Goal: Task Accomplishment & Management: Manage account settings

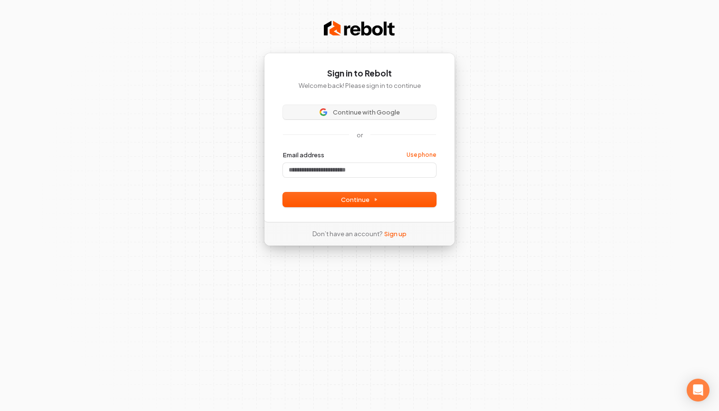
click at [371, 118] on button "Continue with Google" at bounding box center [359, 112] width 153 height 14
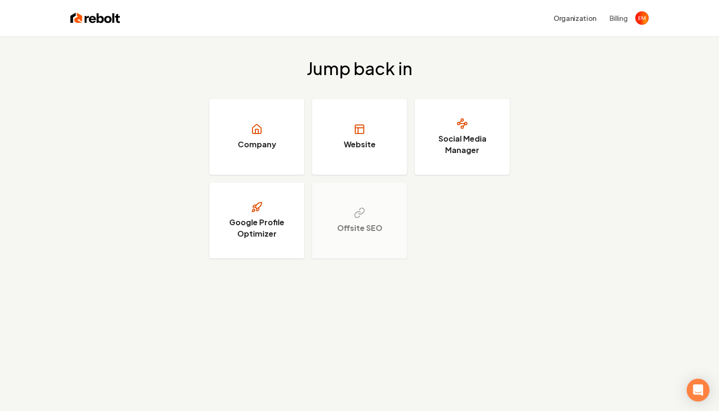
click at [615, 17] on button "Billing" at bounding box center [618, 18] width 18 height 10
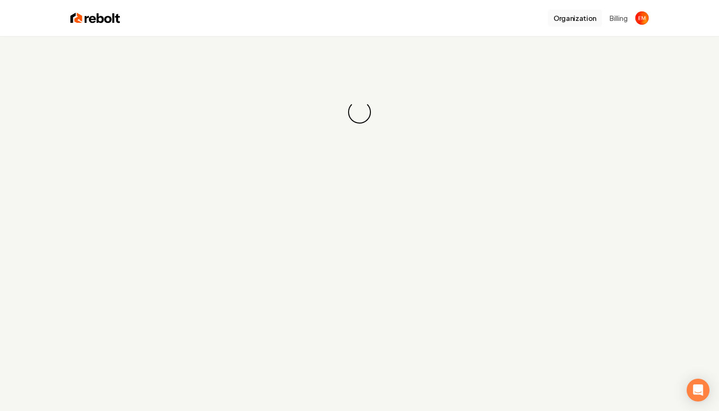
click at [569, 16] on button "Organization" at bounding box center [574, 18] width 54 height 17
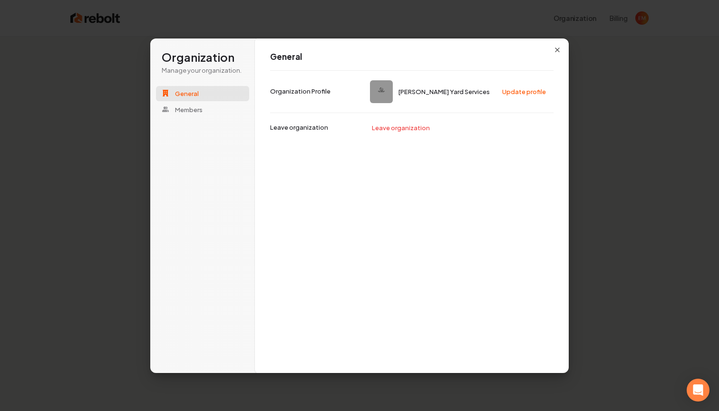
click at [553, 46] on div "General [PERSON_NAME] Yard Services Update profile Organization Profile Leave o…" at bounding box center [412, 206] width 314 height 336
click at [559, 50] on icon "button" at bounding box center [557, 50] width 8 height 8
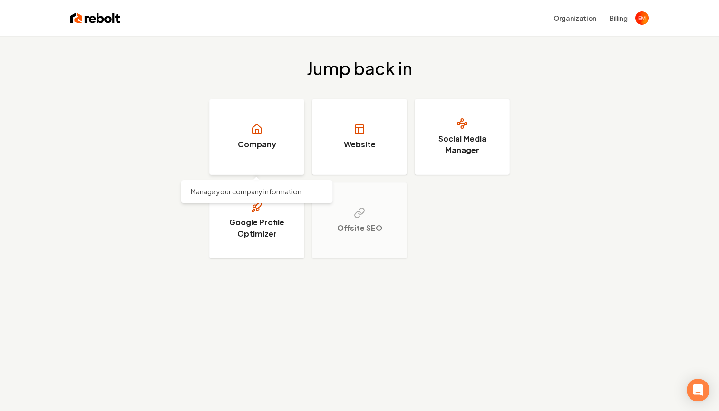
click at [283, 138] on link "Company" at bounding box center [256, 137] width 95 height 76
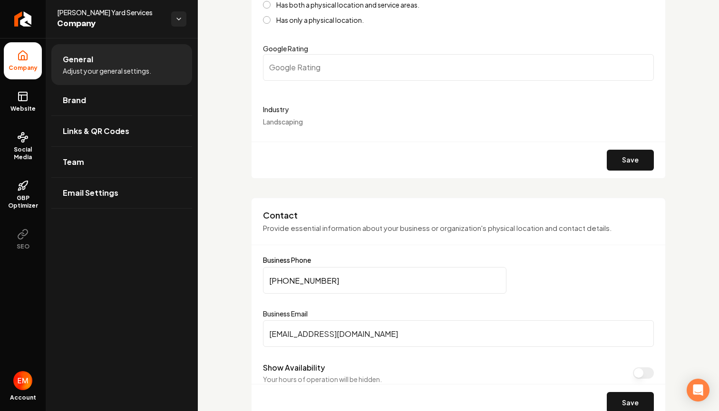
scroll to position [222, 0]
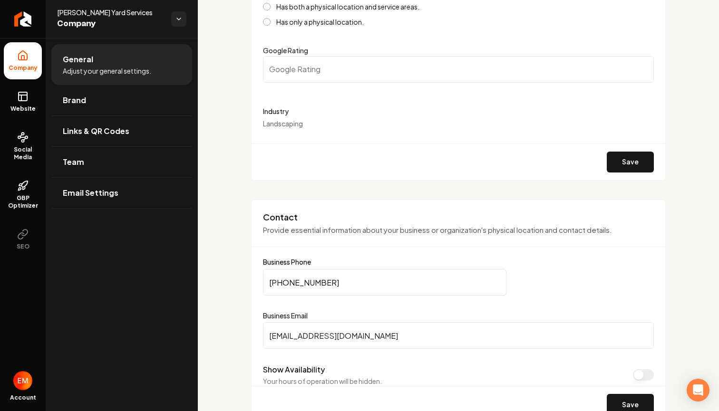
click at [393, 62] on input "Google Rating" at bounding box center [458, 69] width 391 height 27
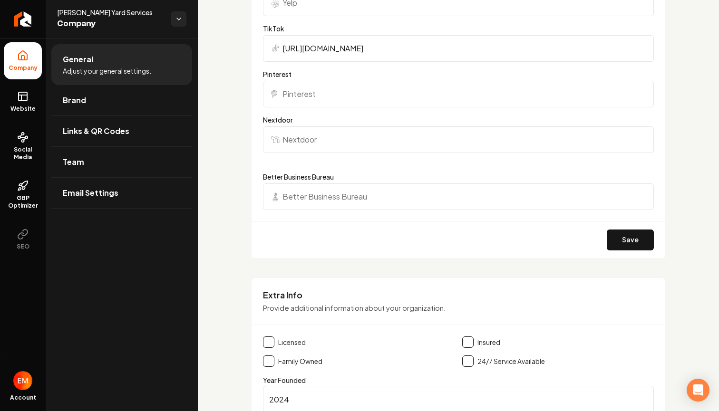
scroll to position [984, 0]
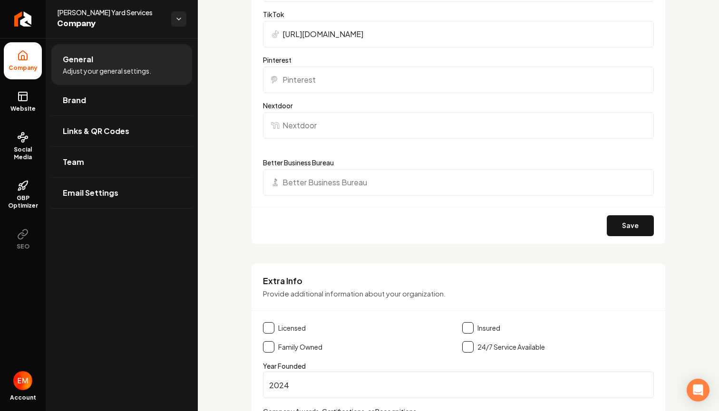
click at [310, 191] on input "Better Business Bureau" at bounding box center [458, 182] width 391 height 27
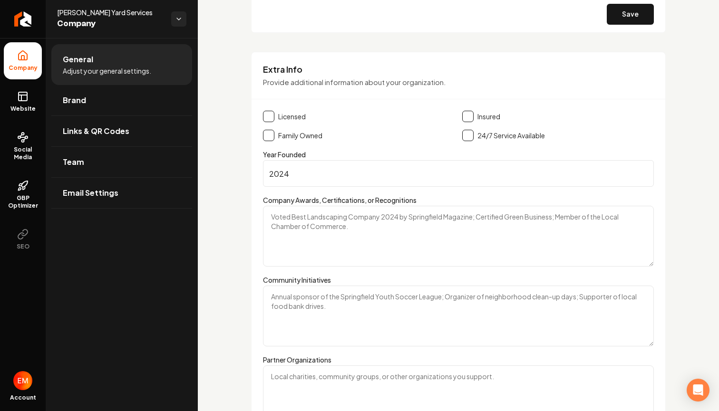
scroll to position [1201, 0]
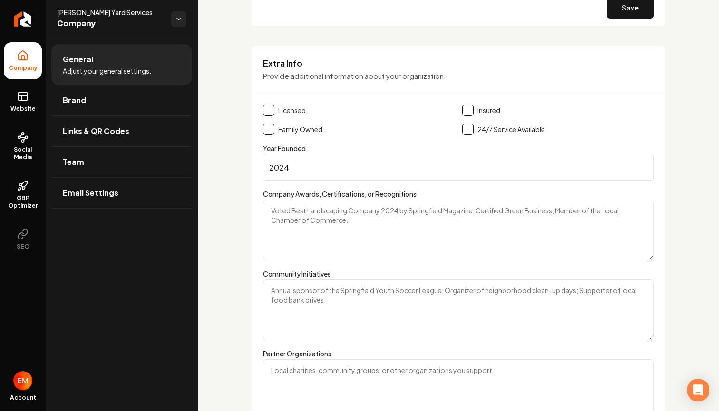
click at [295, 129] on label "Family Owned" at bounding box center [300, 130] width 44 height 10
click at [267, 129] on button "Main content area" at bounding box center [268, 129] width 11 height 11
click at [270, 129] on button "Main content area" at bounding box center [268, 129] width 11 height 11
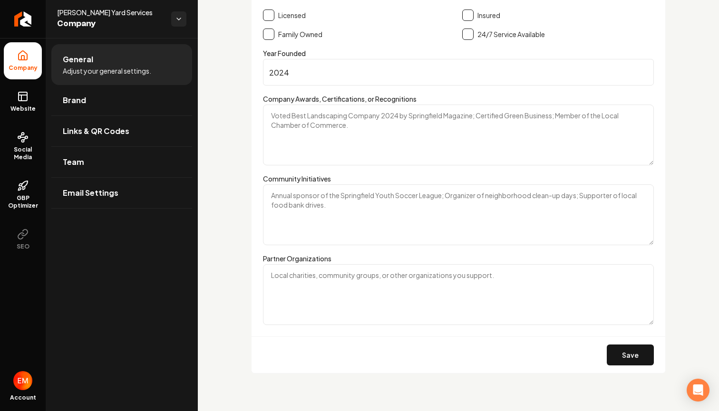
scroll to position [1296, 0]
click at [303, 130] on textarea "Company Awards, Certifications, or Recognitions" at bounding box center [458, 135] width 391 height 61
type textarea "1st dollar award"
click at [630, 356] on button "Save" at bounding box center [629, 355] width 47 height 21
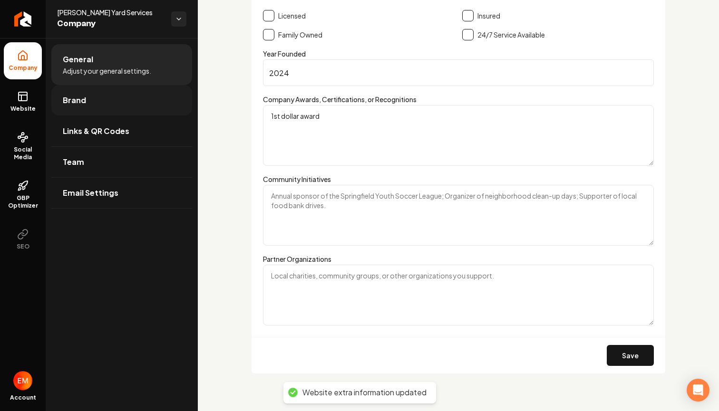
click at [130, 98] on link "Brand" at bounding box center [121, 100] width 141 height 30
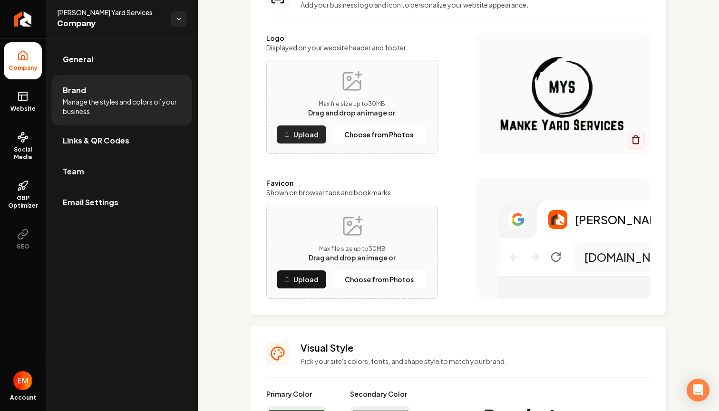
scroll to position [97, 0]
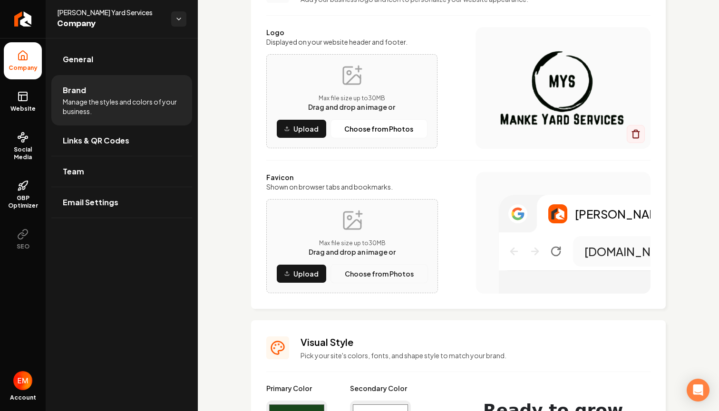
click at [363, 275] on p "Choose from Photos" at bounding box center [379, 274] width 69 height 10
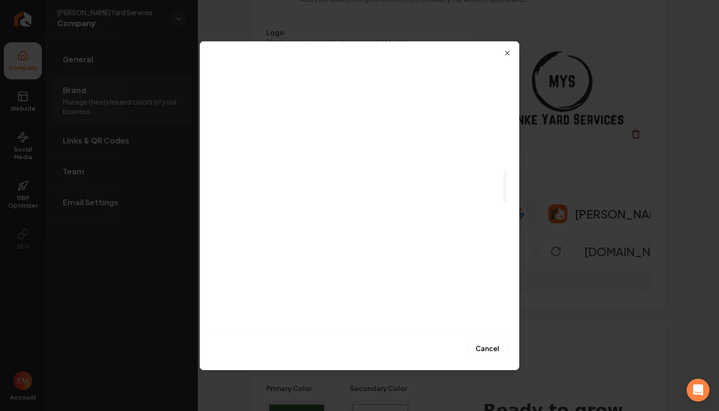
scroll to position [949, 0]
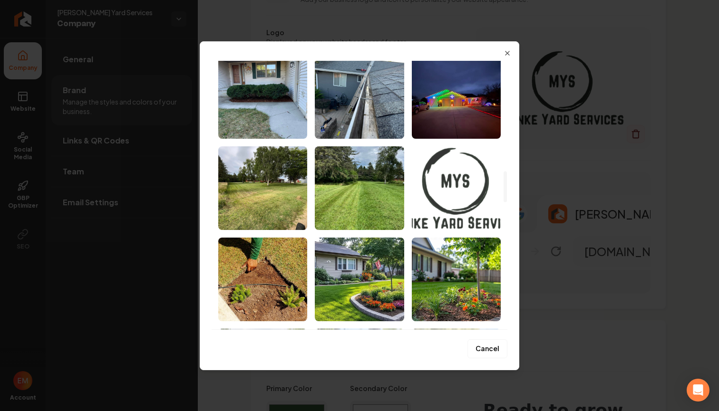
click at [452, 196] on img "Select image image_67fc2538432c476416cb5897.png" at bounding box center [456, 188] width 89 height 84
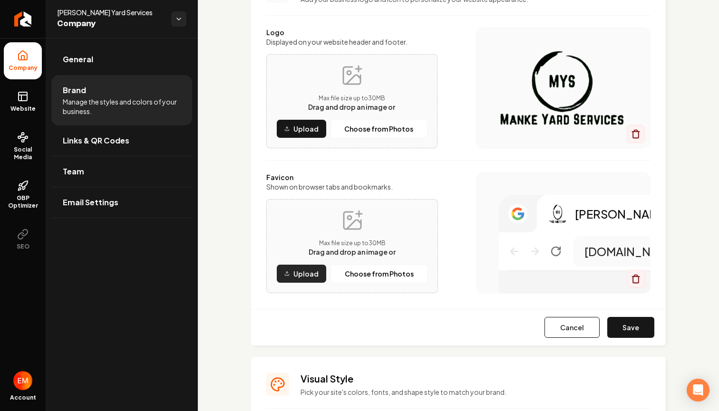
click at [319, 270] on button "Upload" at bounding box center [301, 273] width 50 height 19
click at [357, 275] on p "Choose from Photos" at bounding box center [379, 274] width 69 height 10
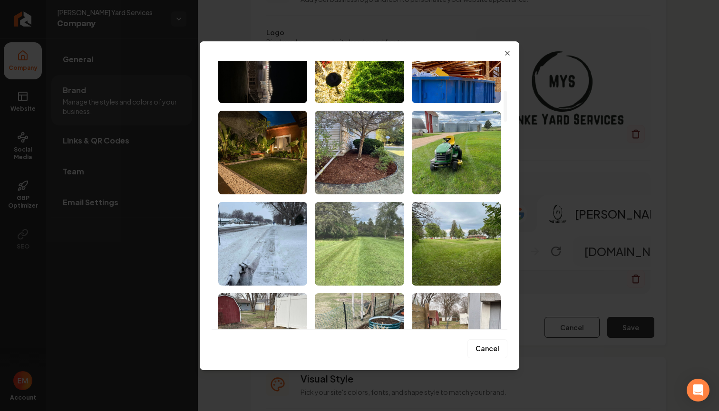
scroll to position [235, 0]
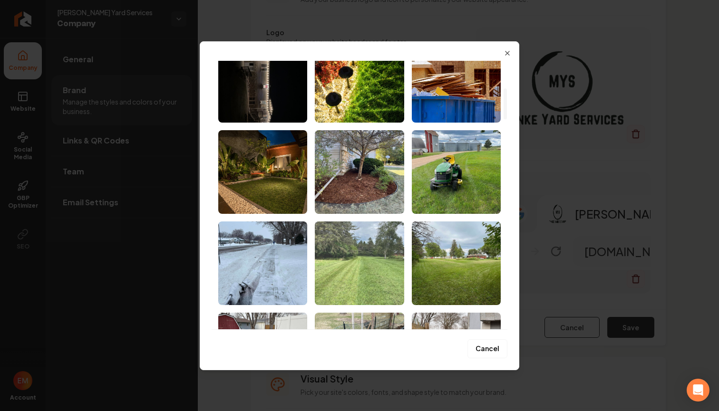
click at [357, 275] on img "Select image image_67fc25bf432c476416cdf174.jpg" at bounding box center [359, 263] width 89 height 84
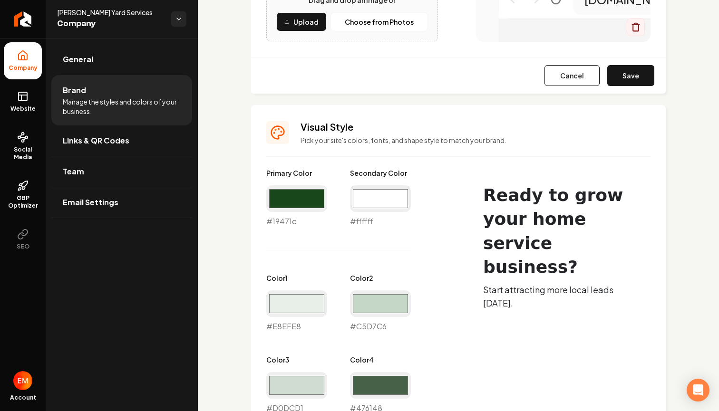
scroll to position [356, 0]
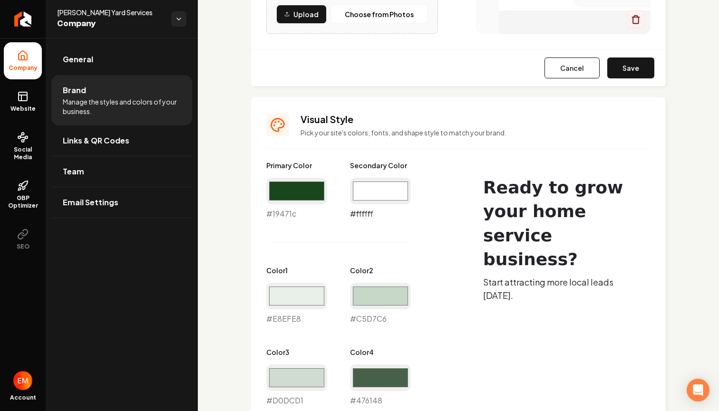
click at [372, 186] on input "#ffffff" at bounding box center [380, 191] width 61 height 27
type input "#000000"
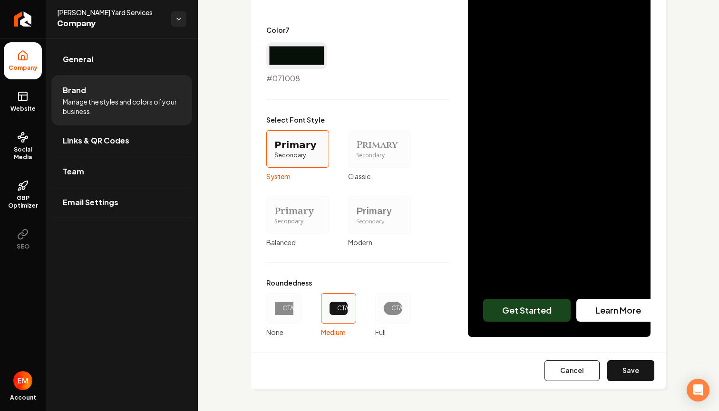
scroll to position [842, 0]
click at [384, 145] on div "Primary" at bounding box center [379, 145] width 47 height 13
click at [355, 145] on button "Primary Secondary Classic" at bounding box center [351, 149] width 8 height 8
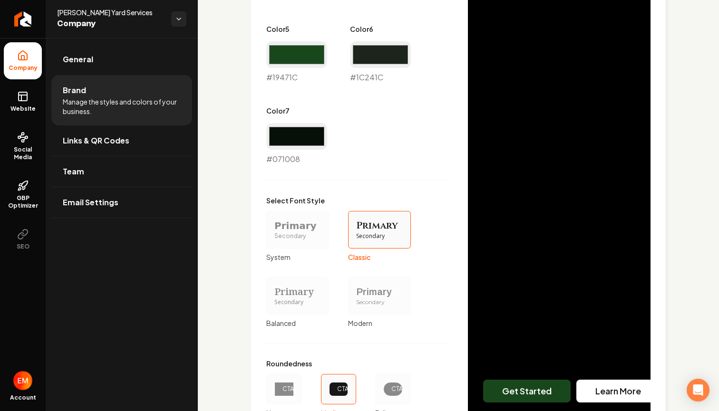
scroll to position [759, 0]
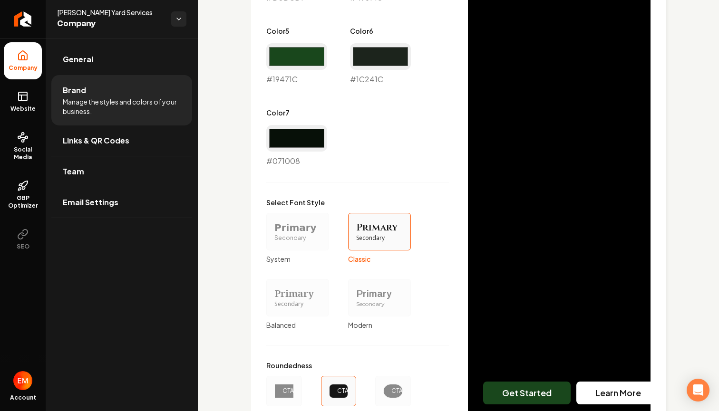
click at [377, 285] on div "Primary Secondary" at bounding box center [379, 298] width 63 height 38
click at [355, 294] on button "Primary Secondary Modern" at bounding box center [351, 298] width 8 height 8
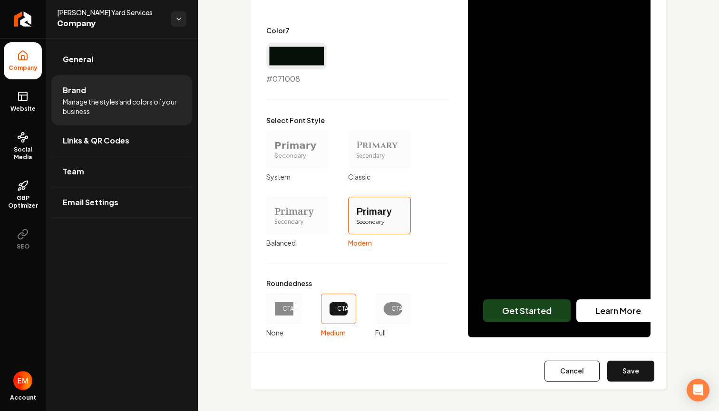
scroll to position [820, 0]
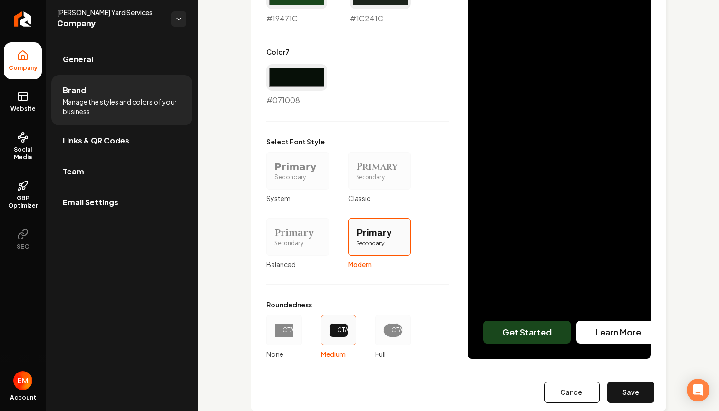
click at [381, 164] on div "Primary" at bounding box center [379, 166] width 47 height 13
click at [355, 167] on button "Primary Secondary Classic" at bounding box center [351, 171] width 8 height 8
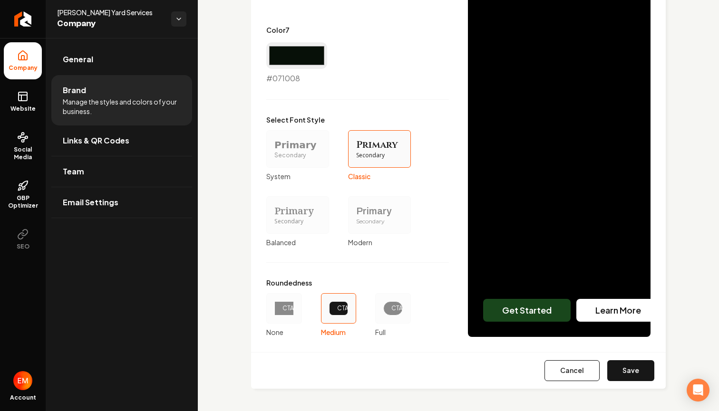
scroll to position [842, 0]
click at [389, 304] on div "CTA" at bounding box center [392, 309] width 19 height 14
click at [382, 305] on button "CTA Full" at bounding box center [378, 309] width 8 height 8
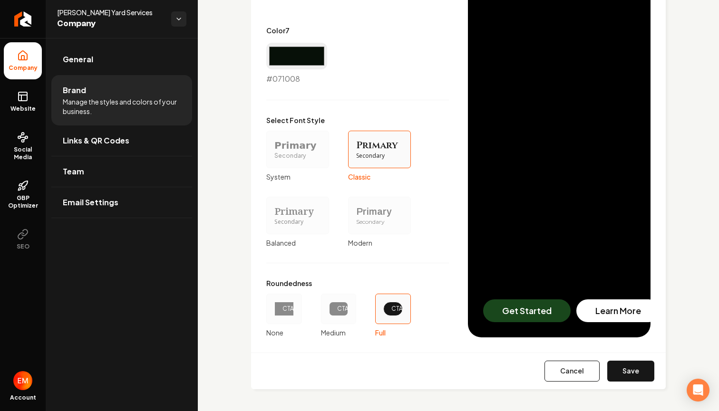
click at [288, 312] on div "CTA" at bounding box center [283, 309] width 19 height 14
click at [273, 312] on button "CTA None" at bounding box center [270, 309] width 8 height 8
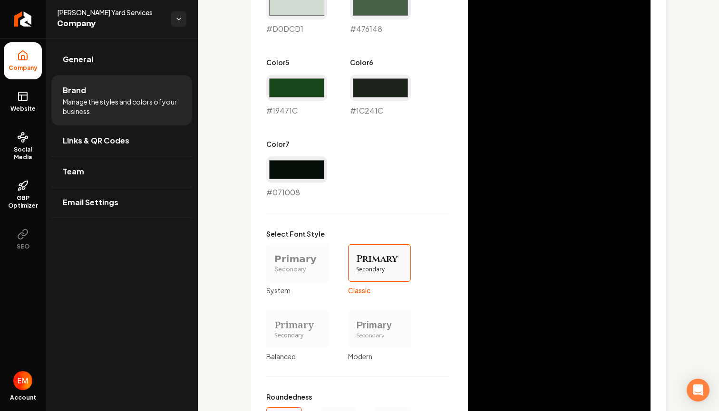
scroll to position [745, 0]
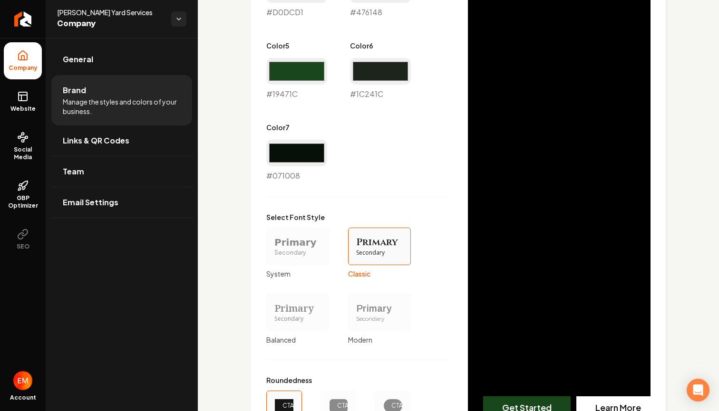
click at [333, 400] on div "CTA" at bounding box center [338, 406] width 19 height 14
click at [328, 402] on button "CTA Medium" at bounding box center [324, 406] width 8 height 8
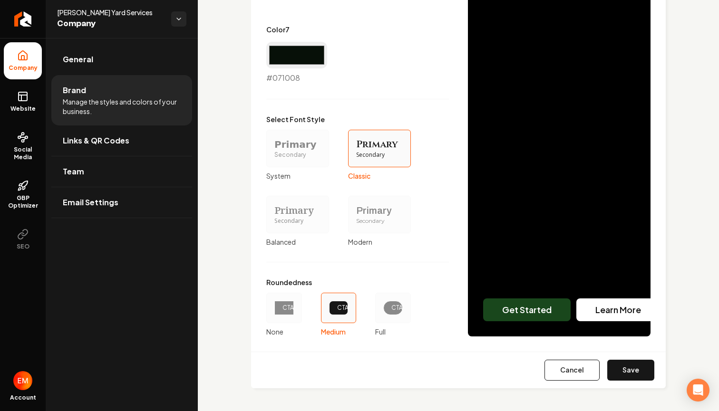
scroll to position [842, 0]
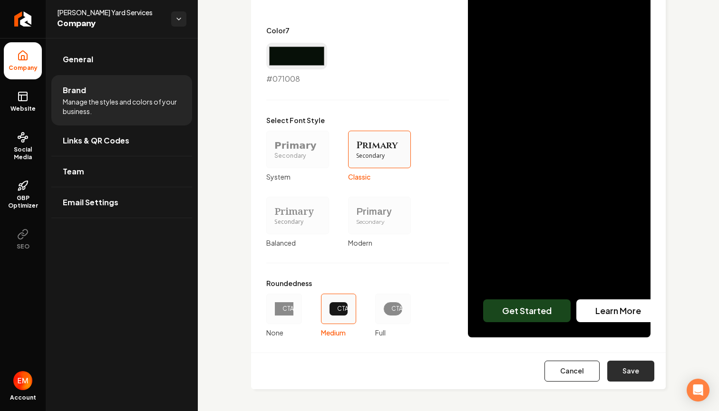
click at [620, 377] on button "Save" at bounding box center [630, 371] width 47 height 21
type input "#e8efe8"
type input "#c5d7c6"
type input "#d0dcd1"
type input "#19471c"
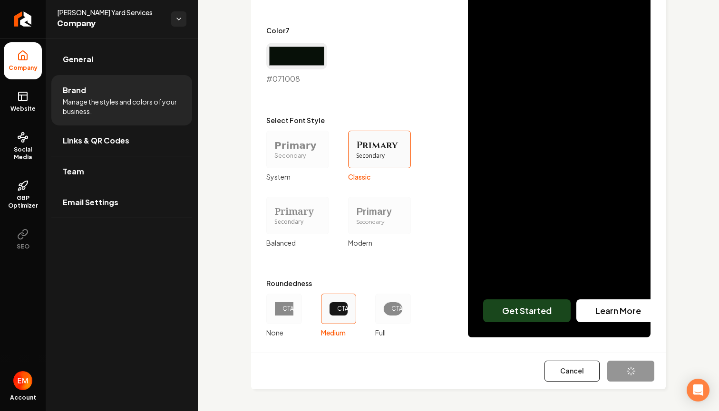
type input "#1c241c"
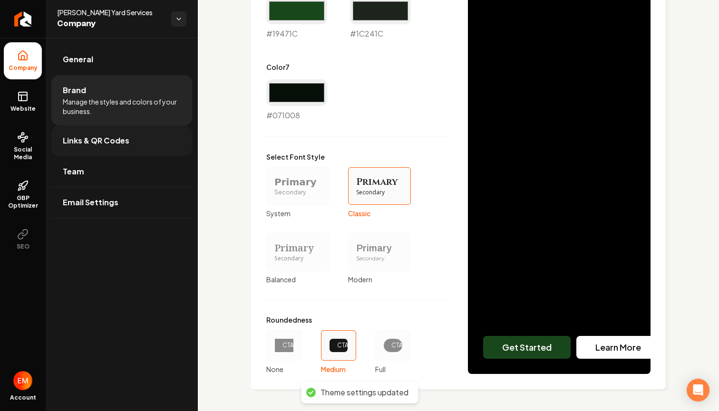
click at [153, 145] on link "Links & QR Codes" at bounding box center [121, 140] width 141 height 30
click at [593, 355] on div "Primary Color #19471c #19471c Secondary Color #000000 #000000 Color 1 #e8efe8 #…" at bounding box center [458, 43] width 384 height 662
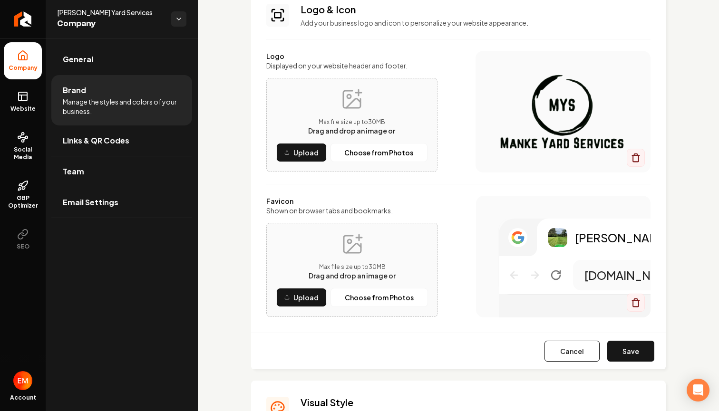
scroll to position [77, 0]
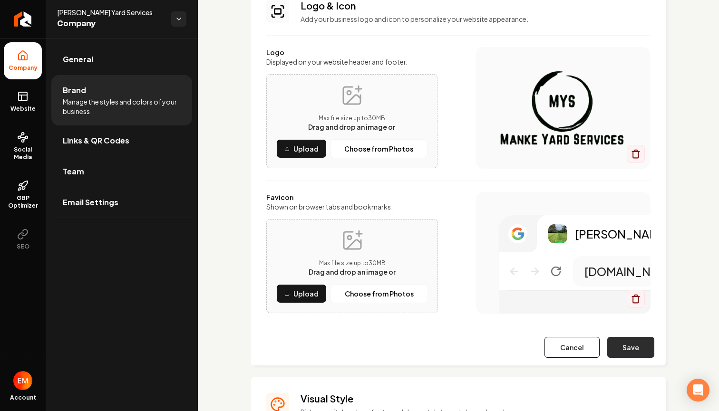
click at [638, 345] on button "Save" at bounding box center [630, 347] width 47 height 21
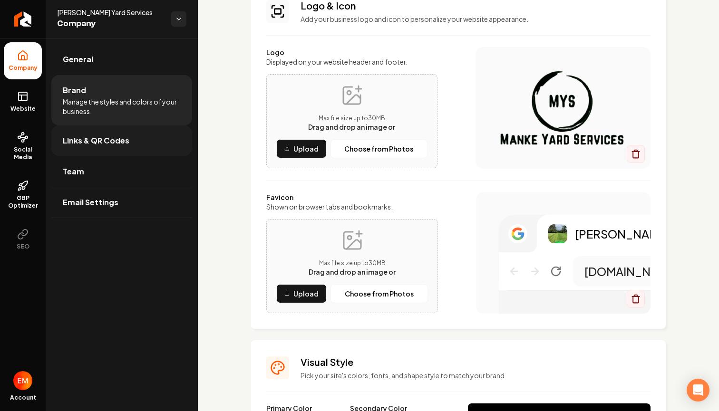
click at [125, 132] on link "Links & QR Codes" at bounding box center [121, 140] width 141 height 30
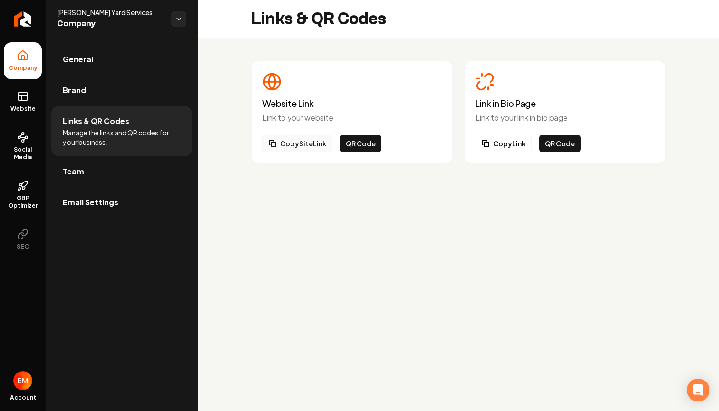
click at [310, 141] on button "Copy Site Link" at bounding box center [297, 143] width 70 height 17
click at [117, 168] on link "Team" at bounding box center [121, 171] width 141 height 30
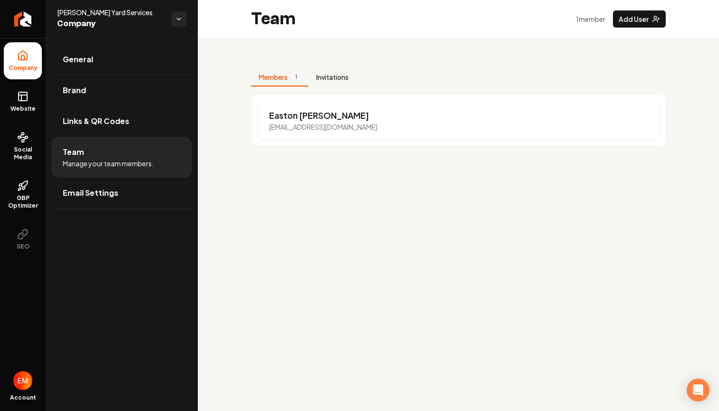
click at [339, 80] on button "Invitations" at bounding box center [332, 77] width 48 height 18
click at [273, 80] on button "Members 1" at bounding box center [280, 77] width 58 height 18
click at [97, 184] on link "Email Settings" at bounding box center [121, 193] width 141 height 30
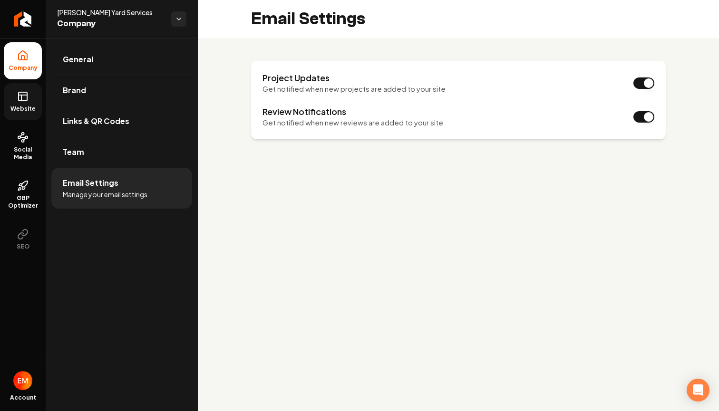
click at [16, 90] on link "Website" at bounding box center [23, 101] width 38 height 37
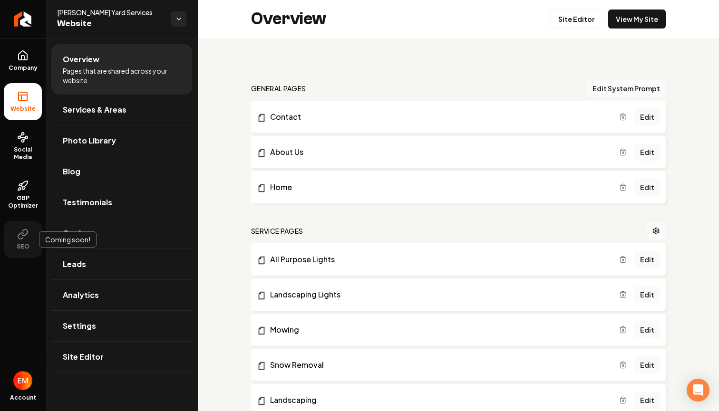
click at [19, 245] on span "SEO" at bounding box center [23, 247] width 20 height 8
click at [29, 250] on button "SEO" at bounding box center [23, 239] width 38 height 37
click at [23, 113] on li "Website" at bounding box center [23, 101] width 38 height 37
click at [21, 146] on span "Social Media" at bounding box center [23, 153] width 38 height 15
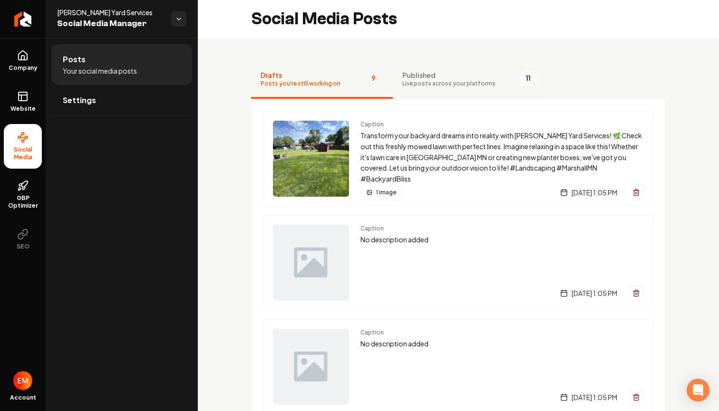
click at [411, 77] on span "Published" at bounding box center [448, 75] width 93 height 10
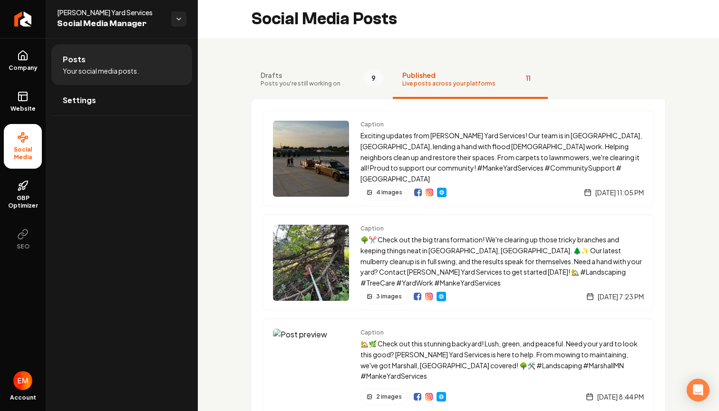
click at [302, 76] on span "Drafts" at bounding box center [300, 75] width 80 height 10
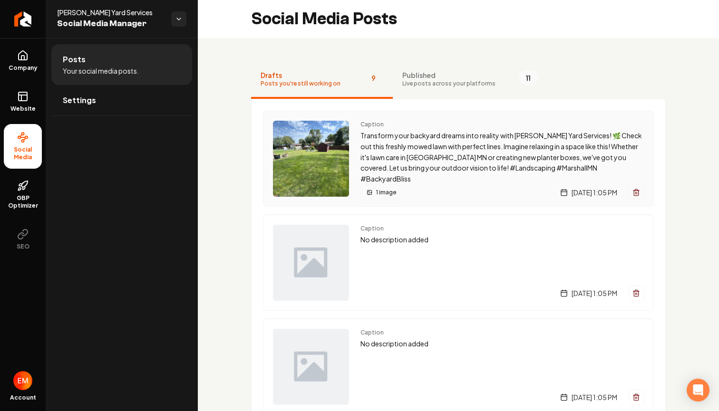
click at [366, 174] on div "Caption Transform your backyard dreams into reality with [PERSON_NAME] Yard Ser…" at bounding box center [501, 159] width 283 height 76
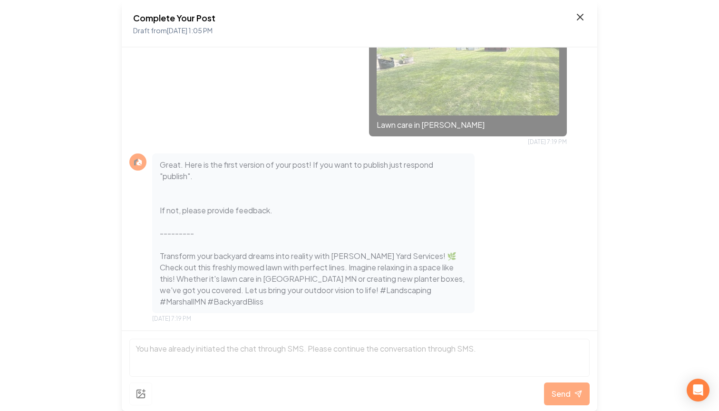
click at [578, 18] on icon at bounding box center [580, 17] width 6 height 6
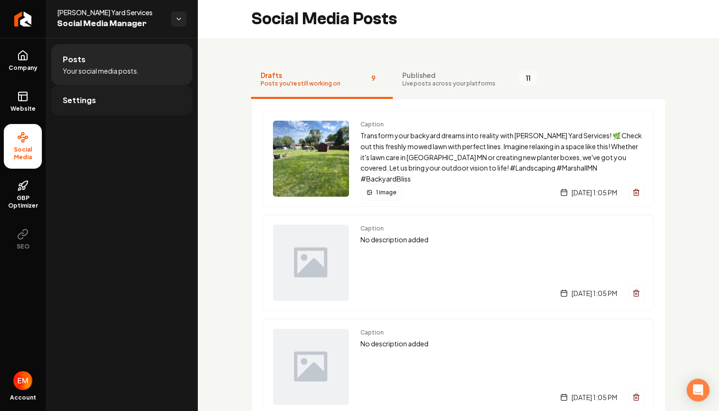
click at [99, 104] on link "Settings" at bounding box center [121, 100] width 141 height 30
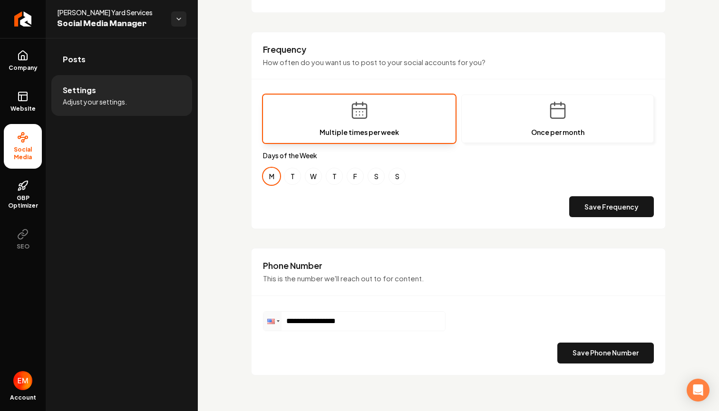
scroll to position [275, 0]
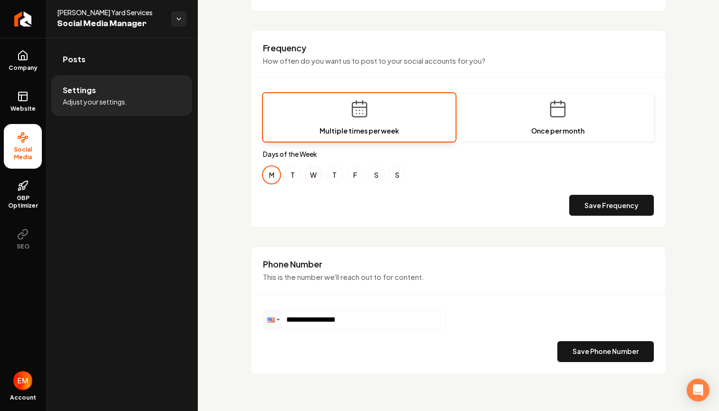
click at [318, 177] on button "W" at bounding box center [313, 174] width 17 height 17
click at [314, 177] on button "W" at bounding box center [313, 174] width 17 height 17
click at [309, 176] on button "W" at bounding box center [313, 174] width 17 height 17
click at [346, 176] on div "M T W T F S S" at bounding box center [458, 174] width 391 height 17
click at [358, 178] on button "F" at bounding box center [354, 174] width 17 height 17
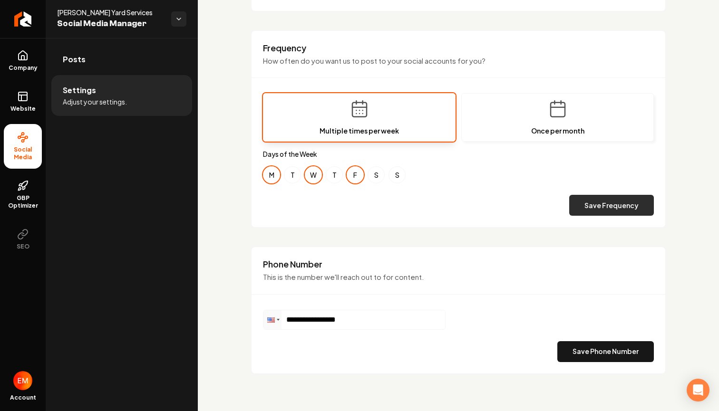
click at [593, 208] on button "Save Frequency" at bounding box center [611, 205] width 85 height 21
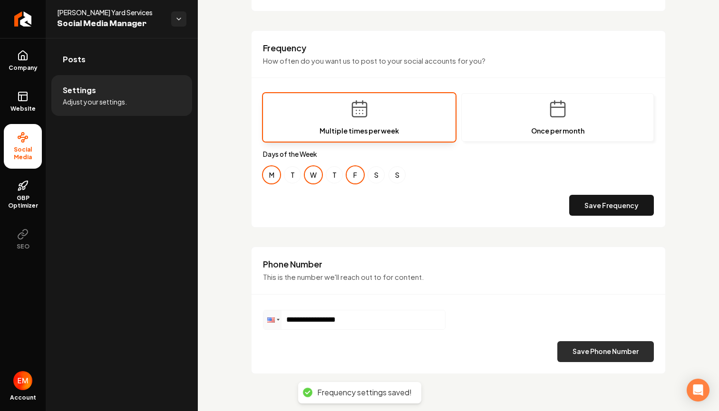
click at [581, 350] on button "Save Phone Number" at bounding box center [605, 351] width 96 height 21
click at [26, 192] on link "GBP Optimizer" at bounding box center [23, 195] width 38 height 45
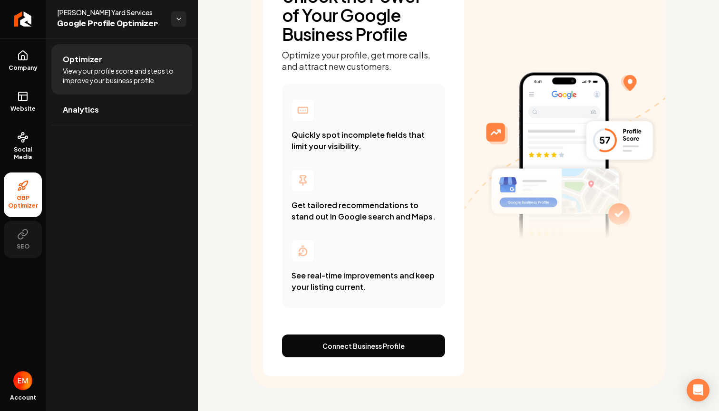
scroll to position [109, 0]
click at [21, 244] on span "SEO" at bounding box center [23, 247] width 20 height 8
click at [23, 228] on button "SEO" at bounding box center [23, 239] width 38 height 37
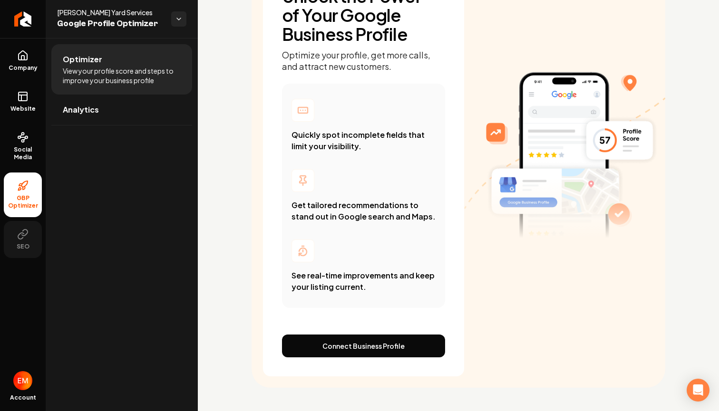
click at [26, 247] on span "SEO" at bounding box center [23, 247] width 20 height 8
click at [87, 117] on link "Analytics" at bounding box center [121, 110] width 141 height 30
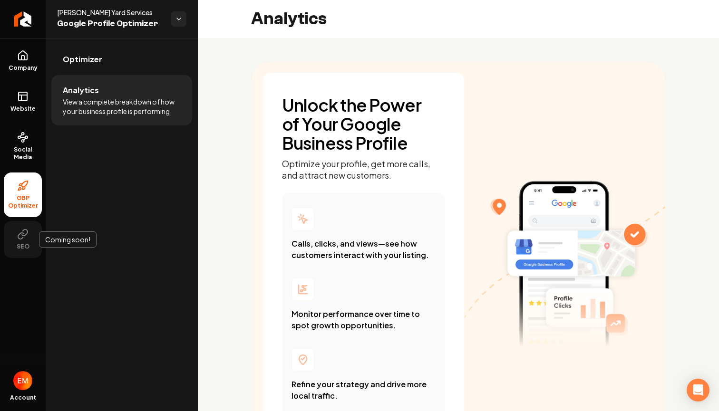
click at [20, 241] on button "SEO" at bounding box center [23, 239] width 38 height 37
click at [21, 144] on link "Social Media" at bounding box center [23, 146] width 38 height 45
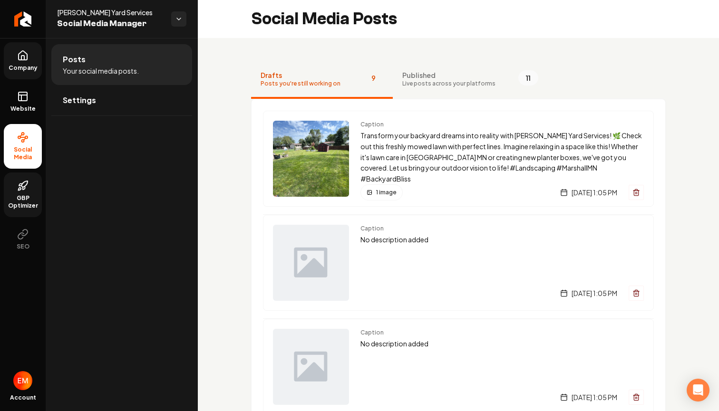
click at [37, 77] on link "Company" at bounding box center [23, 60] width 38 height 37
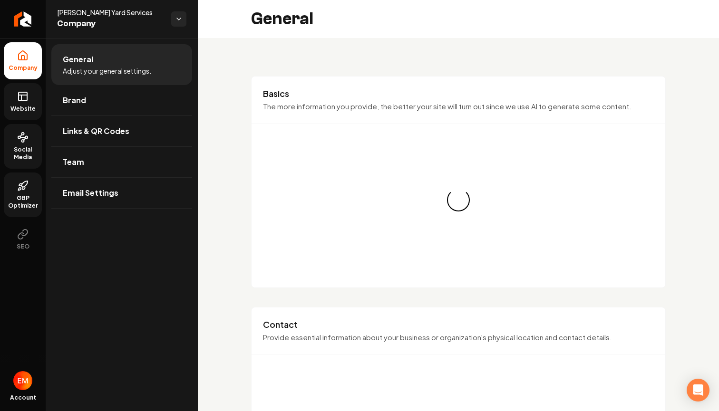
click at [31, 114] on link "Website" at bounding box center [23, 101] width 38 height 37
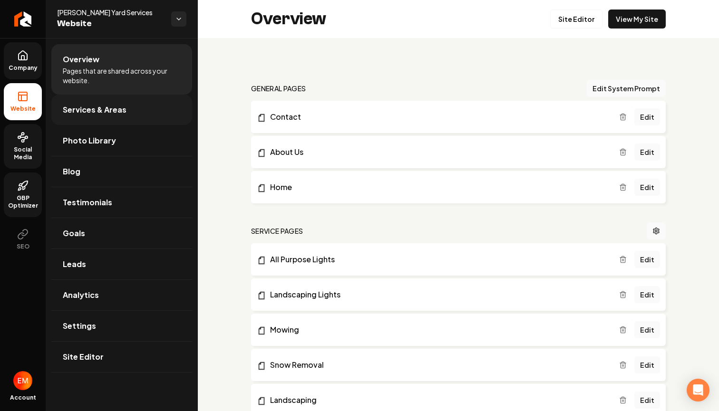
click at [147, 113] on link "Services & Areas" at bounding box center [121, 110] width 141 height 30
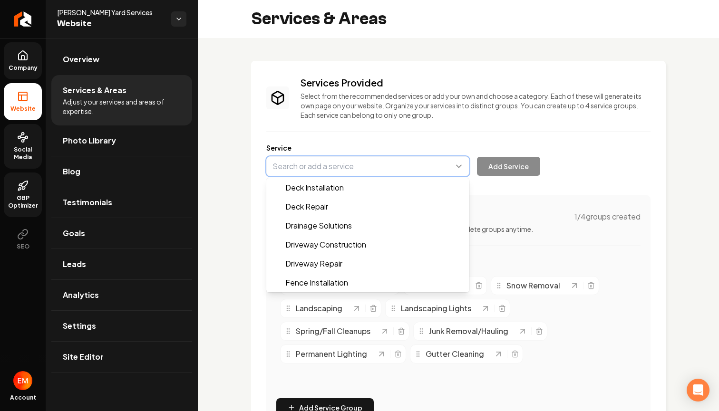
click at [385, 168] on button "Main content area" at bounding box center [367, 166] width 203 height 20
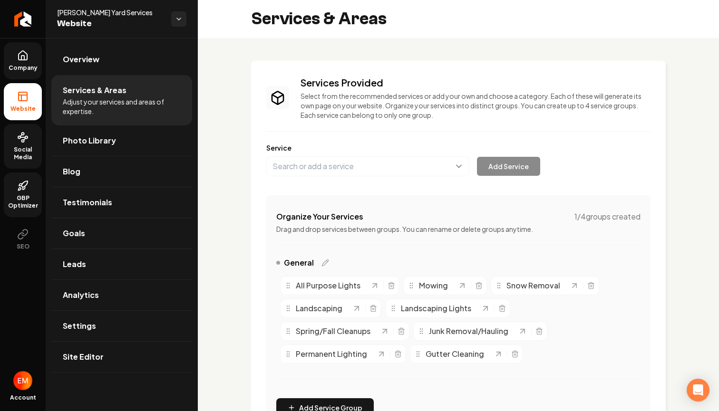
click at [403, 126] on div "Services Provided Select from the recommended services or add your own and choo…" at bounding box center [458, 254] width 384 height 357
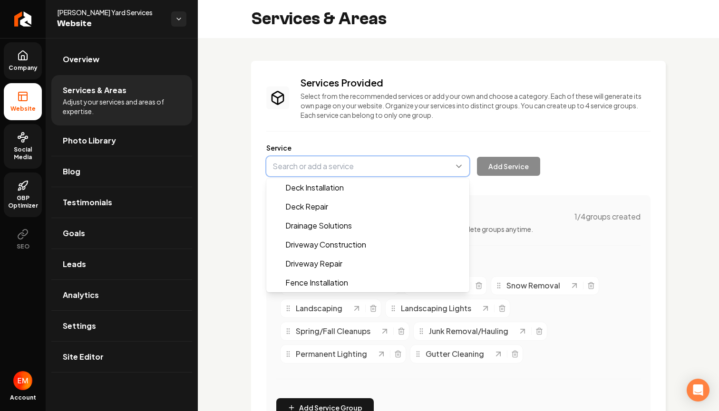
click at [372, 165] on button "Main content area" at bounding box center [367, 166] width 203 height 20
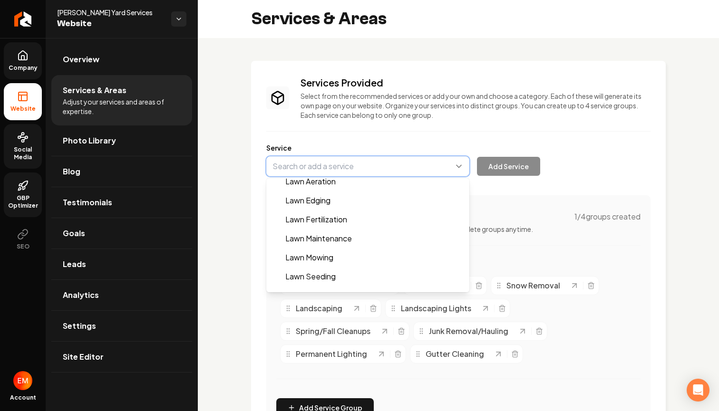
scroll to position [445, 0]
type input "Lawn Maintenance"
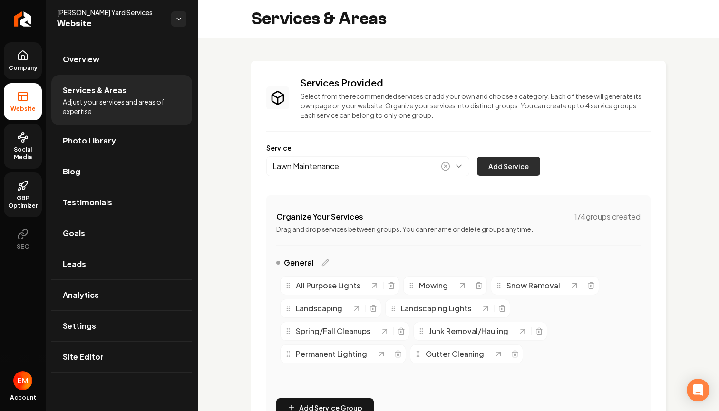
click at [499, 173] on button "Add Service" at bounding box center [508, 166] width 63 height 19
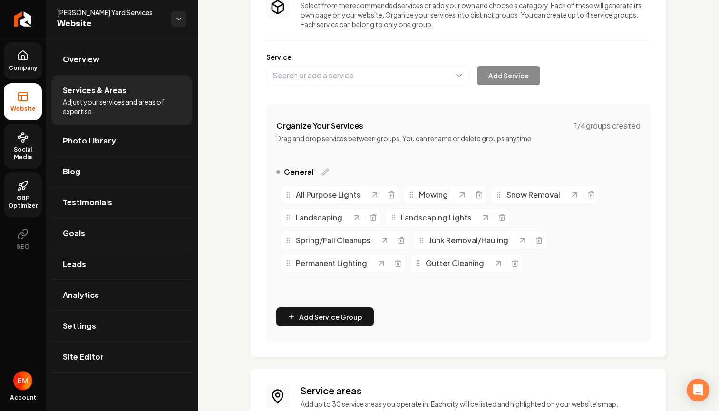
scroll to position [92, 0]
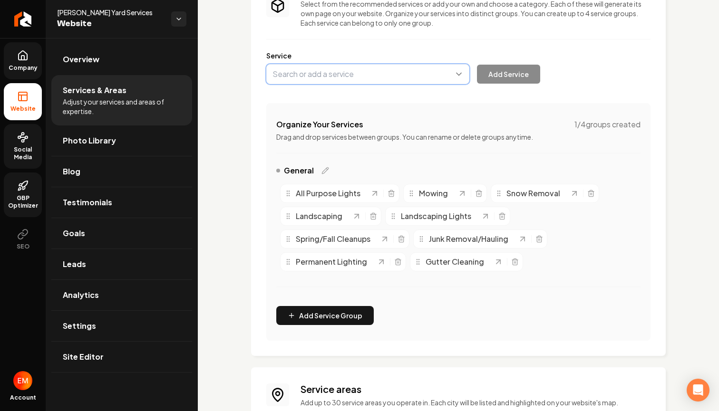
click at [412, 73] on button "Main content area" at bounding box center [367, 74] width 203 height 20
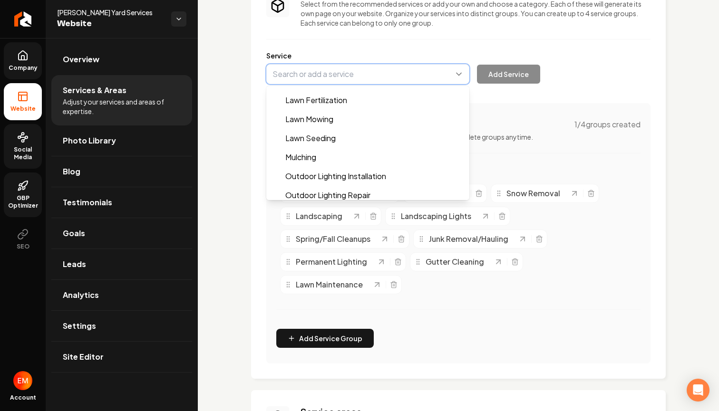
scroll to position [497, 0]
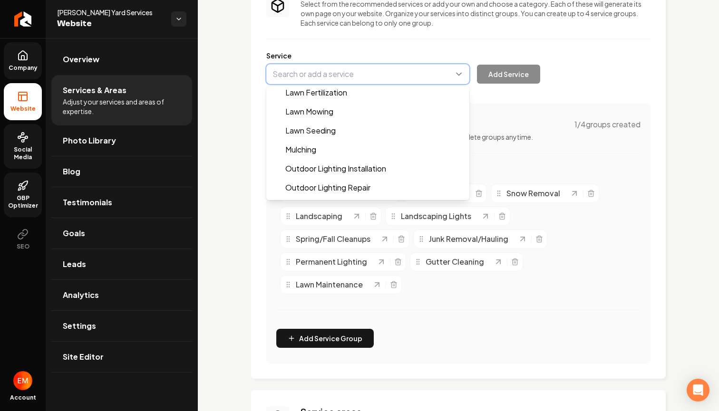
type input "Lawn Mowing"
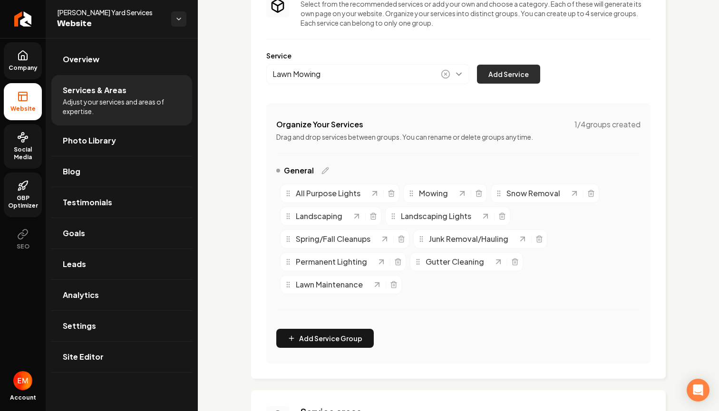
click at [514, 78] on button "Add Service" at bounding box center [508, 74] width 63 height 19
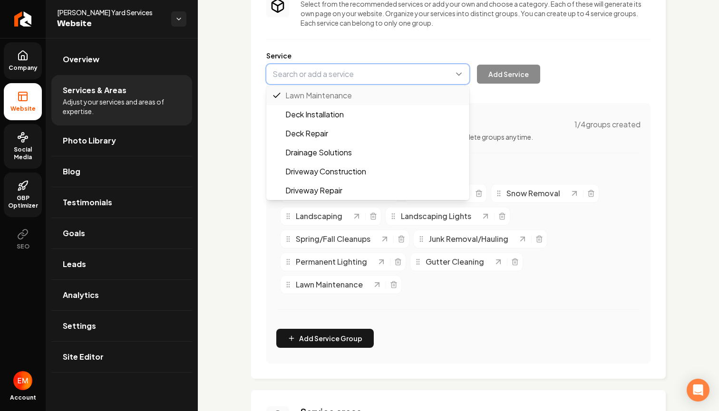
click at [389, 80] on button "Main content area" at bounding box center [367, 74] width 203 height 20
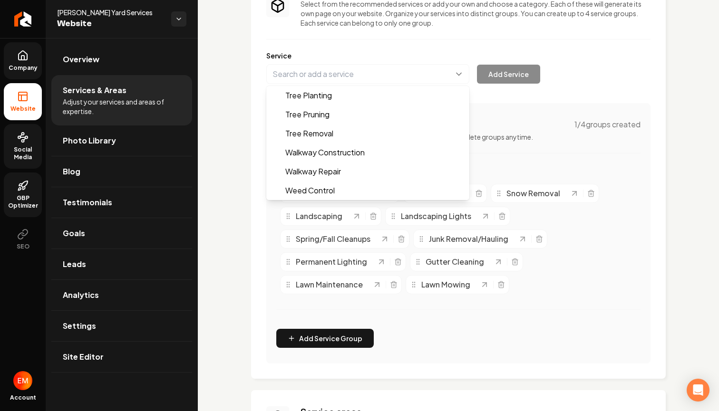
click at [252, 266] on div "Services Provided Select from the recommended services or add your own and choo…" at bounding box center [458, 174] width 414 height 410
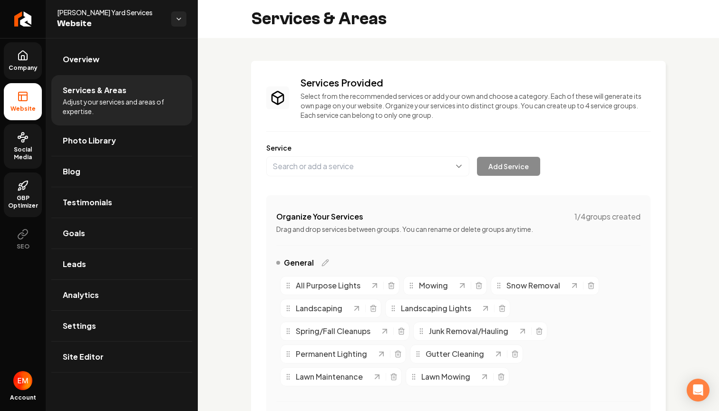
scroll to position [0, 0]
click at [129, 139] on link "Photo Library" at bounding box center [121, 140] width 141 height 30
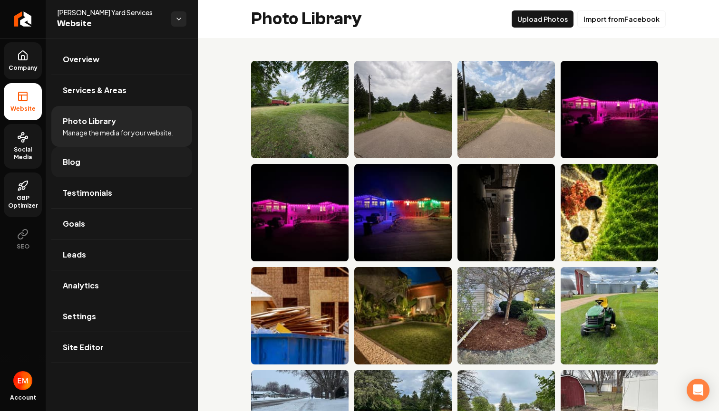
click at [135, 164] on link "Blog" at bounding box center [121, 162] width 141 height 30
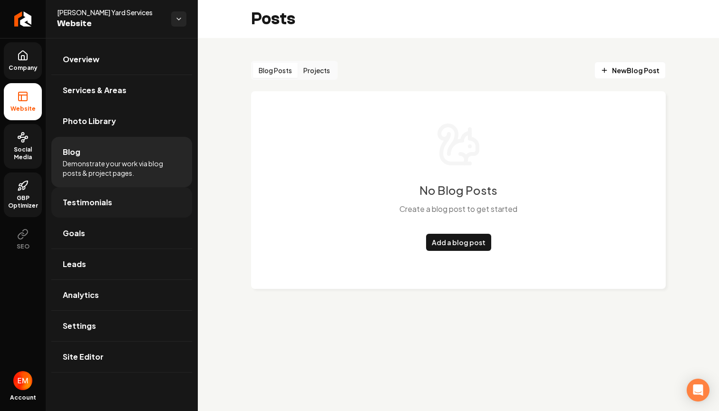
click at [108, 199] on span "Testimonials" at bounding box center [87, 202] width 49 height 11
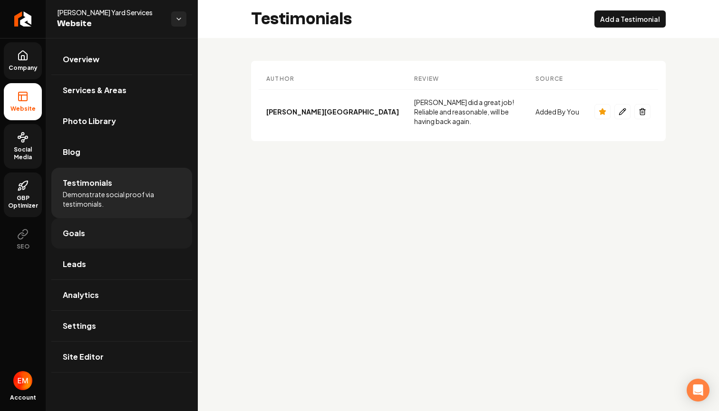
click at [107, 231] on link "Goals" at bounding box center [121, 233] width 141 height 30
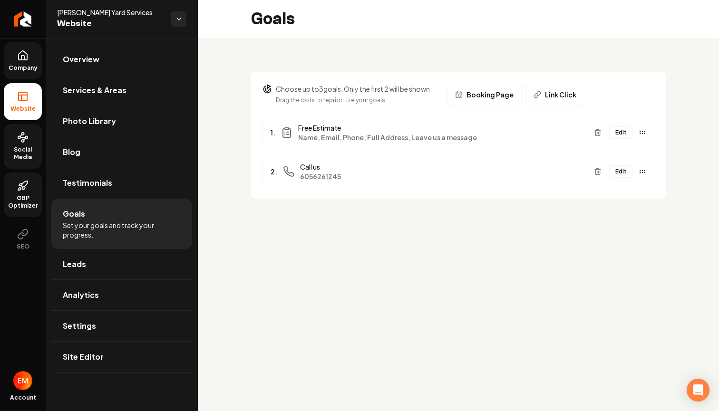
click at [486, 92] on span "Booking Page" at bounding box center [489, 95] width 47 height 10
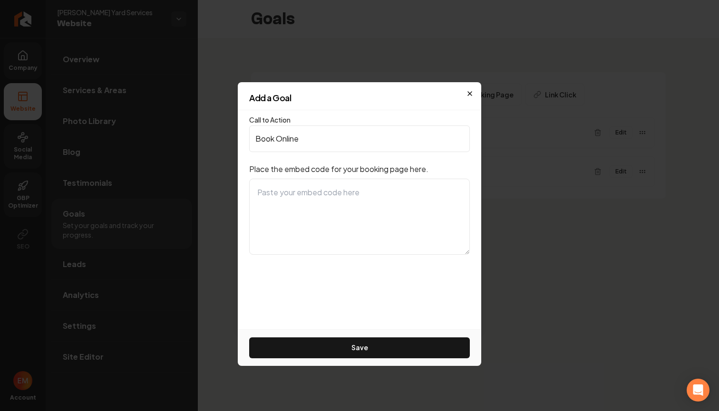
click at [470, 92] on icon "button" at bounding box center [470, 94] width 8 height 8
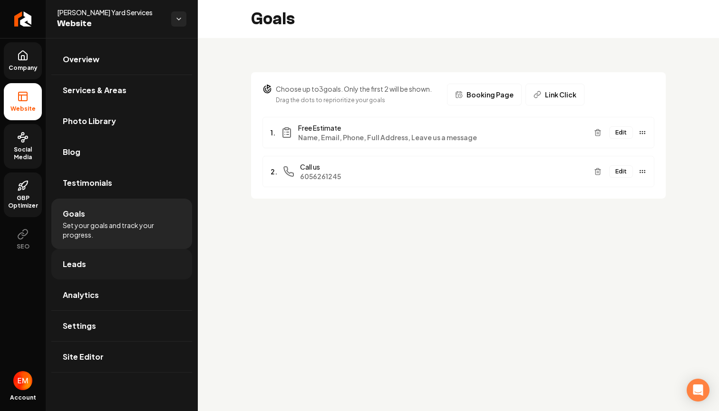
click at [118, 262] on link "Leads" at bounding box center [121, 264] width 141 height 30
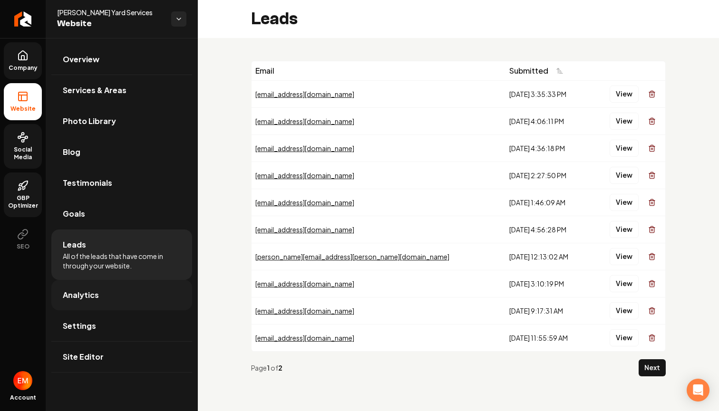
click at [154, 299] on link "Analytics" at bounding box center [121, 295] width 141 height 30
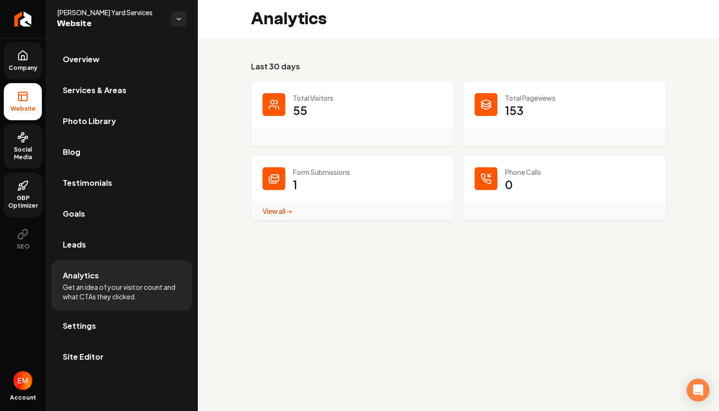
click at [487, 183] on icon "Main content area" at bounding box center [486, 179] width 10 height 10
click at [527, 105] on dd "153" at bounding box center [579, 117] width 149 height 29
click at [103, 326] on link "Settings" at bounding box center [121, 326] width 141 height 30
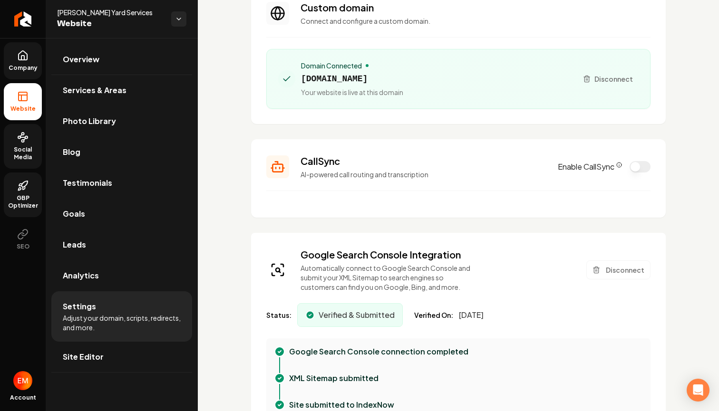
scroll to position [82, 0]
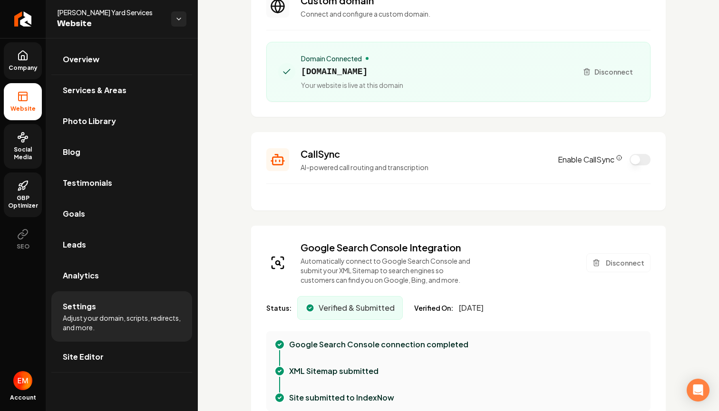
click at [594, 161] on label "Enable CallSync" at bounding box center [589, 159] width 64 height 11
click at [629, 161] on button "Enable CallSync" at bounding box center [639, 159] width 21 height 11
click at [613, 159] on label "Enable CallSync" at bounding box center [589, 159] width 64 height 11
click at [616, 159] on icon "CallSync Info" at bounding box center [619, 158] width 6 height 6
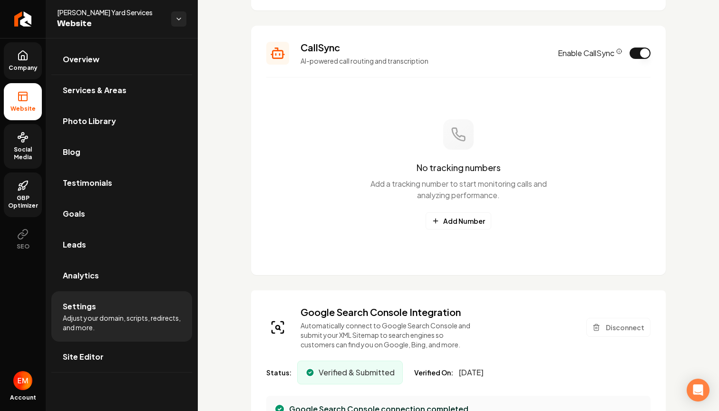
scroll to position [183, 0]
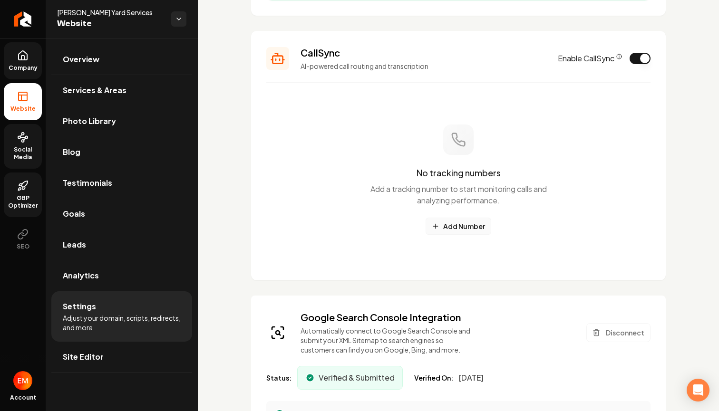
click at [464, 227] on button "Add Number" at bounding box center [458, 226] width 66 height 17
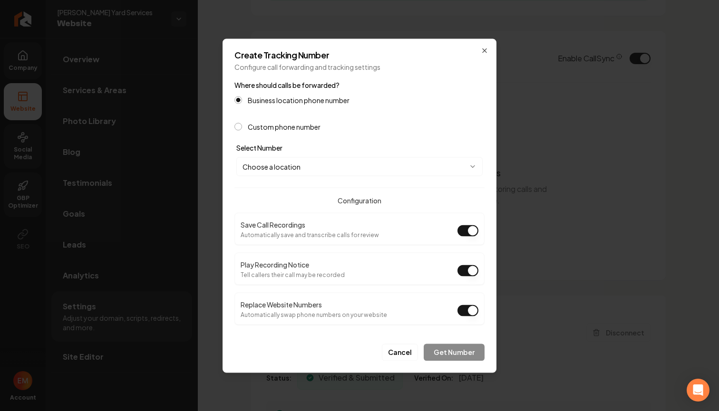
click at [292, 125] on label "Custom phone number" at bounding box center [284, 126] width 73 height 7
click at [242, 125] on button "Custom phone number" at bounding box center [238, 127] width 8 height 8
click at [309, 99] on label "Business location phone number" at bounding box center [299, 99] width 102 height 7
click at [242, 99] on button "Business location phone number" at bounding box center [238, 100] width 8 height 8
click at [293, 126] on label "Custom phone number" at bounding box center [284, 126] width 73 height 7
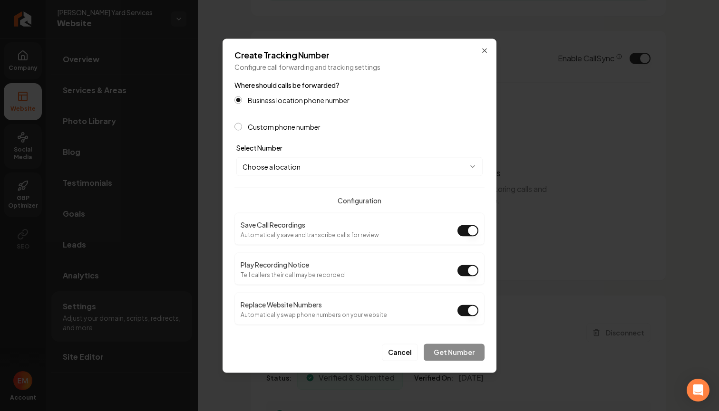
click at [242, 126] on button "Custom phone number" at bounding box center [238, 127] width 8 height 8
click at [292, 176] on form "Where should calls be forwarded? Business location phone number Custom phone nu…" at bounding box center [359, 219] width 250 height 283
click at [295, 166] on input "**" at bounding box center [359, 166] width 245 height 19
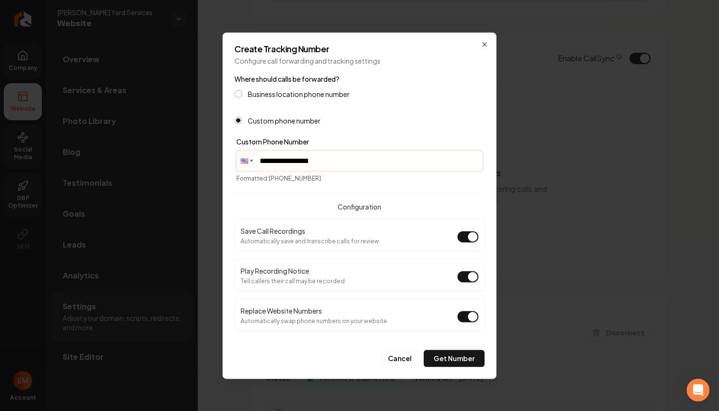
click at [305, 160] on input "**********" at bounding box center [359, 160] width 245 height 19
click at [301, 160] on input "**********" at bounding box center [359, 160] width 245 height 19
click at [302, 160] on input "**********" at bounding box center [359, 160] width 245 height 19
click at [330, 159] on input "**********" at bounding box center [359, 160] width 245 height 19
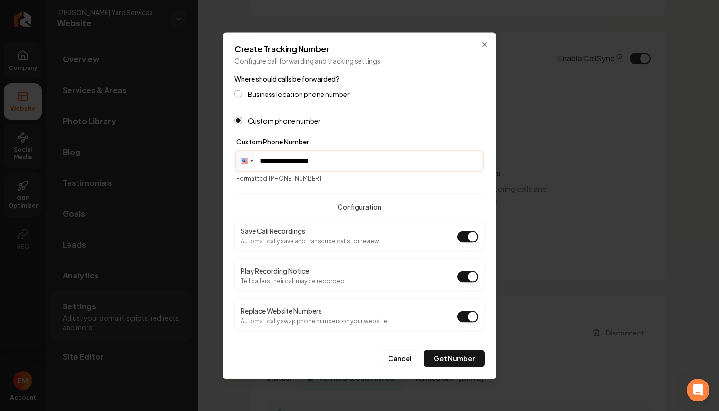
drag, startPoint x: 330, startPoint y: 159, endPoint x: 259, endPoint y: 157, distance: 70.4
click at [259, 157] on input "**********" at bounding box center [359, 160] width 245 height 19
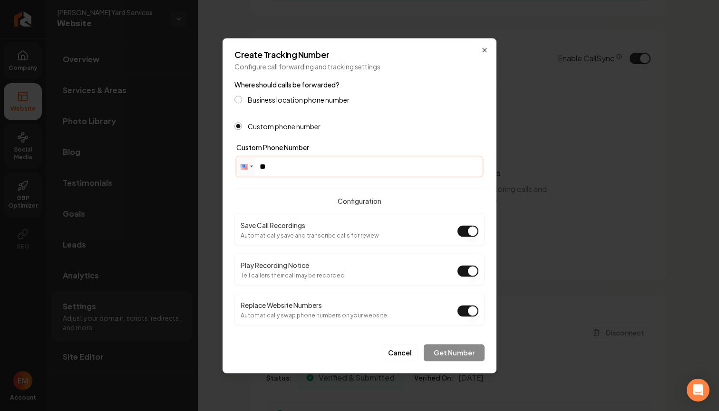
type input "**********"
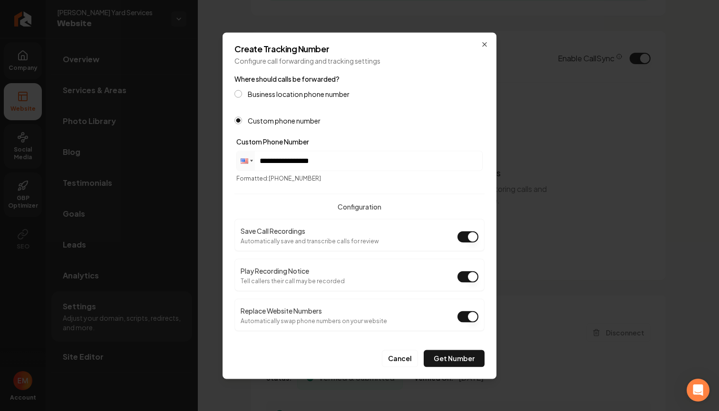
click at [470, 320] on button "Replace Website Numbers" at bounding box center [467, 316] width 21 height 11
click at [447, 363] on button "Get Number" at bounding box center [453, 358] width 61 height 17
click at [435, 359] on button "Get Number" at bounding box center [453, 358] width 61 height 17
click at [446, 357] on button "Get Number" at bounding box center [453, 358] width 61 height 17
click at [482, 45] on icon "button" at bounding box center [484, 44] width 8 height 8
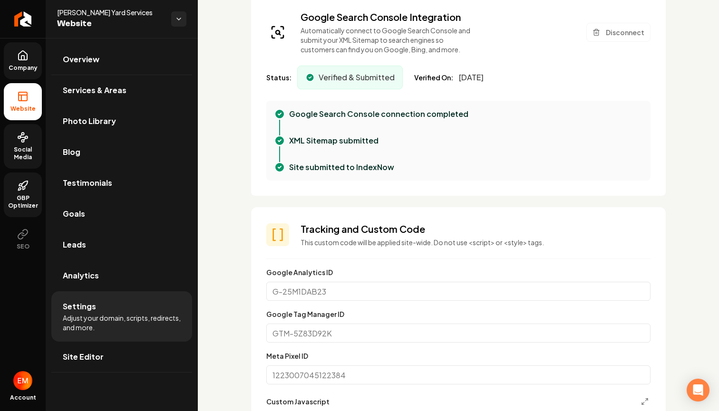
scroll to position [484, 0]
click at [347, 114] on p "Google Search Console connection completed" at bounding box center [378, 113] width 179 height 11
click at [329, 137] on p "XML Sitemap submitted" at bounding box center [333, 139] width 89 height 11
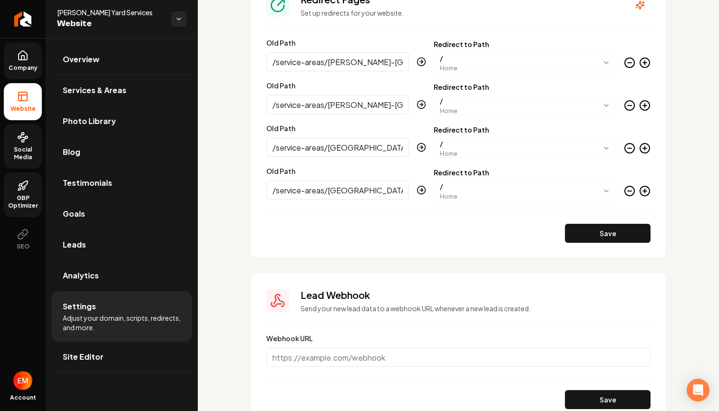
scroll to position [1130, 0]
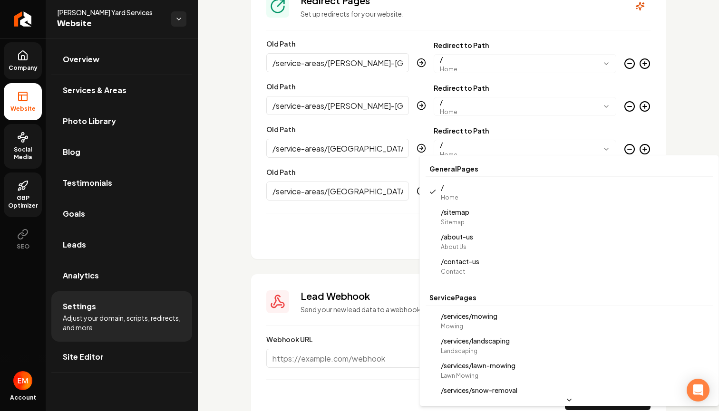
click at [463, 193] on body "Company Website Social Media GBP Optimizer SEO Account [PERSON_NAME] Yard Servi…" at bounding box center [359, 205] width 719 height 411
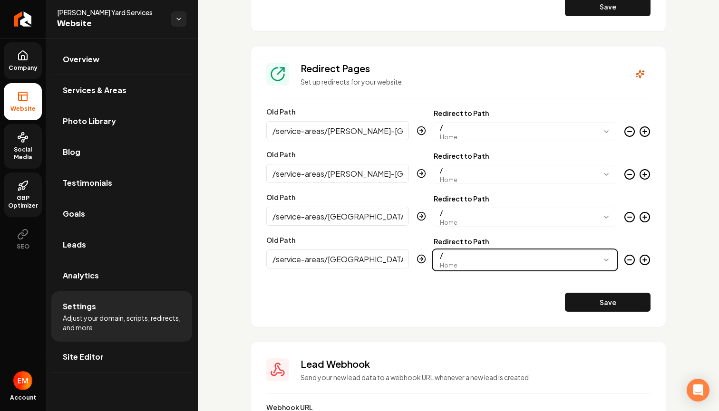
scroll to position [1061, 0]
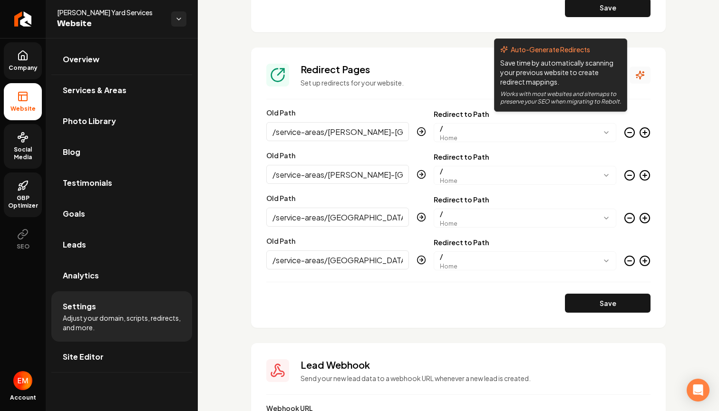
click at [639, 77] on icon "Main content area" at bounding box center [640, 75] width 8 height 8
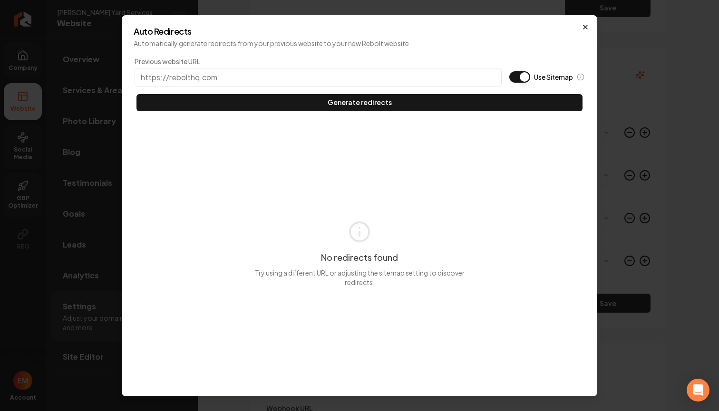
click at [586, 27] on icon "button" at bounding box center [585, 27] width 8 height 8
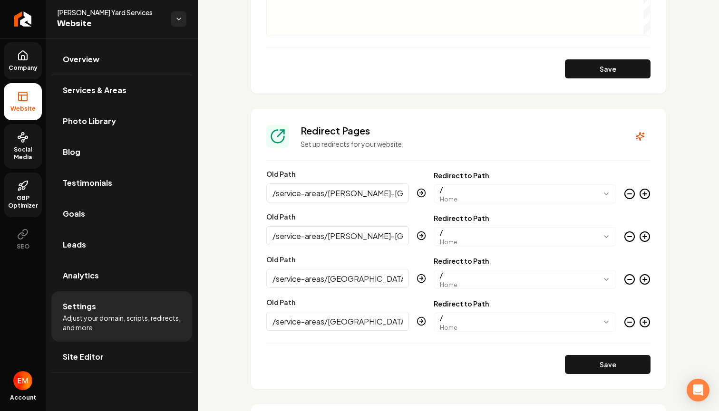
scroll to position [1004, 0]
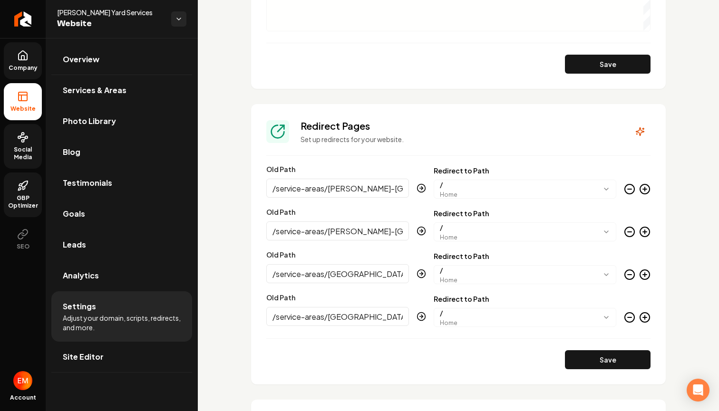
click at [374, 187] on input "/service-areas/[PERSON_NAME]-[GEOGRAPHIC_DATA]" at bounding box center [337, 188] width 143 height 19
click at [422, 187] on icon "Main content area" at bounding box center [421, 188] width 10 height 10
click at [406, 148] on section "**********" at bounding box center [458, 244] width 414 height 280
click at [156, 353] on link "Site Editor" at bounding box center [121, 357] width 141 height 30
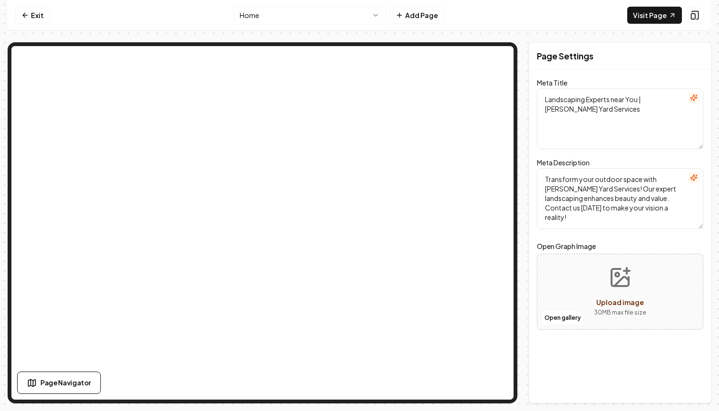
click at [586, 100] on textarea "Landscaping Experts near You | [PERSON_NAME] Yard Services" at bounding box center [620, 118] width 166 height 61
click at [597, 101] on textarea "Landscaping Experts near You | [PERSON_NAME] Yard Services" at bounding box center [620, 118] width 166 height 61
click at [613, 99] on textarea "Landscaping Experts near You | [PERSON_NAME] Yard Services" at bounding box center [620, 118] width 166 height 61
click at [640, 100] on textarea "Landscaping Experts near You | [PERSON_NAME] Yard Services" at bounding box center [620, 118] width 166 height 61
click at [587, 100] on textarea "Landscaping Experts near You | [PERSON_NAME] Yard Services" at bounding box center [620, 118] width 166 height 61
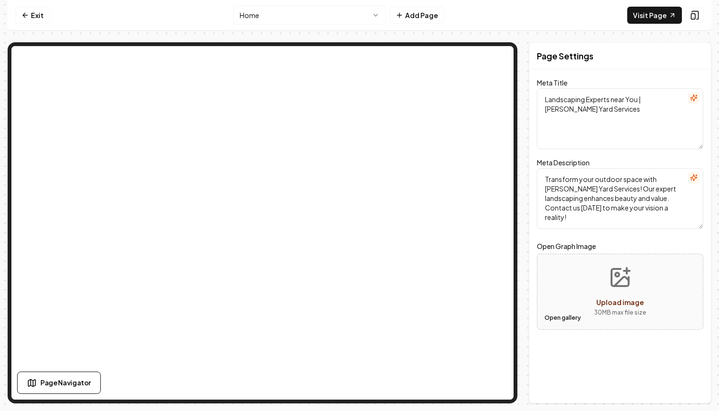
click at [570, 319] on button "Open gallery" at bounding box center [562, 317] width 43 height 15
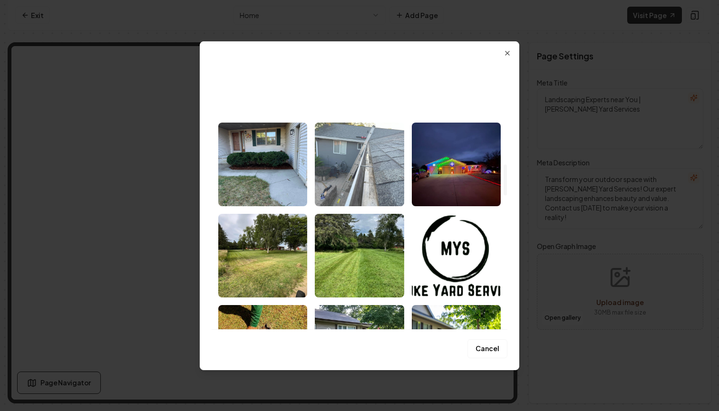
scroll to position [892, 0]
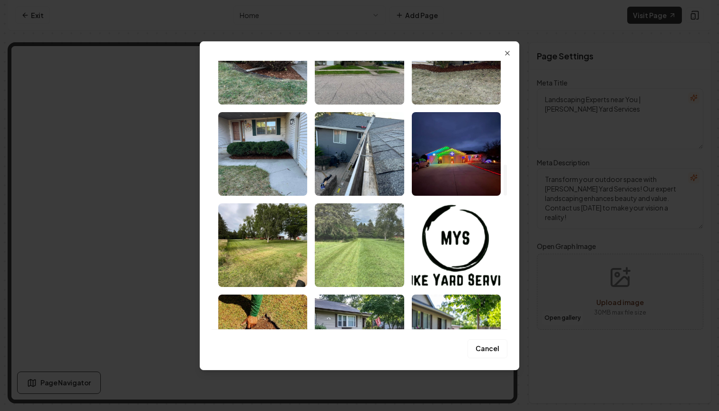
click at [361, 253] on img "Select image image_67fc2558432c476416cbcbbf.webp" at bounding box center [359, 245] width 89 height 84
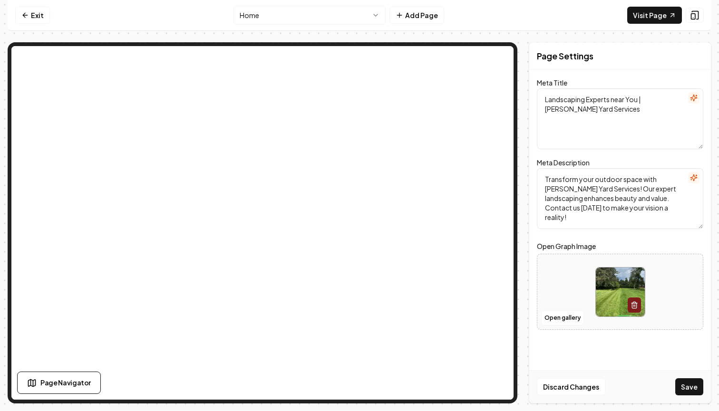
click at [621, 293] on img at bounding box center [619, 292] width 49 height 49
click at [602, 301] on img at bounding box center [619, 292] width 49 height 49
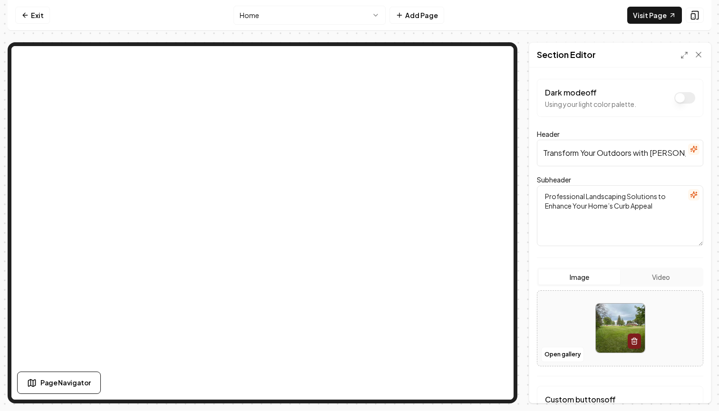
scroll to position [0, 0]
click at [684, 98] on button "Dark mode off" at bounding box center [684, 97] width 21 height 11
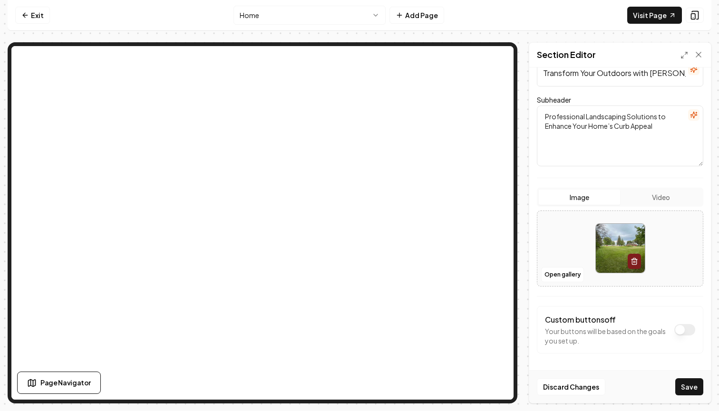
scroll to position [80, 0]
click at [682, 388] on button "Save" at bounding box center [689, 386] width 28 height 17
click at [625, 246] on img at bounding box center [619, 248] width 49 height 49
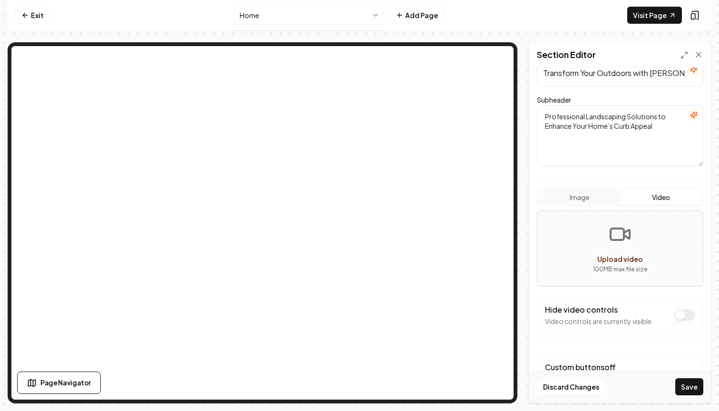
click at [653, 203] on button "Video" at bounding box center [660, 197] width 81 height 15
click at [628, 245] on icon "Upload video" at bounding box center [619, 234] width 23 height 23
type input "**********"
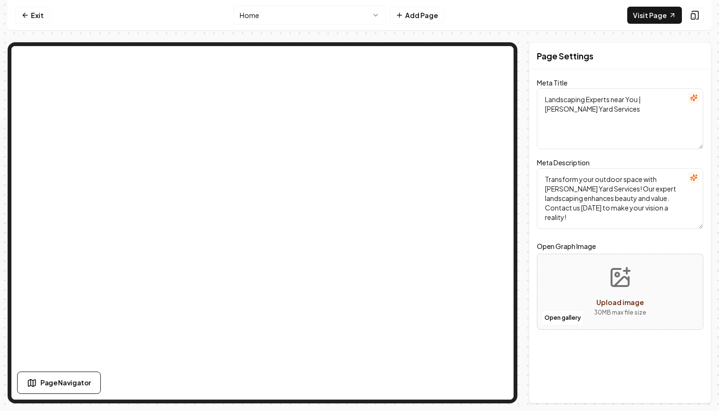
scroll to position [0, 0]
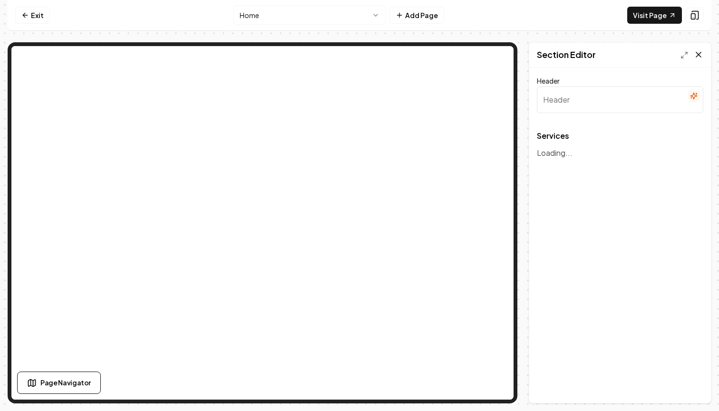
click at [700, 53] on icon at bounding box center [698, 55] width 10 height 10
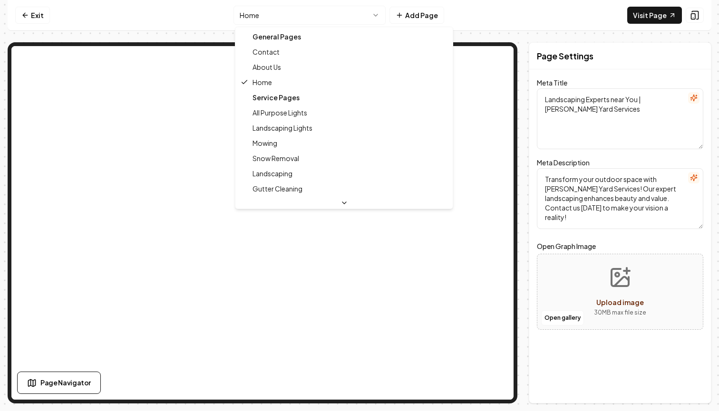
click at [264, 12] on html "Computer Required This feature is only available on a computer. Please switch t…" at bounding box center [359, 205] width 719 height 411
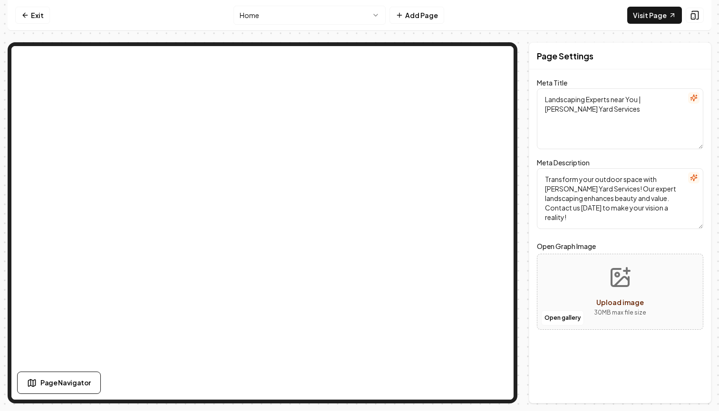
click at [23, 29] on nav "Exit Home Add Page Visit Page" at bounding box center [359, 15] width 703 height 31
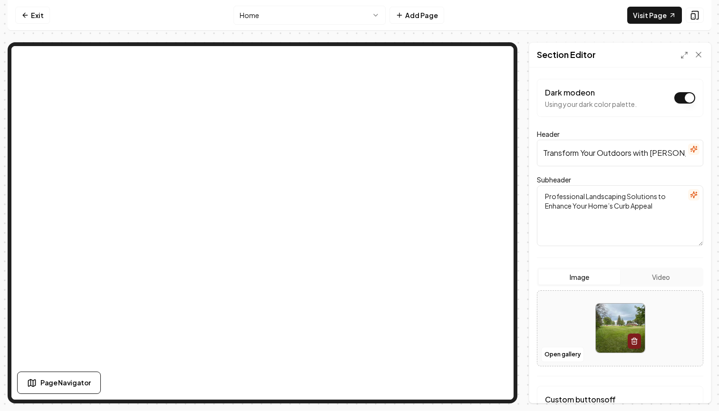
click at [651, 275] on button "Video" at bounding box center [660, 276] width 81 height 15
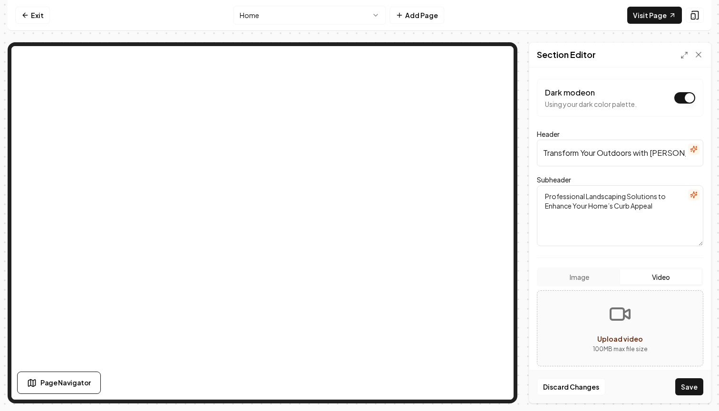
click at [588, 326] on button "Upload video 100 MB max file size" at bounding box center [619, 328] width 165 height 67
type input "**********"
click at [599, 285] on div "Image Video" at bounding box center [620, 277] width 166 height 19
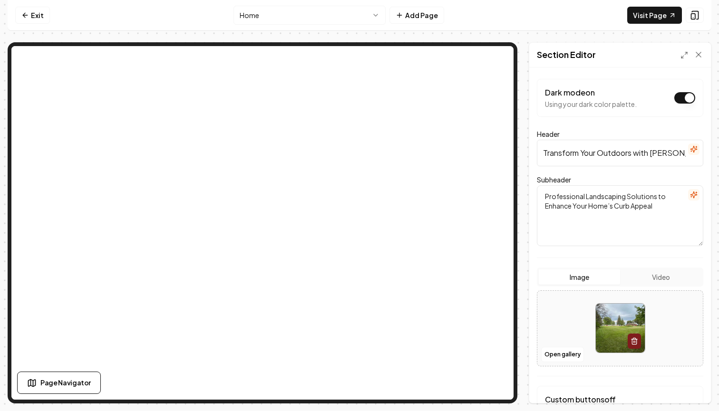
click at [600, 280] on button "Image" at bounding box center [578, 276] width 81 height 15
click at [639, 279] on button "Video" at bounding box center [660, 276] width 81 height 15
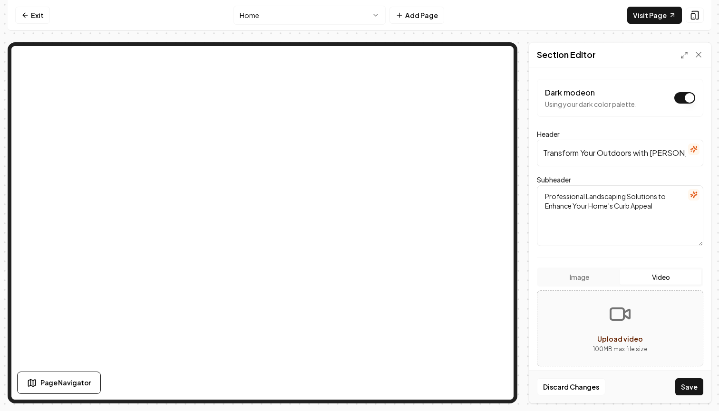
click at [607, 324] on button "Upload video 100 MB max file size" at bounding box center [619, 328] width 165 height 67
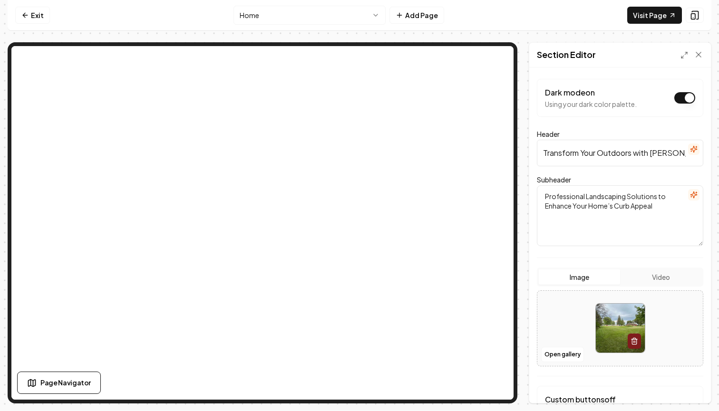
click at [592, 280] on button "Image" at bounding box center [578, 276] width 81 height 15
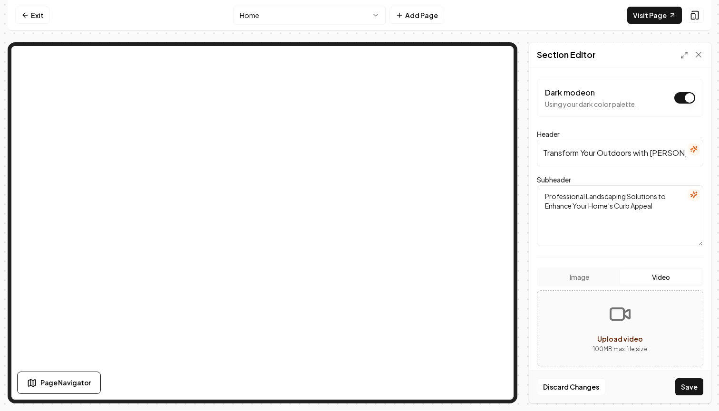
click at [633, 274] on button "Video" at bounding box center [660, 276] width 81 height 15
click at [604, 326] on button "Upload video 100 MB max file size" at bounding box center [619, 328] width 165 height 67
click at [582, 338] on button "Upload video 100 MB max file size" at bounding box center [619, 328] width 165 height 67
click at [550, 314] on button "Upload video 100 MB max file size" at bounding box center [619, 328] width 165 height 67
type input "**********"
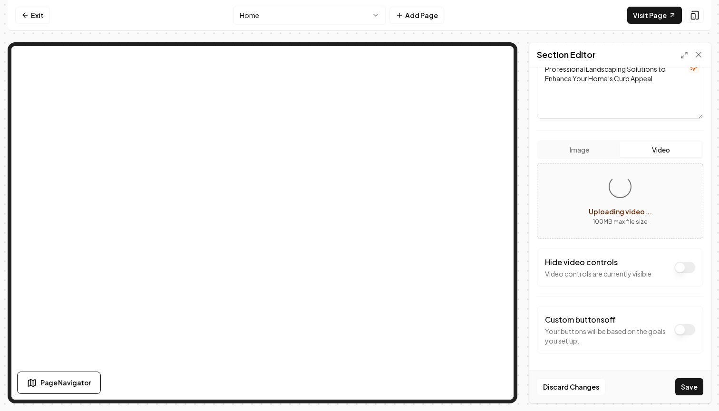
scroll to position [127, 0]
click at [687, 265] on button "Dark mode on" at bounding box center [684, 267] width 21 height 11
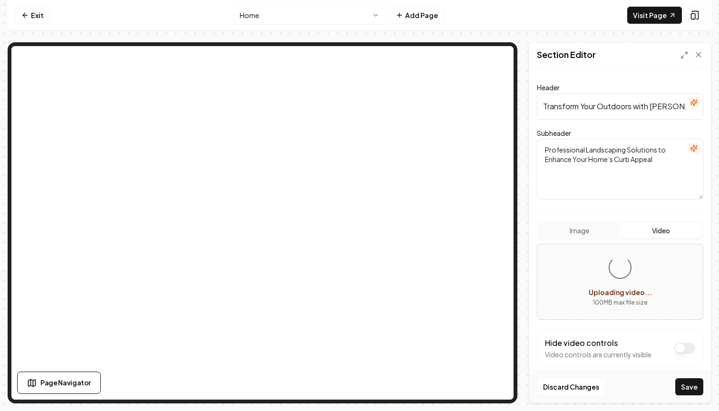
scroll to position [45, 0]
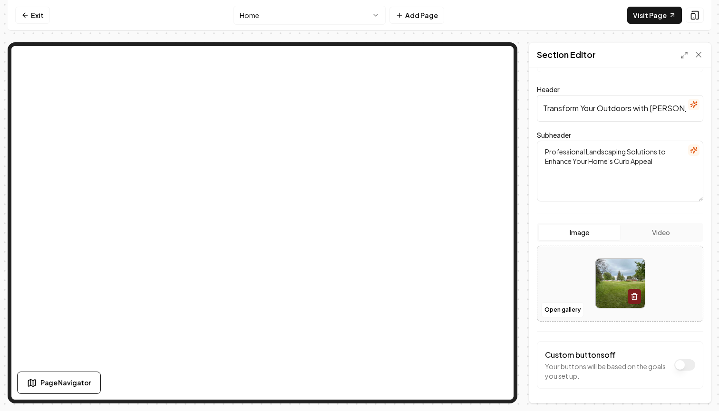
click at [584, 236] on button "Image" at bounding box center [578, 232] width 81 height 15
click at [654, 233] on button "Video" at bounding box center [660, 232] width 81 height 15
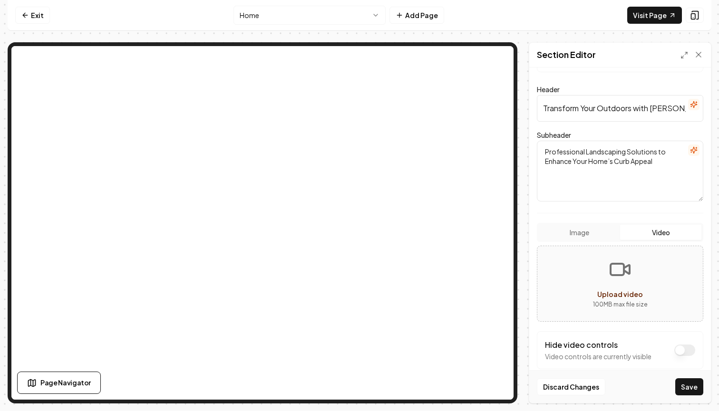
click at [626, 281] on button "Upload video 100 MB max file size" at bounding box center [619, 283] width 165 height 67
type input "**********"
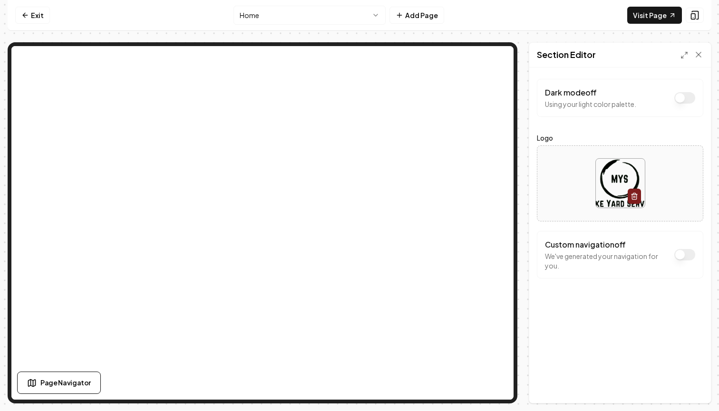
click at [702, 62] on div "Section Editor" at bounding box center [620, 55] width 182 height 25
click at [698, 56] on icon at bounding box center [698, 55] width 10 height 10
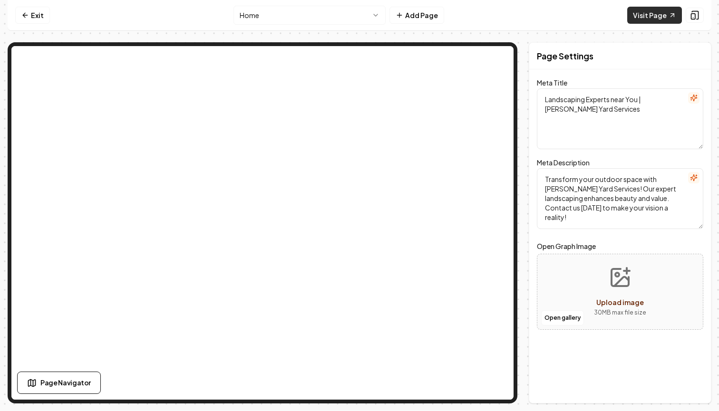
click at [654, 10] on link "Visit Page" at bounding box center [654, 15] width 55 height 17
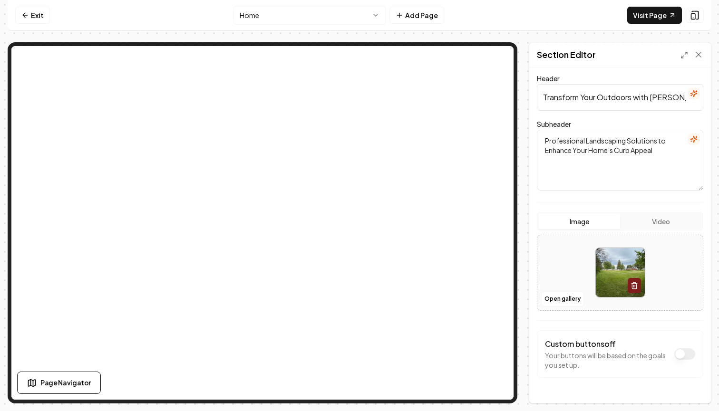
scroll to position [74, 0]
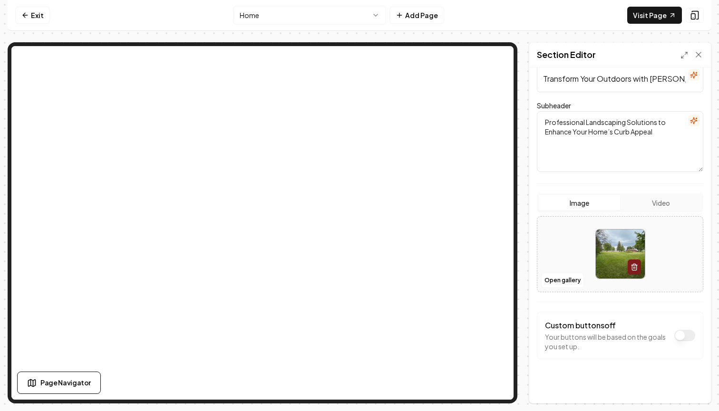
click at [659, 210] on button "Video" at bounding box center [660, 202] width 81 height 15
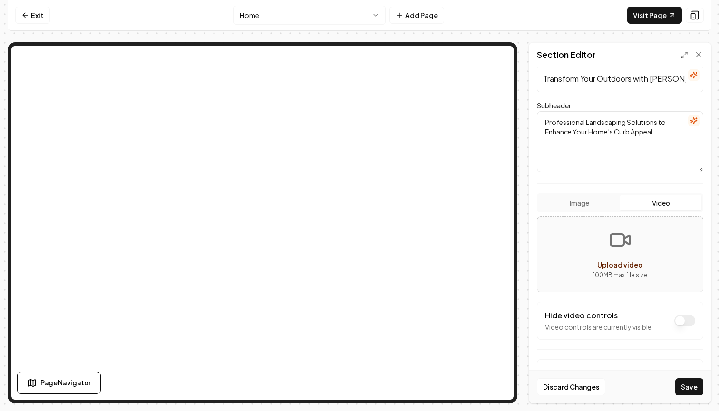
click at [617, 279] on p "100 MB max file size" at bounding box center [620, 275] width 150 height 10
type input "**********"
click at [563, 211] on div "Image Video" at bounding box center [620, 202] width 166 height 19
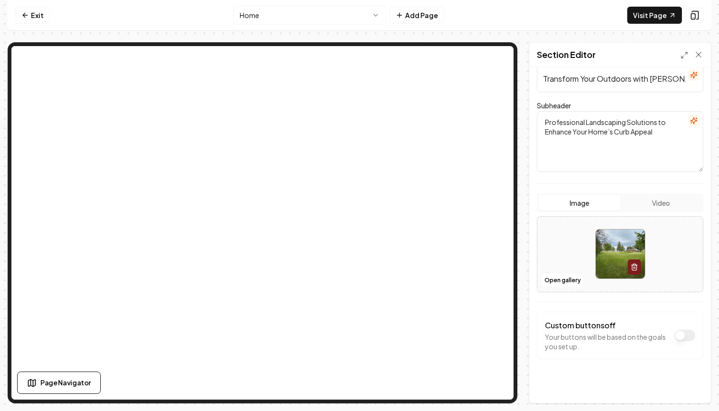
click at [571, 203] on button "Image" at bounding box center [578, 202] width 81 height 15
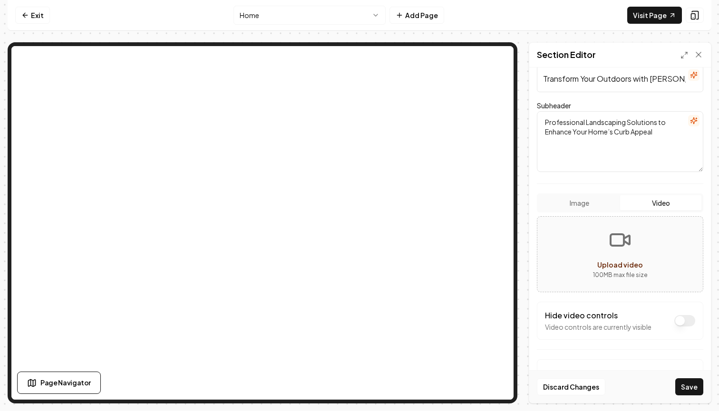
click at [644, 200] on button "Video" at bounding box center [660, 202] width 81 height 15
click at [623, 230] on icon "Upload video" at bounding box center [619, 240] width 23 height 23
type input "**********"
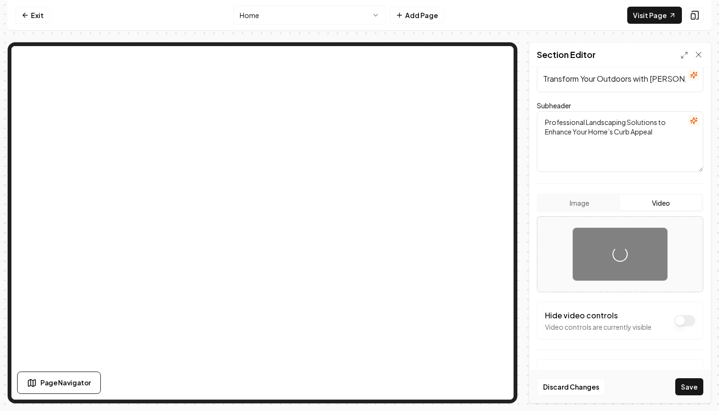
click at [594, 259] on div "Loading..." at bounding box center [620, 254] width 94 height 53
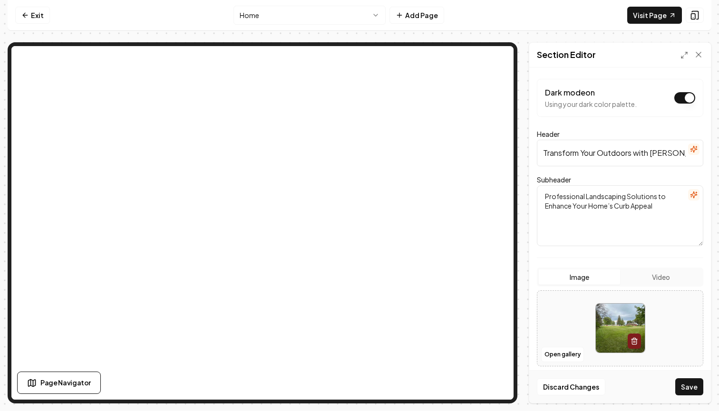
click at [583, 281] on button "Image" at bounding box center [578, 276] width 81 height 15
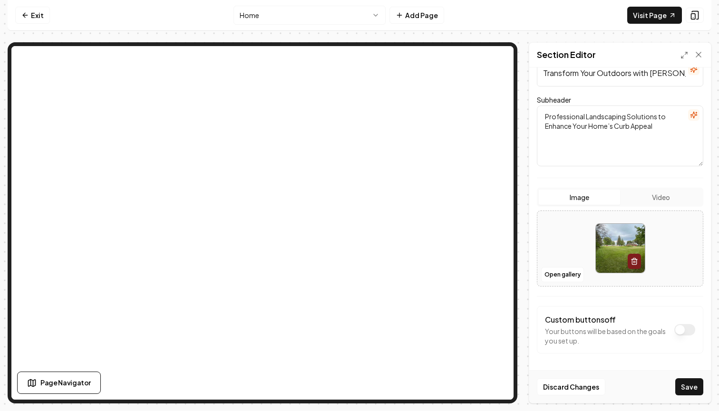
scroll to position [80, 0]
click at [669, 205] on div "Image Video" at bounding box center [620, 197] width 166 height 19
click at [634, 264] on icon "button" at bounding box center [634, 262] width 8 height 8
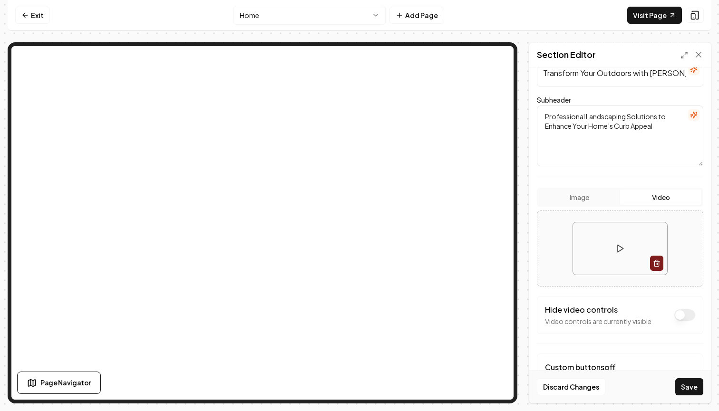
click at [660, 198] on button "Video" at bounding box center [660, 197] width 81 height 15
click at [616, 248] on icon at bounding box center [620, 249] width 10 height 10
click at [613, 280] on div at bounding box center [619, 248] width 165 height 69
click at [71, 384] on span "Page Navigator" at bounding box center [65, 383] width 50 height 10
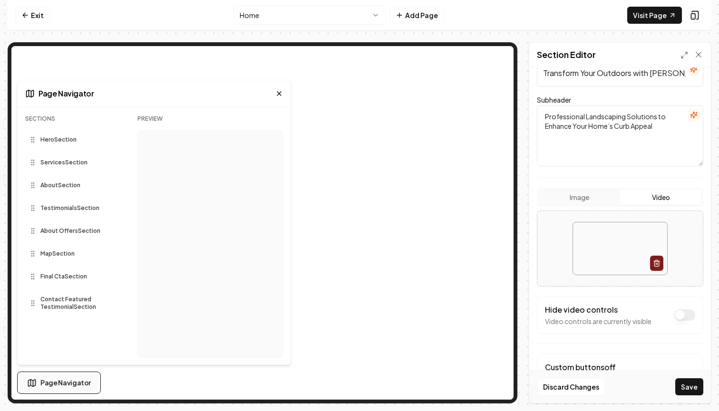
click at [71, 383] on span "Page Navigator" at bounding box center [65, 383] width 50 height 10
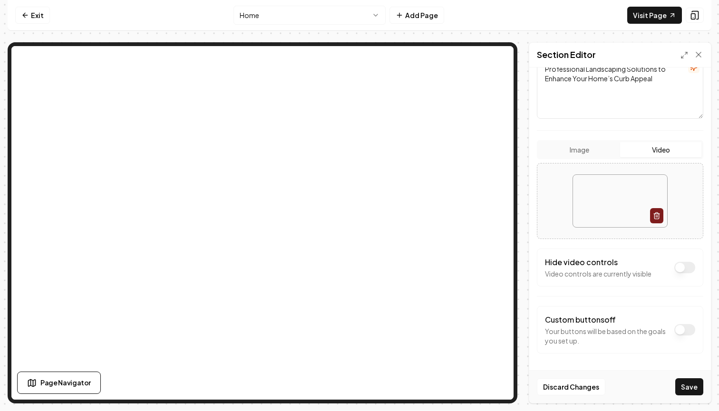
scroll to position [127, 0]
click at [690, 265] on button "Dark mode on" at bounding box center [684, 267] width 21 height 11
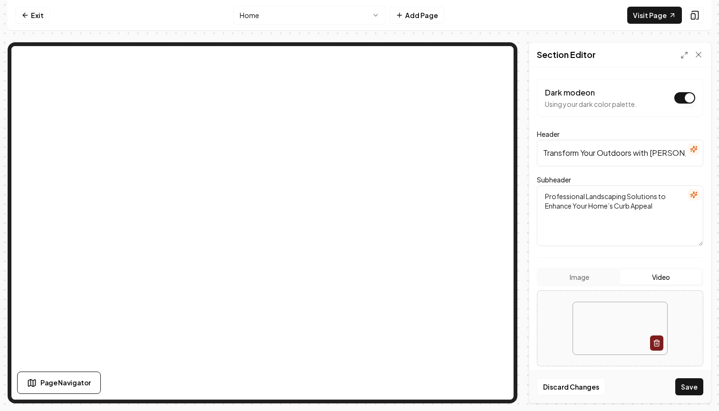
scroll to position [0, 0]
click at [683, 94] on button "Dark mode on" at bounding box center [684, 97] width 21 height 11
click at [683, 94] on button "Dark mode off" at bounding box center [684, 97] width 21 height 11
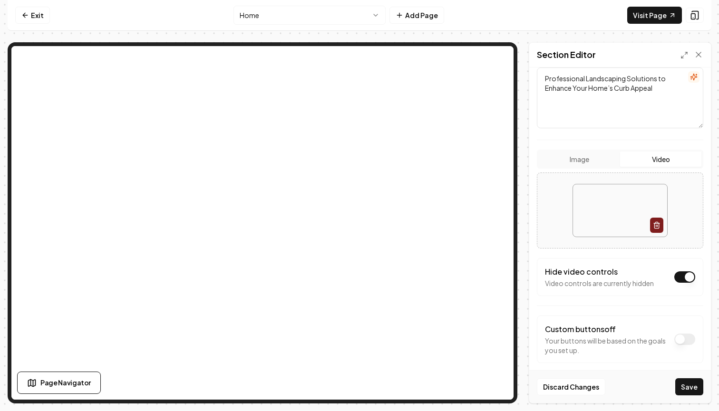
scroll to position [121, 0]
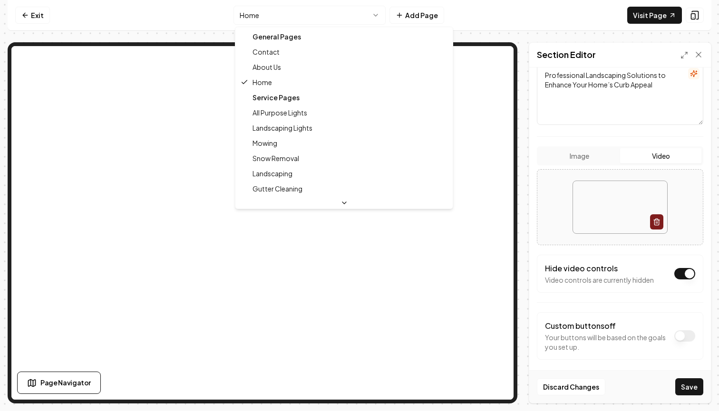
click at [326, 14] on html "Computer Required This feature is only available on a computer. Please switch t…" at bounding box center [359, 205] width 719 height 411
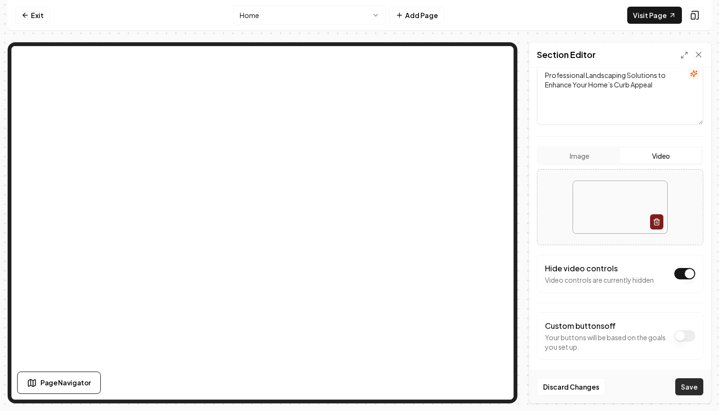
click at [692, 389] on button "Save" at bounding box center [689, 386] width 28 height 17
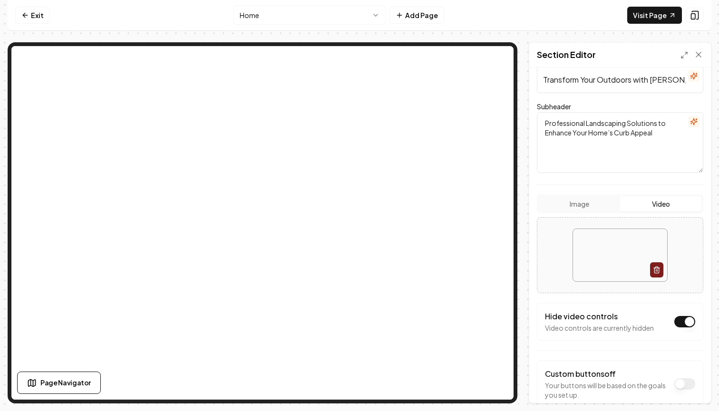
scroll to position [0, 0]
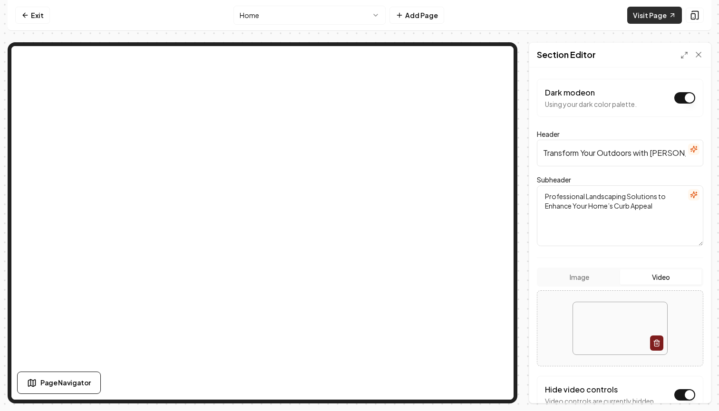
click at [634, 16] on link "Visit Page" at bounding box center [654, 15] width 55 height 17
click at [640, 18] on link "Visit Page" at bounding box center [654, 15] width 55 height 17
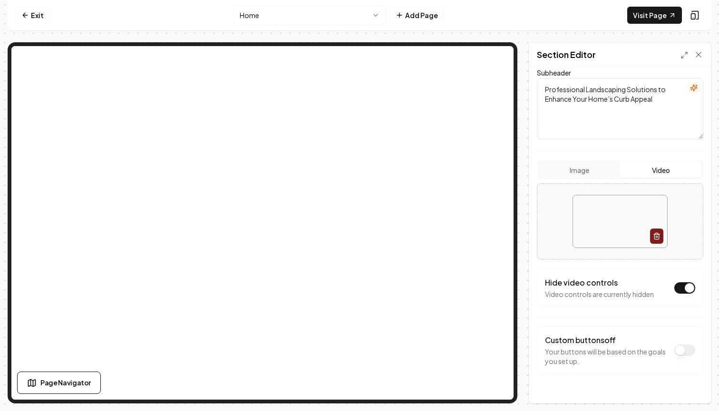
scroll to position [96, 0]
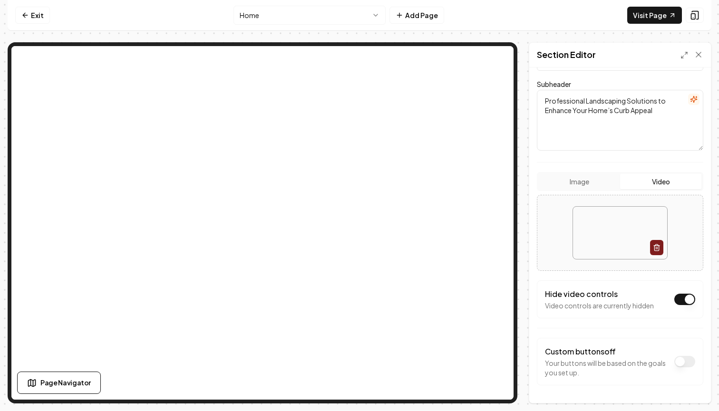
click at [626, 102] on textarea "Professional Landscaping Solutions to Enhance Your Home’s Curb Appeal" at bounding box center [620, 120] width 166 height 61
click at [643, 101] on textarea "Professional Outdoor Solutions to Enhance Your Home’s Curb Appeal" at bounding box center [620, 120] width 166 height 61
click at [643, 102] on textarea "Professional Outdoor Solutions to Enhance Your Home’s Curb Appeal" at bounding box center [620, 120] width 166 height 61
click at [644, 102] on textarea "Professional Outdoor Solutions to Enhance Your Home’s Curb Appeal" at bounding box center [620, 120] width 166 height 61
type textarea "Professional Outdoor Services to Enhance Your Home’s Curb Appeal"
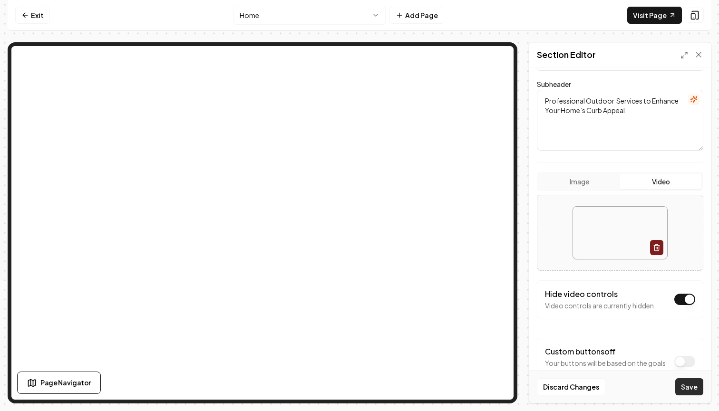
click at [693, 390] on button "Save" at bounding box center [689, 386] width 28 height 17
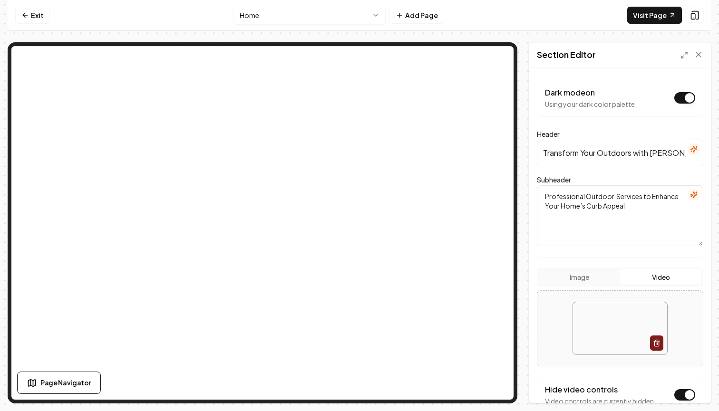
scroll to position [0, 0]
click at [633, 155] on input "Transform Your Outdoors with [PERSON_NAME] Yard Services" at bounding box center [620, 153] width 166 height 27
click at [696, 149] on icon "button" at bounding box center [693, 149] width 6 height 6
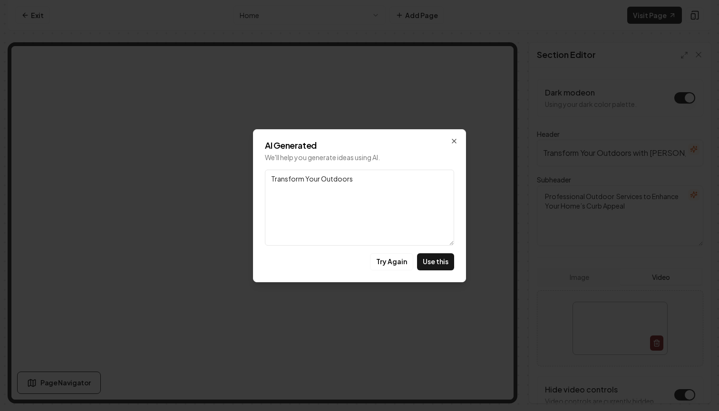
click at [333, 178] on textarea "Transform Your Outdoors" at bounding box center [359, 208] width 189 height 76
click at [359, 181] on textarea "Transform Your Outdoors" at bounding box center [359, 208] width 189 height 76
click at [394, 260] on button "Try Again" at bounding box center [391, 261] width 43 height 17
click at [455, 137] on div "AI Generated We'll help you generate ideas using AI. Link Transform Your Outdoo…" at bounding box center [359, 205] width 213 height 153
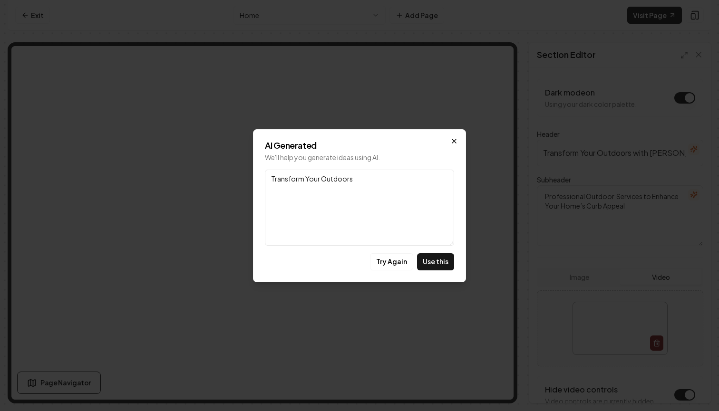
click at [455, 142] on icon "button" at bounding box center [454, 141] width 4 height 4
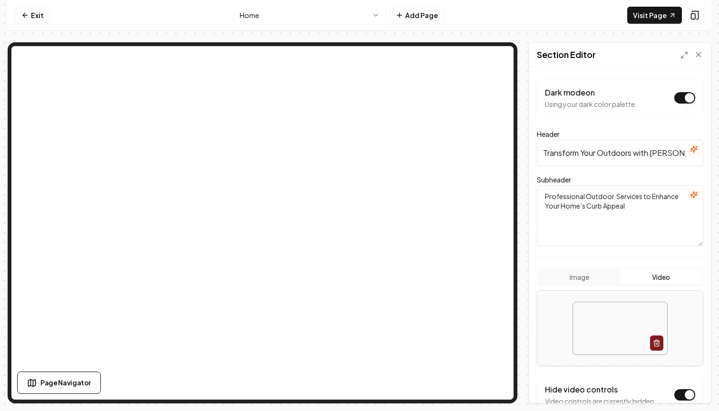
click at [578, 152] on input "Transform Your Outdoors with [PERSON_NAME] Yard Services" at bounding box center [620, 153] width 166 height 27
type input "Transform Your Outdoors with [PERSON_NAME] Yard Services"
drag, startPoint x: 595, startPoint y: 153, endPoint x: 593, endPoint y: 262, distance: 109.8
click at [595, 164] on input "Transform Your Outdoors with [PERSON_NAME] Yard Services" at bounding box center [620, 153] width 166 height 27
click at [354, 13] on html "Computer Required This feature is only available on a computer. Please switch t…" at bounding box center [359, 205] width 719 height 411
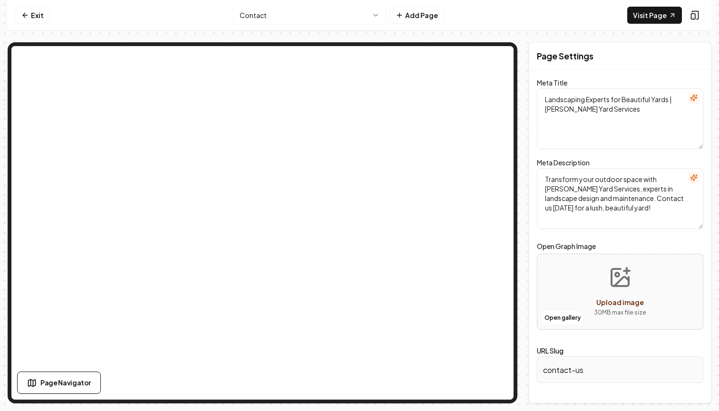
click at [594, 364] on input "contact-us" at bounding box center [620, 369] width 166 height 27
click at [582, 373] on input "contact-us" at bounding box center [620, 369] width 166 height 27
click at [614, 301] on span "Upload image" at bounding box center [620, 302] width 48 height 9
click at [583, 324] on div "Open gallery Upload image 30 MB max file size" at bounding box center [620, 292] width 166 height 76
click at [575, 322] on button "Open gallery" at bounding box center [562, 317] width 43 height 15
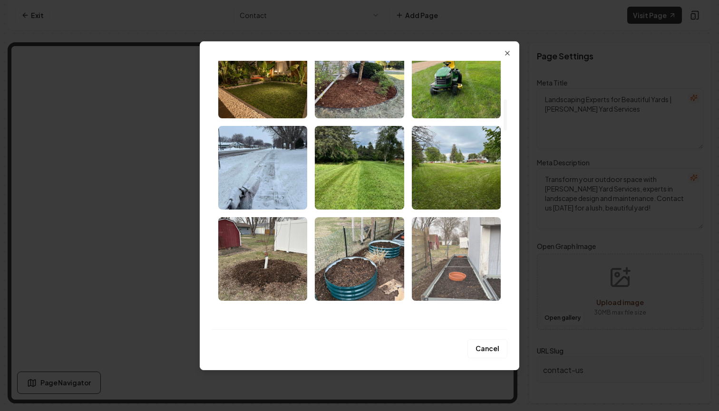
scroll to position [338, 0]
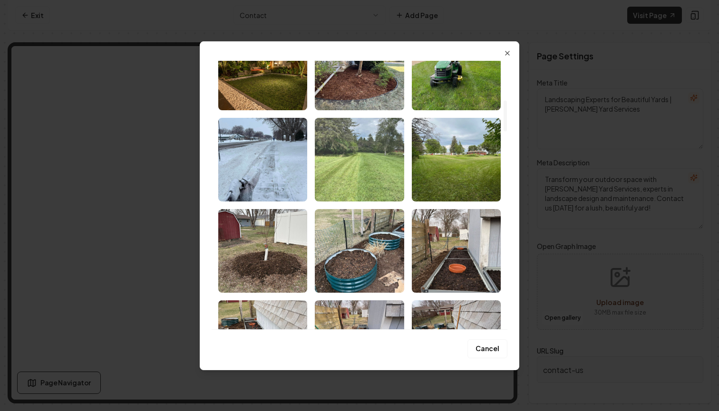
click at [380, 173] on img "Select image image_67fc25bf432c476416cdf174.jpg" at bounding box center [359, 160] width 89 height 84
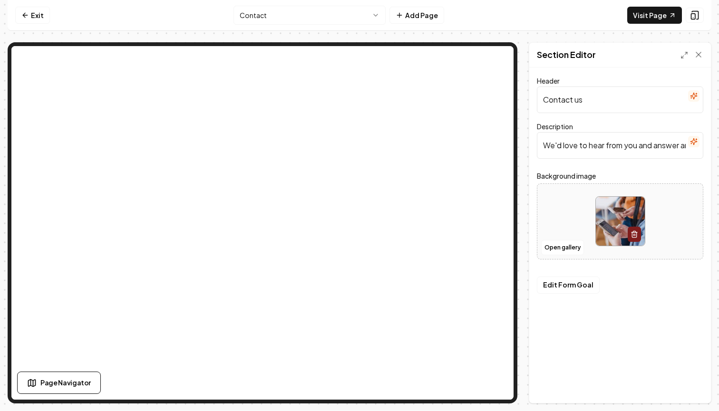
scroll to position [0, 0]
click at [630, 234] on icon "button" at bounding box center [634, 234] width 8 height 8
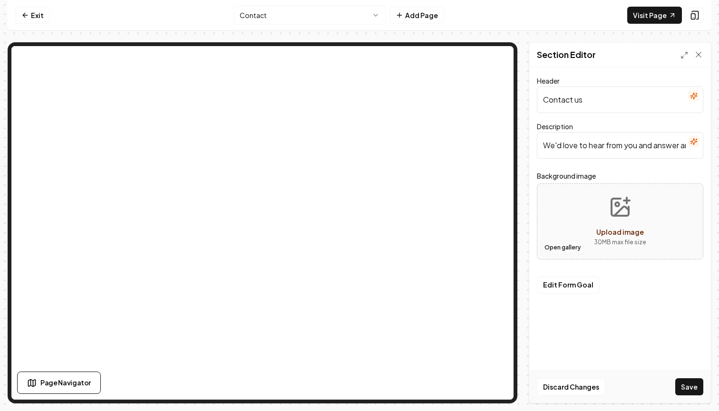
click at [566, 245] on button "Open gallery" at bounding box center [562, 247] width 43 height 15
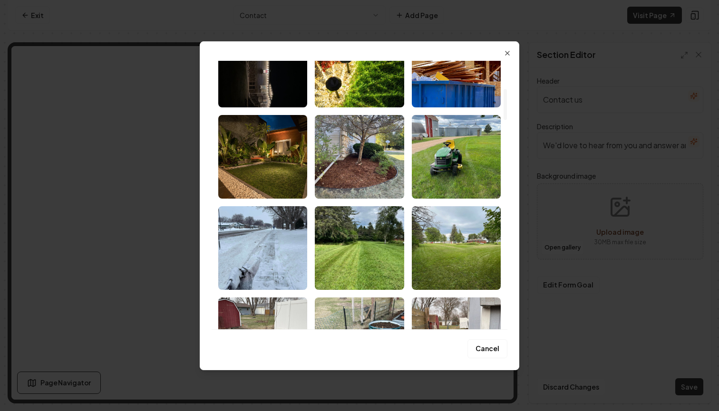
scroll to position [238, 0]
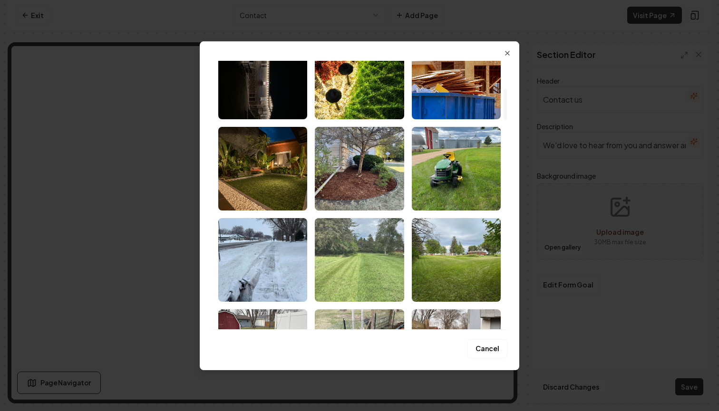
click at [383, 256] on img "Select image image_67fc25bf432c476416cdf174.jpg" at bounding box center [359, 260] width 89 height 84
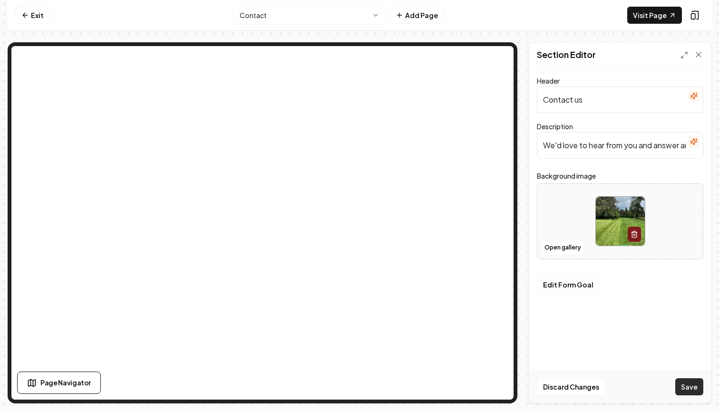
click at [697, 384] on button "Save" at bounding box center [689, 386] width 28 height 17
click at [645, 146] on input "We'd love to hear from you and answer any questions you may have." at bounding box center [620, 145] width 166 height 27
click at [569, 288] on button "Edit Form Goal" at bounding box center [568, 285] width 63 height 17
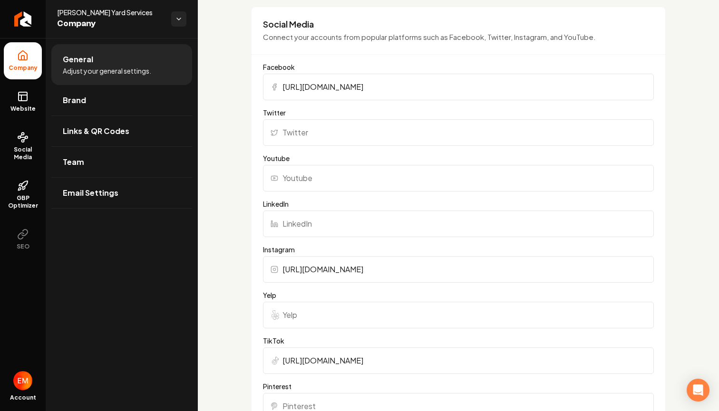
scroll to position [375, 0]
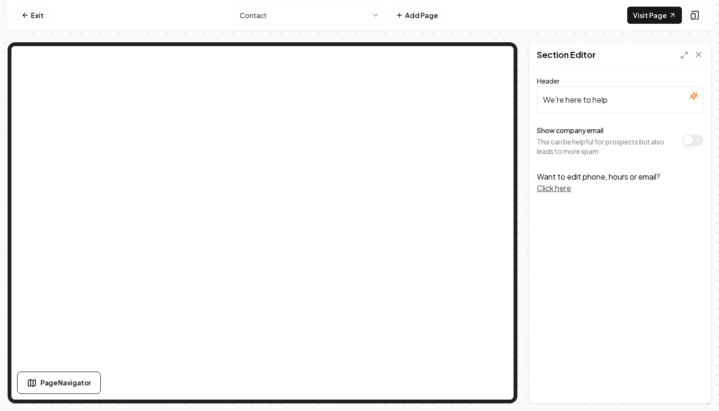
click at [697, 138] on button "Show company email" at bounding box center [692, 139] width 21 height 11
click at [684, 386] on button "Save" at bounding box center [689, 386] width 28 height 17
click at [565, 190] on button "Click here" at bounding box center [554, 187] width 34 height 11
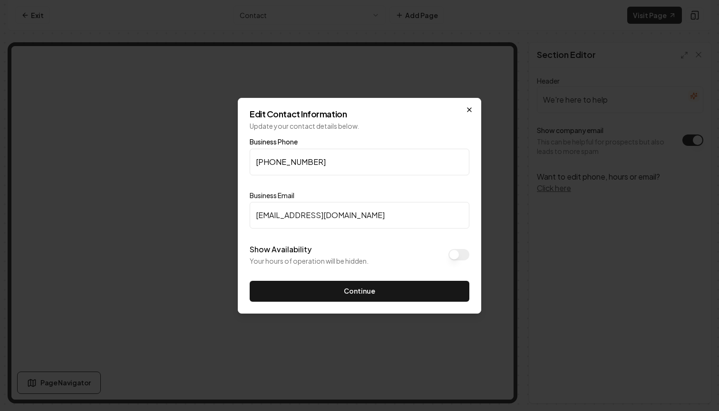
click at [472, 111] on icon "button" at bounding box center [469, 110] width 8 height 8
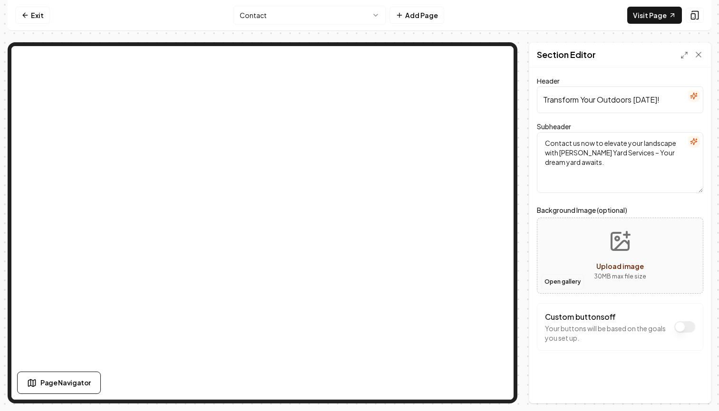
click at [560, 280] on button "Open gallery" at bounding box center [562, 281] width 43 height 15
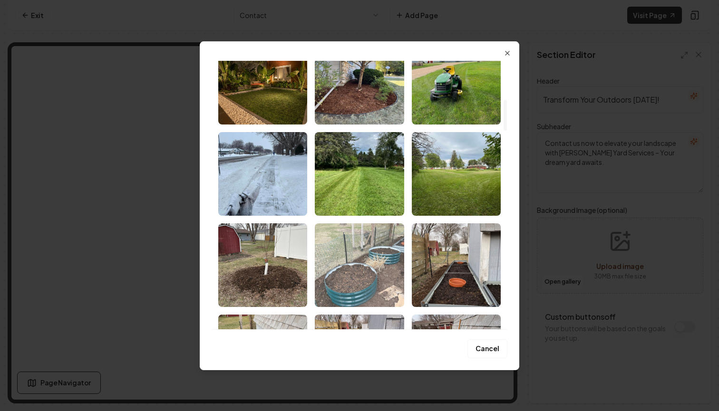
scroll to position [337, 0]
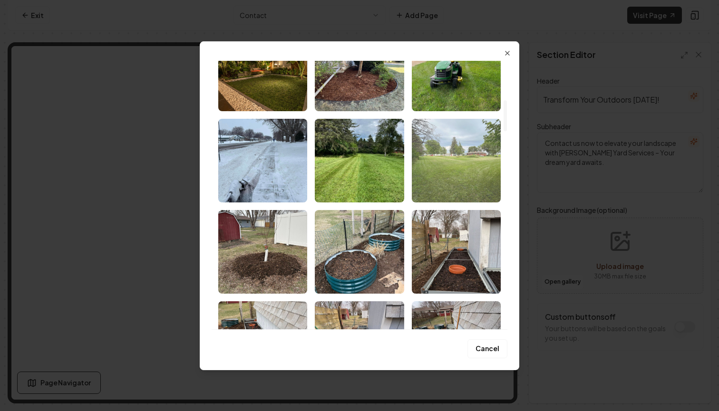
click at [444, 182] on img "Select image image_67fc25ae432c476416cdae72.jpg" at bounding box center [456, 161] width 89 height 84
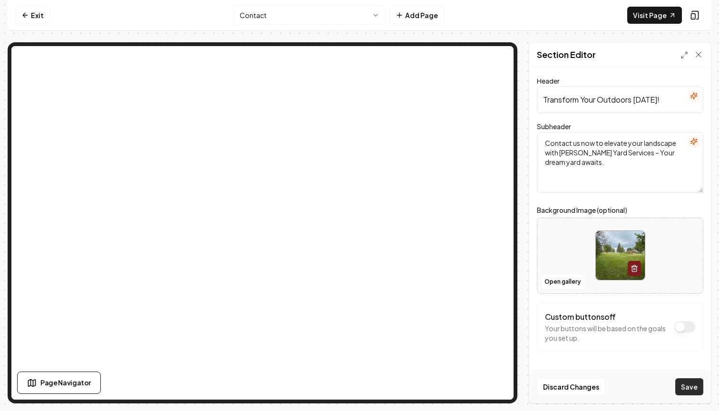
click at [679, 392] on button "Save" at bounding box center [689, 386] width 28 height 17
click at [628, 144] on textarea "Contact us now to elevate your landscape with [PERSON_NAME] Yard Services – You…" at bounding box center [620, 162] width 166 height 61
click at [604, 142] on textarea "Contact us now to level Up your landscape with [PERSON_NAME] Yard Services – Yo…" at bounding box center [620, 162] width 166 height 61
click at [647, 142] on textarea "Contact us now to Level Up your landscape with [PERSON_NAME] Yard Services – Yo…" at bounding box center [620, 162] width 166 height 61
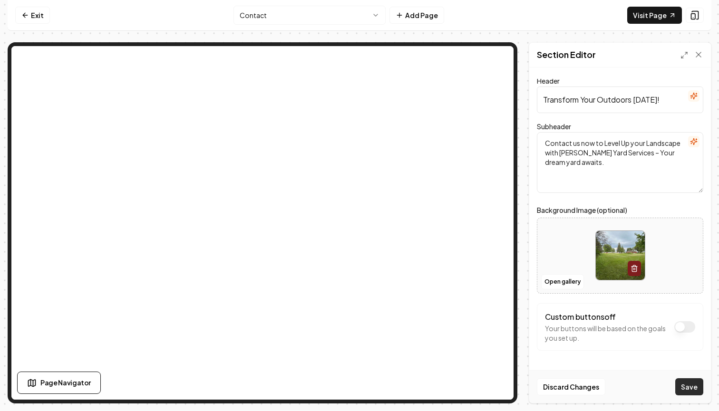
click at [681, 381] on button "Save" at bounding box center [689, 386] width 28 height 17
click at [648, 154] on textarea "Contact us now to Level Up your Landscape with [PERSON_NAME] Yard Services – Yo…" at bounding box center [620, 162] width 166 height 61
click at [669, 152] on textarea "Contact us now to Level Up your Landscape with [PERSON_NAME] Yard Services – Yo…" at bounding box center [620, 162] width 166 height 61
click at [549, 163] on textarea "Contact us now to Level Up your Landscape with [PERSON_NAME] Yard Services – Yo…" at bounding box center [620, 162] width 166 height 61
drag, startPoint x: 549, startPoint y: 163, endPoint x: 657, endPoint y: 166, distance: 108.4
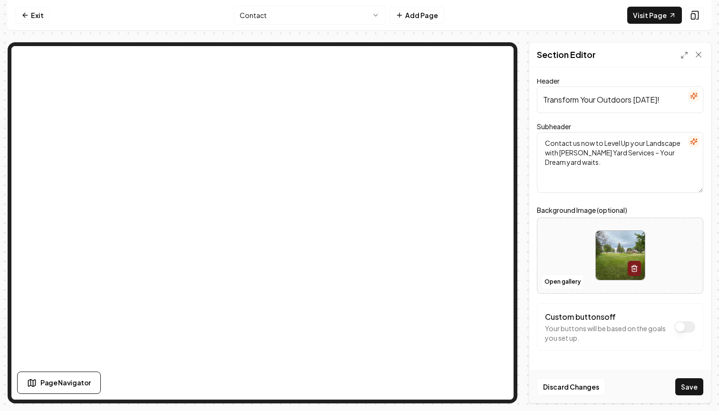
click at [657, 166] on textarea "Contact us now to Level Up your Landscape with [PERSON_NAME] Yard Services – Yo…" at bounding box center [620, 162] width 166 height 61
click at [648, 154] on textarea "Contact us now to Level Up your Landscape with [PERSON_NAME] Yard Services – Yo…" at bounding box center [620, 162] width 166 height 61
click at [671, 155] on textarea "Contact us now to Level Up your Landscape with [PERSON_NAME] Yard Services – Yo…" at bounding box center [620, 162] width 166 height 61
click at [668, 156] on textarea "Contact us now to Level Up your Landscape with [PERSON_NAME] Yard Services – Yo…" at bounding box center [620, 162] width 166 height 61
type textarea "Contact us now to Level Up your Landscape with [PERSON_NAME] Yard Services – Yo…"
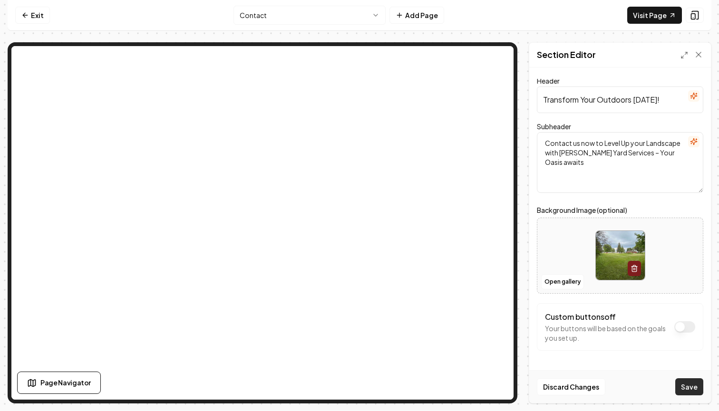
click at [689, 394] on button "Save" at bounding box center [689, 386] width 28 height 17
click at [680, 328] on button "Custom buttons off" at bounding box center [684, 326] width 21 height 11
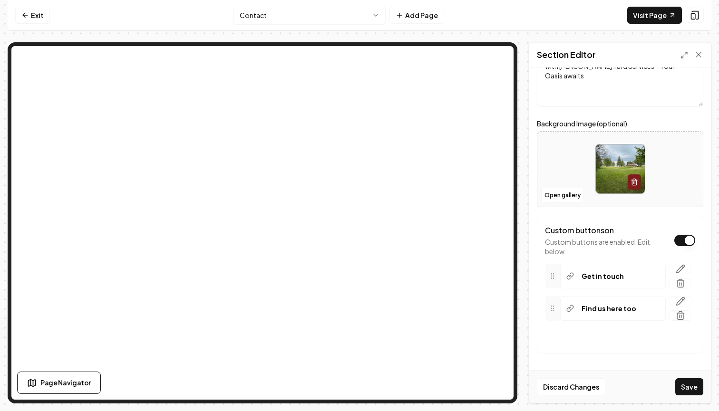
scroll to position [86, 0]
click at [648, 308] on div "Find us here too" at bounding box center [612, 308] width 105 height 25
click at [686, 244] on button "Custom buttons on" at bounding box center [684, 240] width 21 height 11
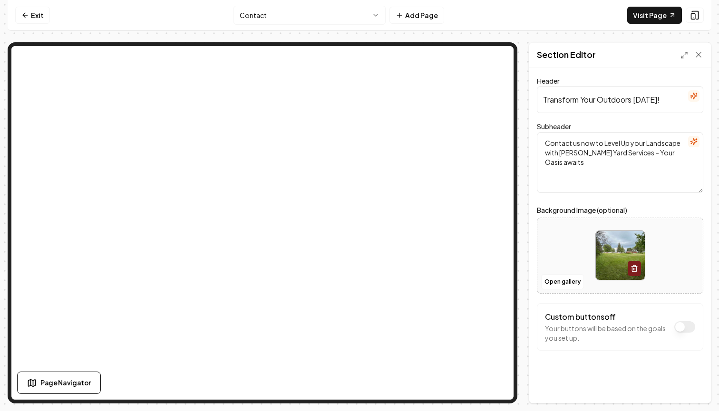
scroll to position [0, 0]
click at [684, 53] on icon at bounding box center [684, 55] width 8 height 8
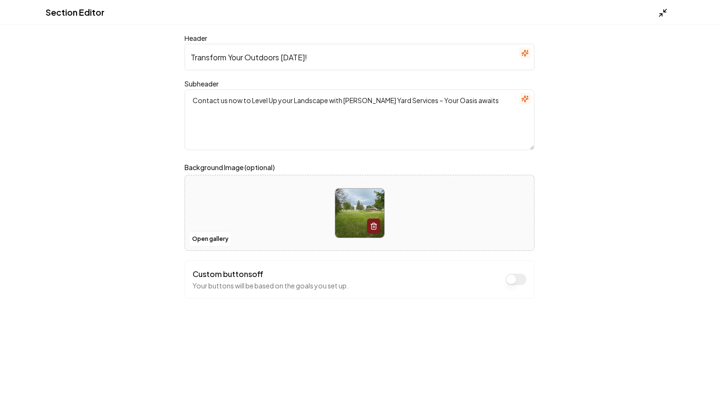
click at [662, 14] on icon at bounding box center [663, 13] width 10 height 10
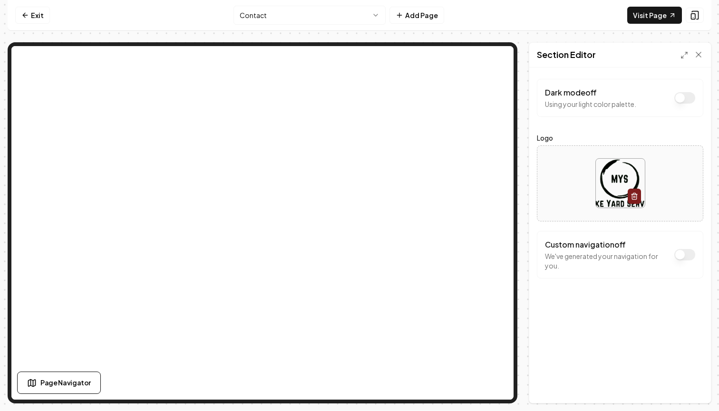
click at [692, 99] on button "Dark mode off" at bounding box center [684, 97] width 21 height 11
click at [688, 380] on button "Save" at bounding box center [689, 386] width 28 height 17
click at [285, 20] on html "Computer Required This feature is only available on a computer. Please switch t…" at bounding box center [359, 205] width 719 height 411
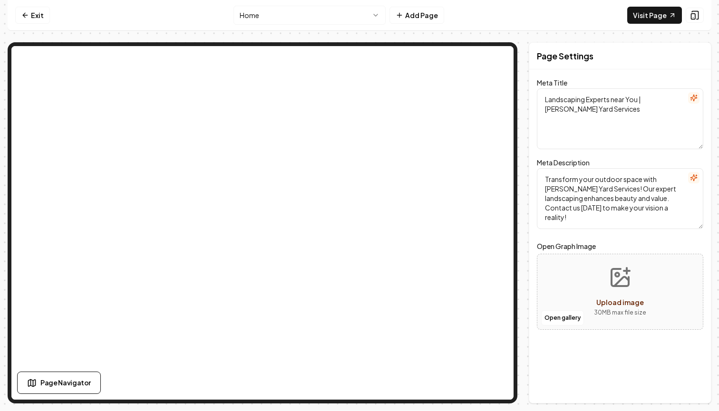
click at [355, 12] on html "Computer Required This feature is only available on a computer. Please switch t…" at bounding box center [359, 205] width 719 height 411
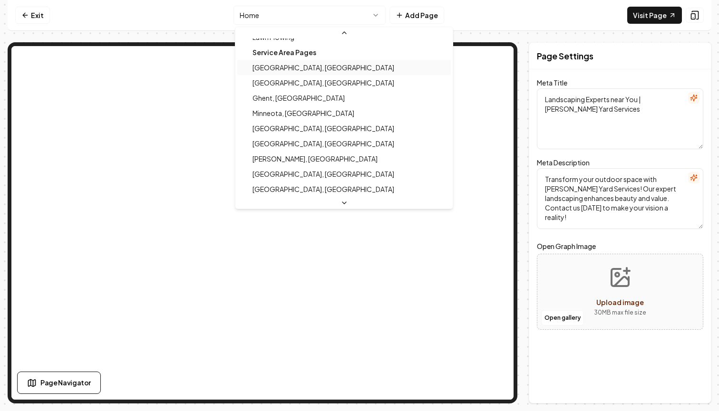
scroll to position [264, 0]
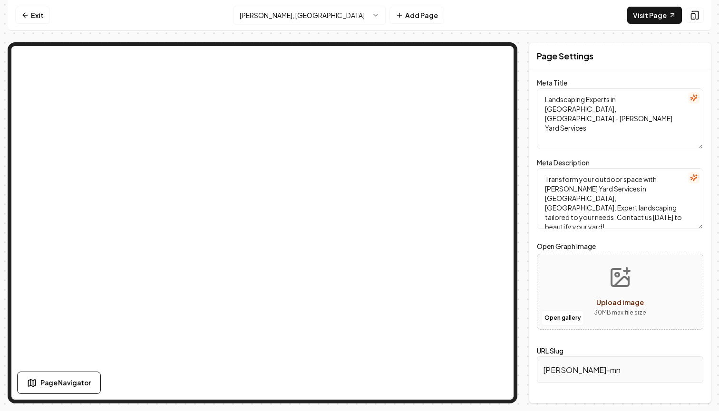
click at [302, 6] on html "Computer Required This feature is only available on a computer. Please switch t…" at bounding box center [359, 205] width 719 height 411
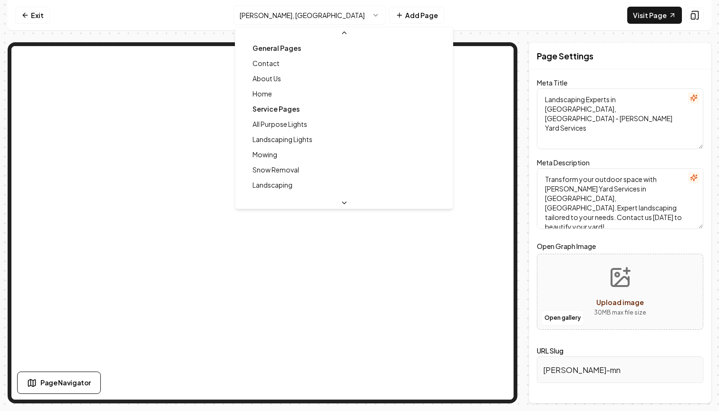
scroll to position [208, 0]
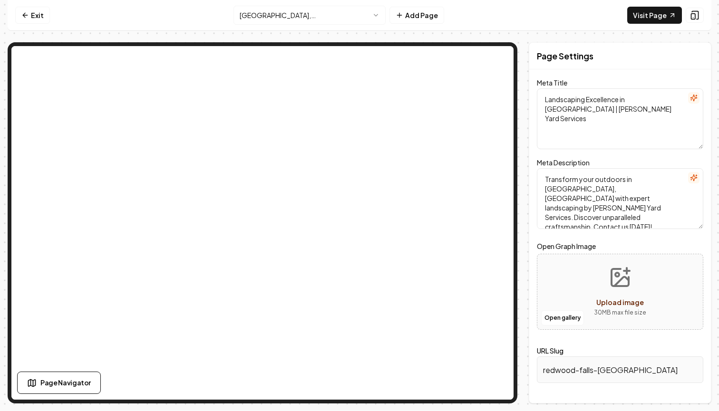
click at [335, 19] on html "Computer Required This feature is only available on a computer. Please switch t…" at bounding box center [359, 205] width 719 height 411
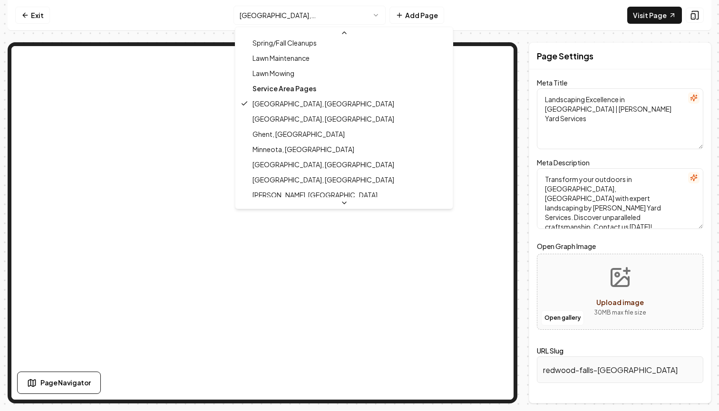
scroll to position [210, 0]
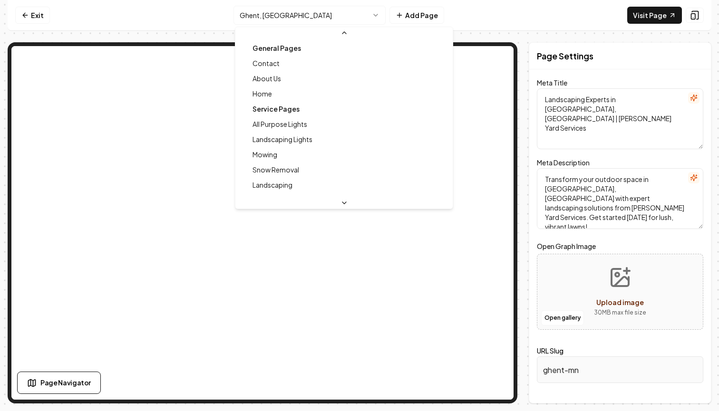
click at [326, 16] on html "Computer Required This feature is only available on a computer. Please switch t…" at bounding box center [359, 205] width 719 height 411
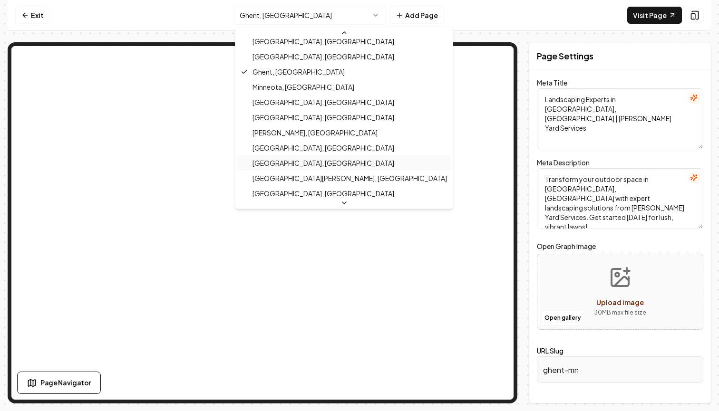
scroll to position [266, 0]
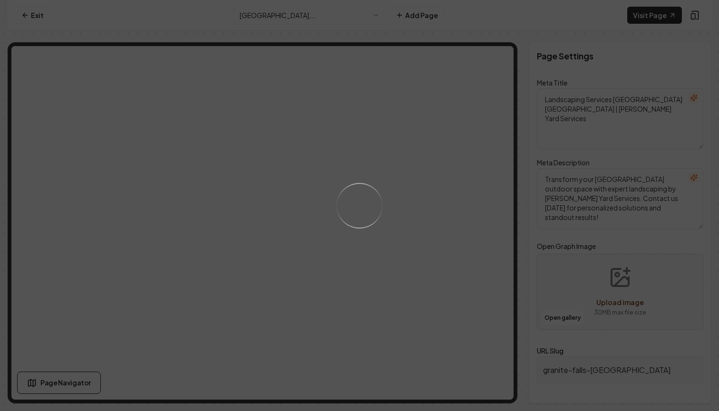
click at [318, 21] on div "Loading..." at bounding box center [359, 205] width 719 height 411
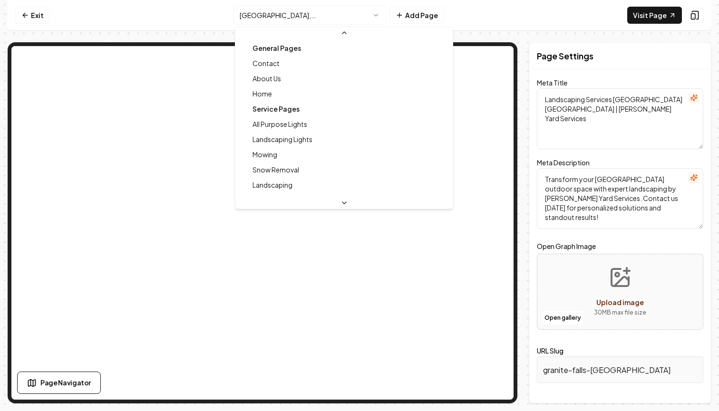
click at [318, 21] on html "Computer Required This feature is only available on a computer. Please switch t…" at bounding box center [359, 205] width 719 height 411
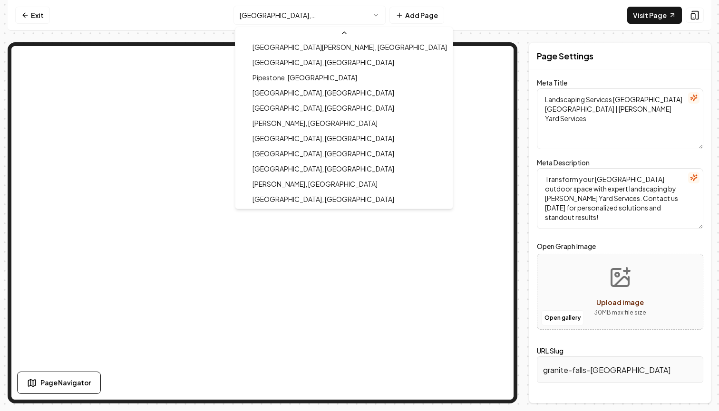
scroll to position [396, 0]
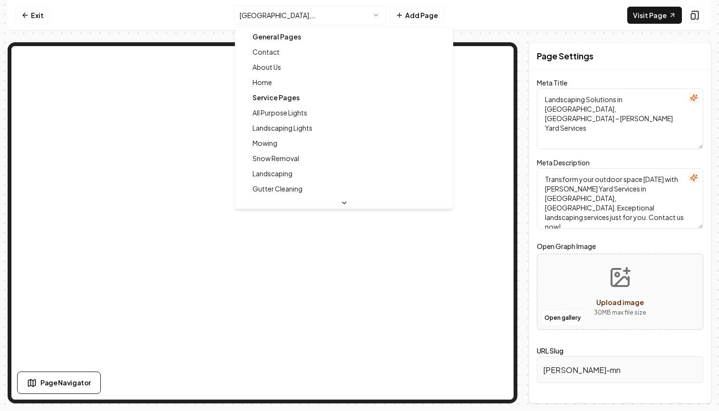
click at [328, 20] on html "Computer Required This feature is only available on a computer. Please switch t…" at bounding box center [359, 205] width 719 height 411
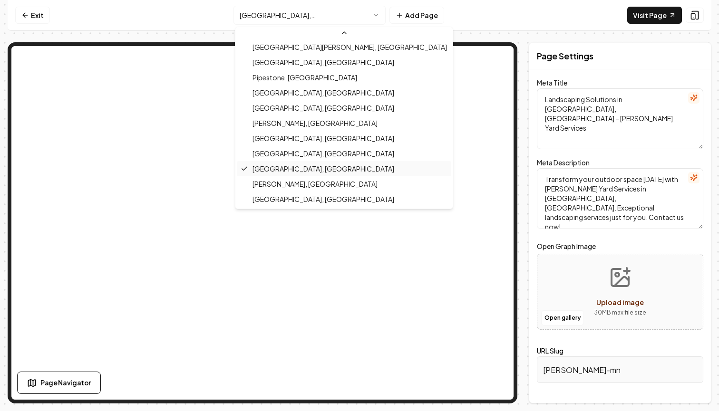
scroll to position [396, 0]
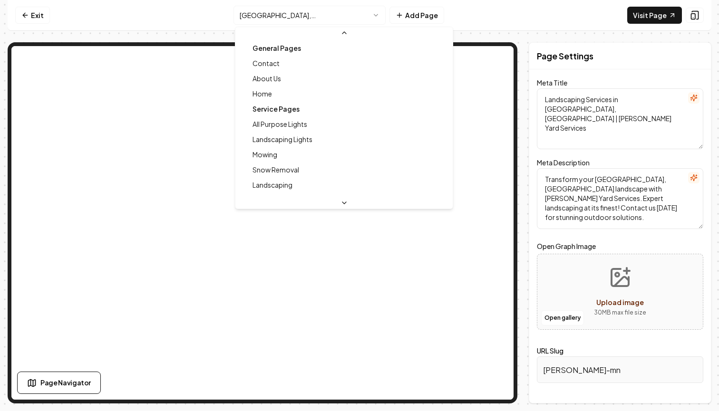
click at [311, 15] on html "Computer Required This feature is only available on a computer. Please switch t…" at bounding box center [359, 205] width 719 height 411
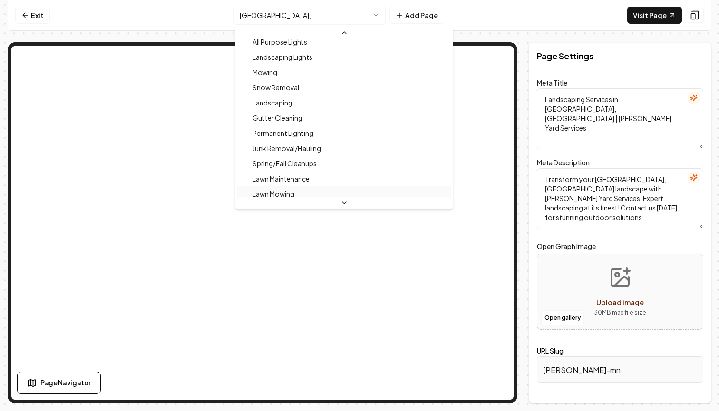
scroll to position [70, 0]
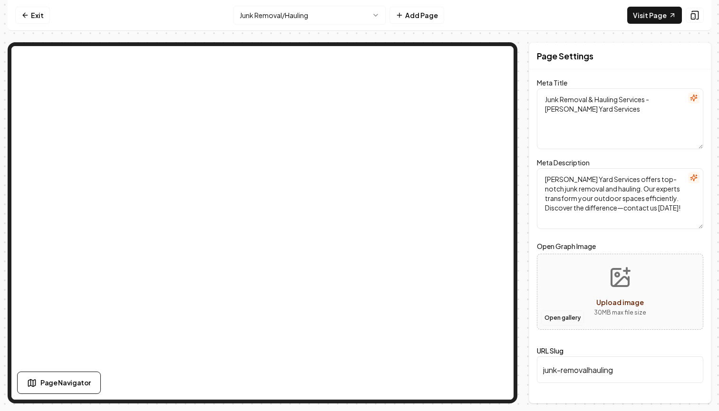
click at [551, 314] on button "Open gallery" at bounding box center [562, 317] width 43 height 15
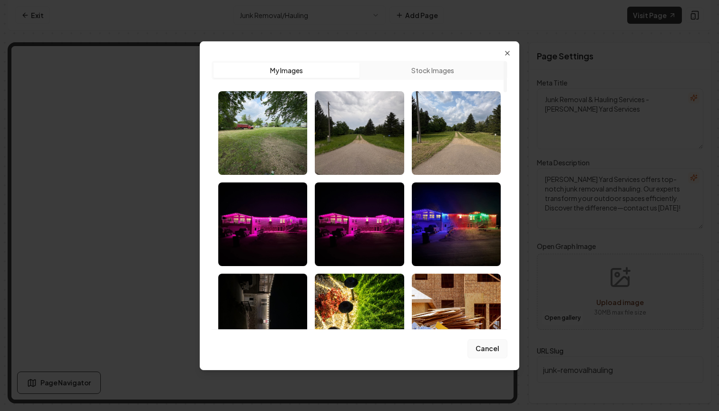
click at [479, 342] on button "Cancel" at bounding box center [487, 348] width 40 height 19
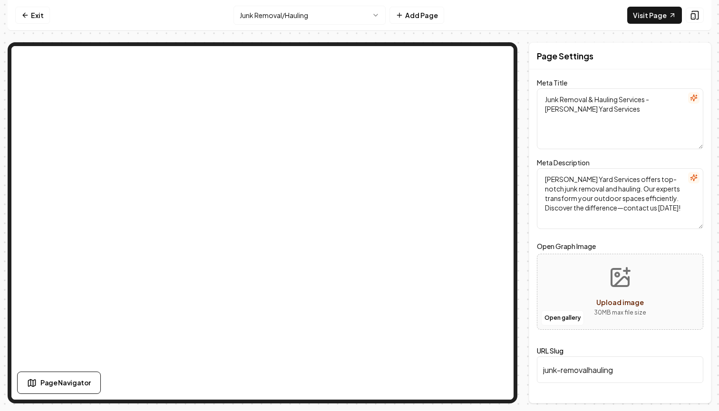
click at [669, 312] on div "Open gallery Upload image 30 MB max file size" at bounding box center [620, 292] width 166 height 76
click at [578, 287] on div "Open gallery Upload image 30 MB max file size" at bounding box center [620, 292] width 166 height 76
type input "**********"
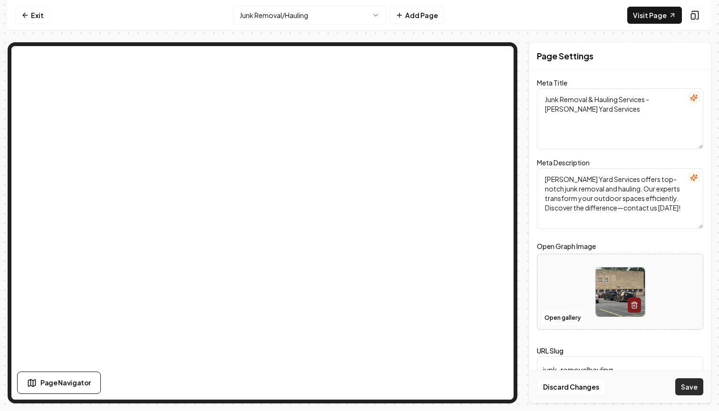
click at [684, 386] on button "Save" at bounding box center [689, 386] width 28 height 17
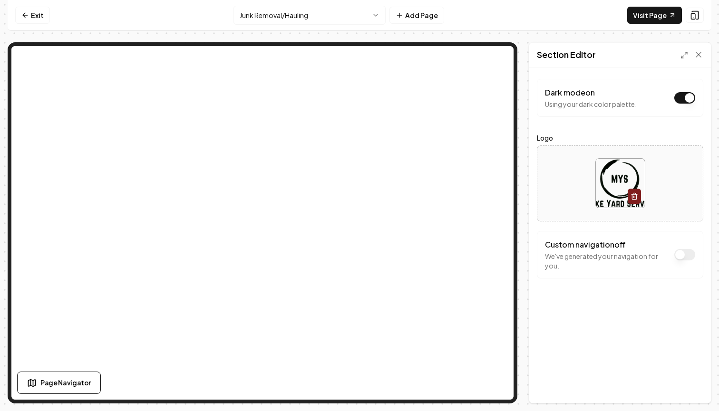
click at [278, 5] on nav "Exit Junk Removal/Hauling Add Page Visit Page" at bounding box center [359, 15] width 703 height 31
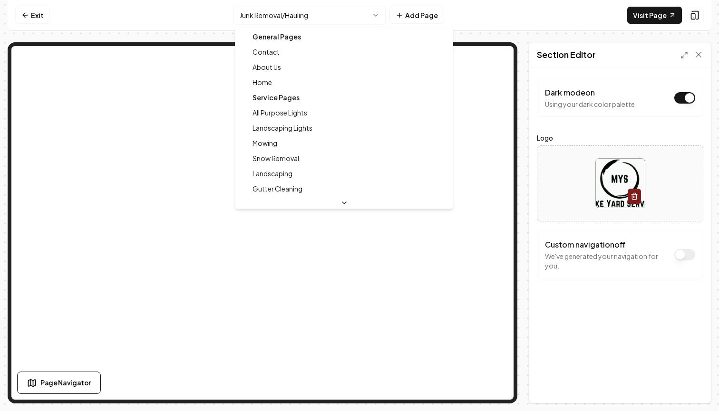
click at [278, 10] on html "Computer Required This feature is only available on a computer. Please switch t…" at bounding box center [359, 205] width 719 height 411
click at [289, 41] on div "General Pages" at bounding box center [343, 36] width 213 height 15
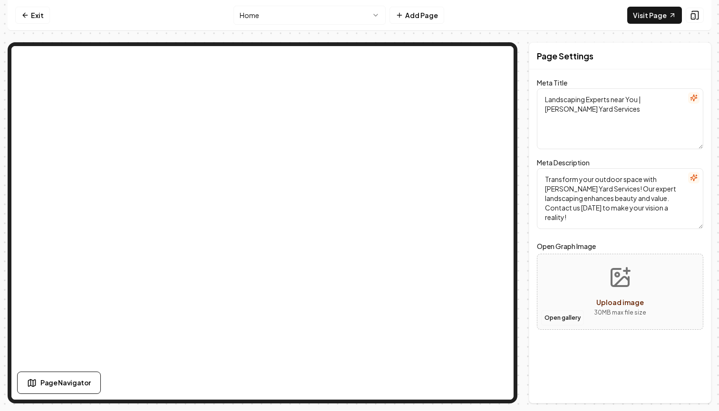
click at [565, 316] on button "Open gallery" at bounding box center [562, 317] width 43 height 15
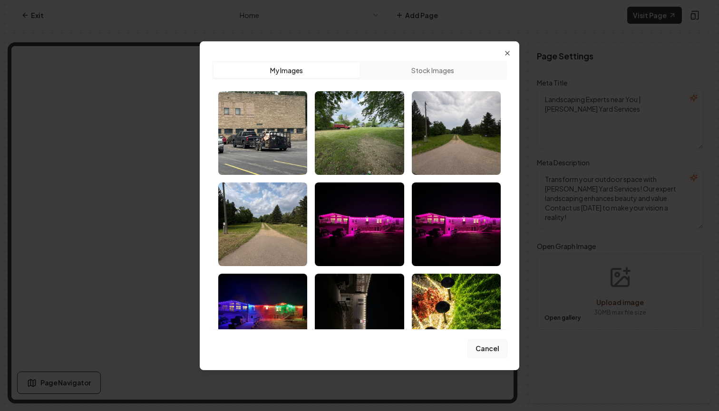
click at [488, 353] on button "Cancel" at bounding box center [487, 348] width 40 height 19
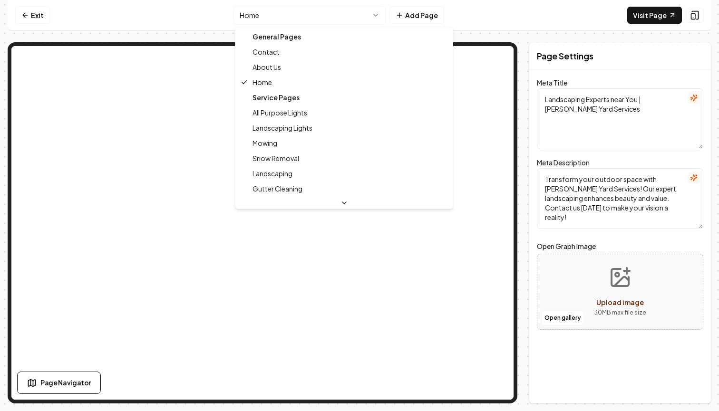
click at [310, 9] on html "Computer Required This feature is only available on a computer. Please switch t…" at bounding box center [359, 205] width 719 height 411
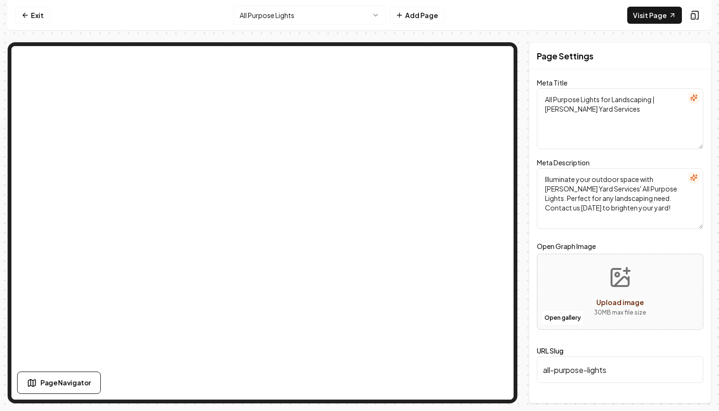
click at [317, 9] on html "Computer Required This feature is only available on a computer. Please switch t…" at bounding box center [359, 205] width 719 height 411
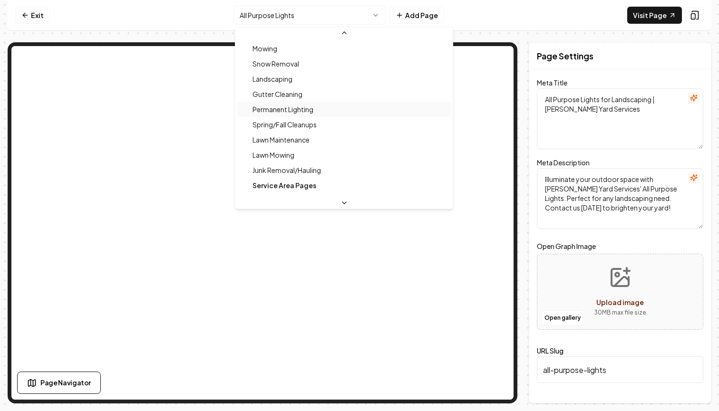
scroll to position [107, 0]
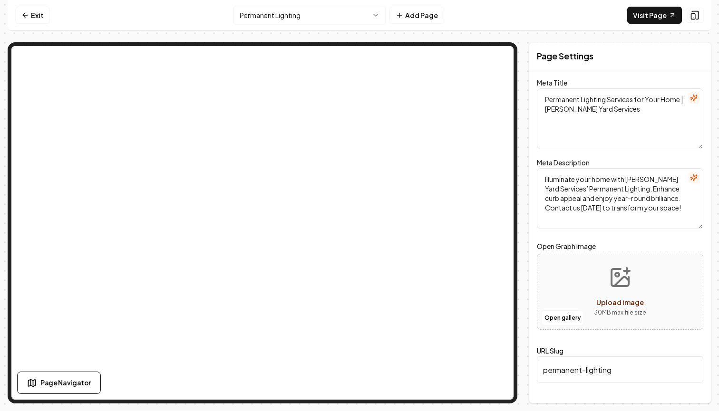
click at [337, 19] on html "Computer Required This feature is only available on a computer. Please switch t…" at bounding box center [359, 205] width 719 height 411
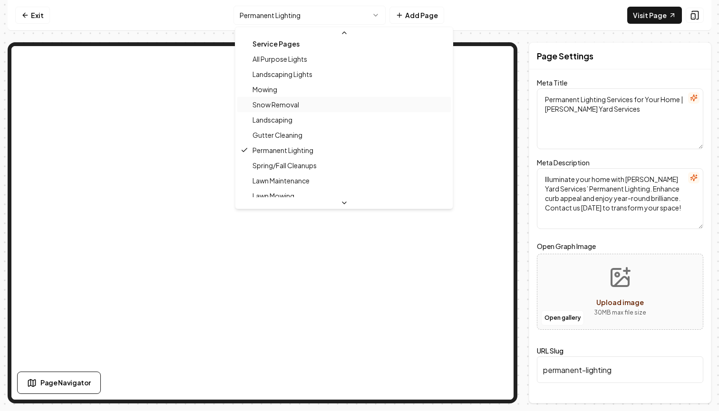
scroll to position [43, 0]
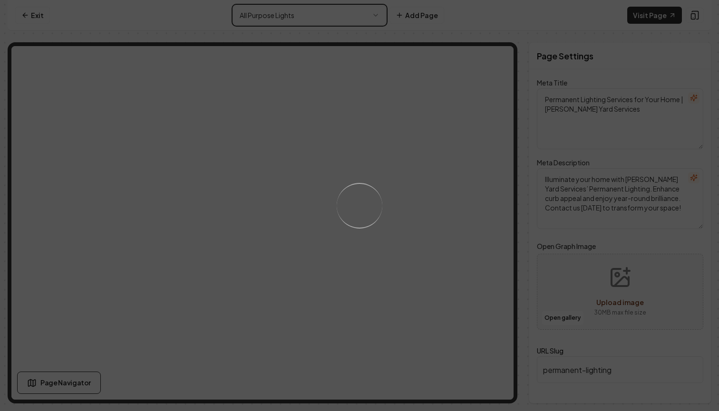
type textarea "All Purpose Lights for Landscaping | [PERSON_NAME] Yard Services"
type textarea "Illuminate your outdoor space with [PERSON_NAME] Yard Services' All Purpose Lig…"
type input "all-purpose-lights"
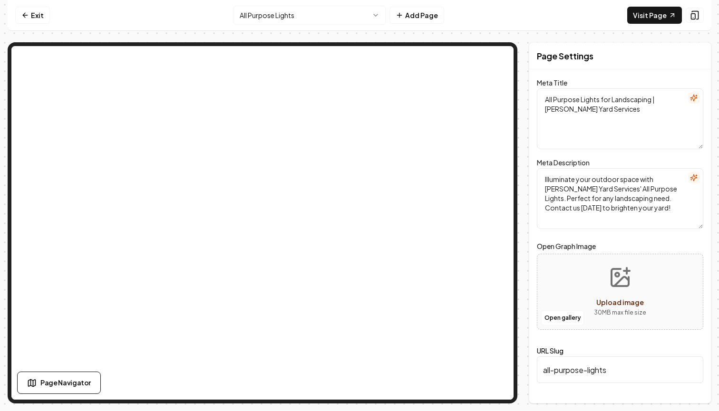
click at [316, 15] on html "Computer Required This feature is only available on a computer. Please switch t…" at bounding box center [359, 205] width 719 height 411
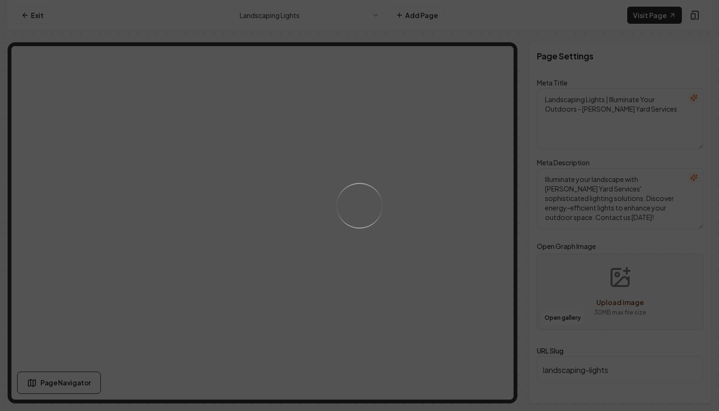
click at [304, 17] on div "Loading..." at bounding box center [359, 205] width 719 height 411
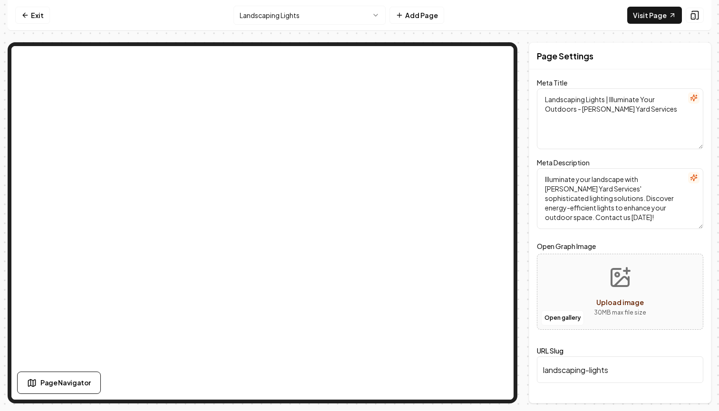
click at [310, 19] on html "Computer Required This feature is only available on a computer. Please switch t…" at bounding box center [359, 205] width 719 height 411
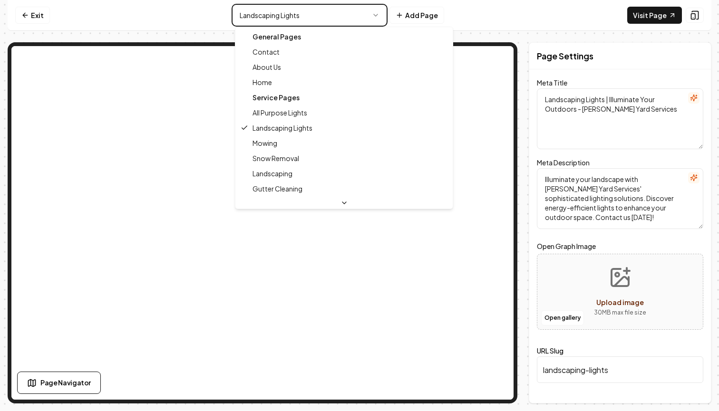
type textarea "All Purpose Lights for Landscaping | [PERSON_NAME] Yard Services"
type textarea "Illuminate your outdoor space with [PERSON_NAME] Yard Services' All Purpose Lig…"
type input "all-purpose-lights"
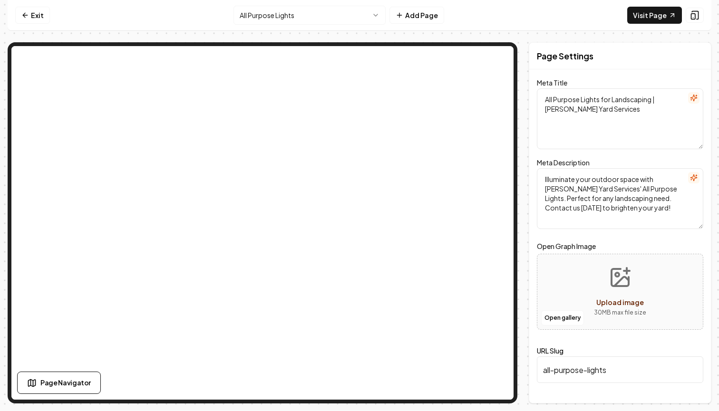
click at [608, 380] on input "all-purpose-lights" at bounding box center [620, 369] width 166 height 27
drag, startPoint x: 614, startPoint y: 372, endPoint x: 514, endPoint y: 367, distance: 99.4
click at [514, 368] on div "Page Settings Meta Title All Purpose Lights for Landscaping | [PERSON_NAME] Yar…" at bounding box center [359, 222] width 703 height 361
click at [694, 384] on button "Save" at bounding box center [689, 386] width 28 height 17
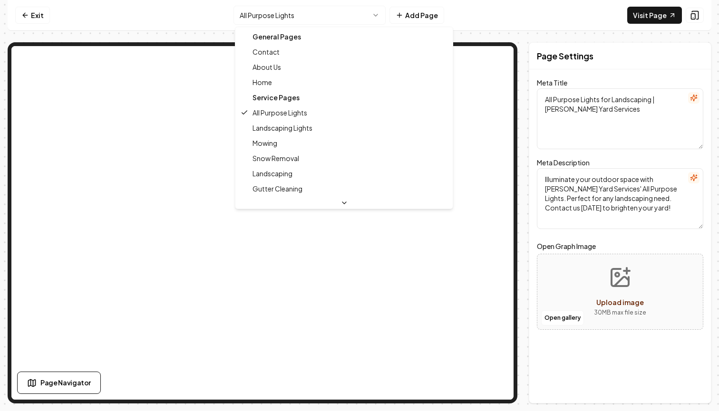
click at [331, 16] on html "Computer Required This feature is only available on a computer. Please switch t…" at bounding box center [359, 205] width 719 height 411
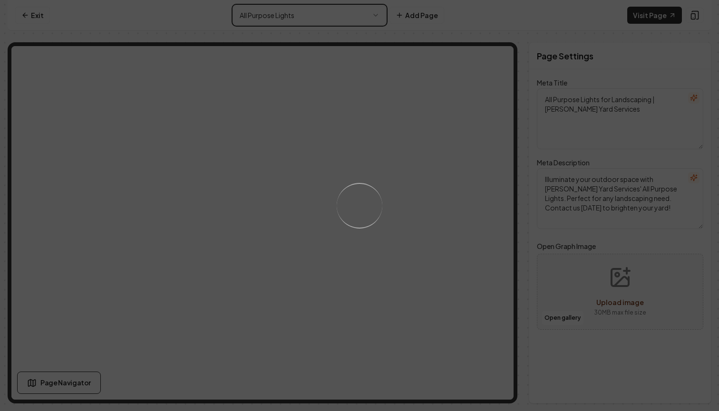
type textarea "Landscaping Lights | Illuminate Your Outdoors - [PERSON_NAME] Yard Services"
type textarea "Illuminate your landscape with [PERSON_NAME] Yard Services' sophisticated light…"
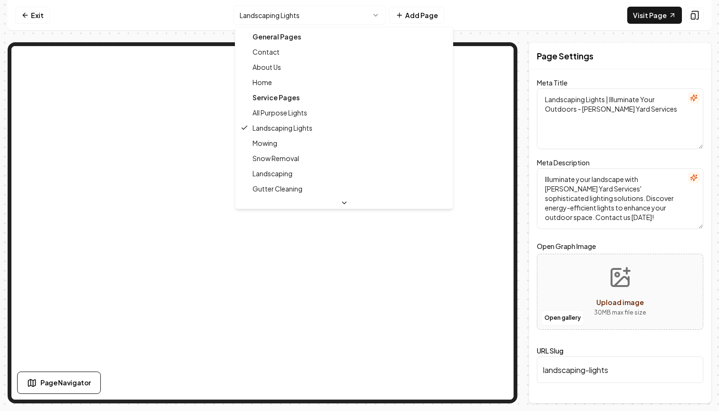
click at [302, 20] on html "Computer Required This feature is only available on a computer. Please switch t…" at bounding box center [359, 205] width 719 height 411
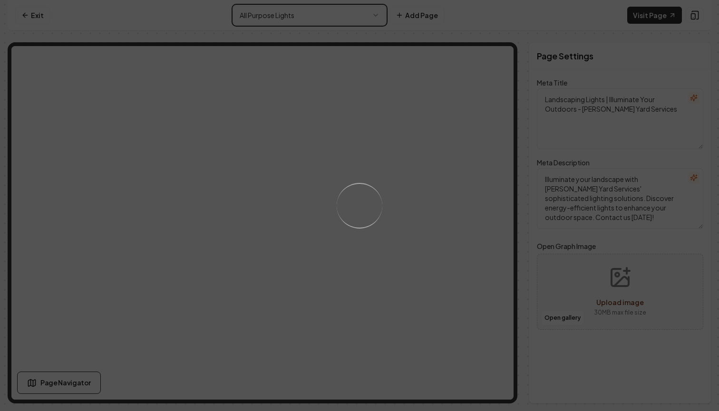
type textarea "All Purpose Lights for Landscaping | [PERSON_NAME] Yard Services"
type textarea "Illuminate your outdoor space with [PERSON_NAME] Yard Services' All Purpose Lig…"
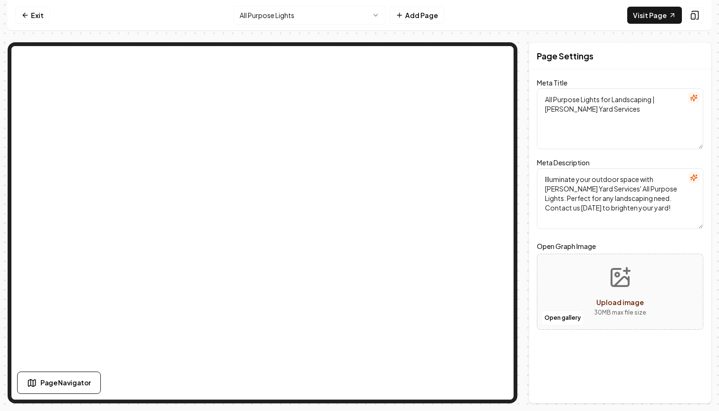
click at [323, 23] on html "Computer Required This feature is only available on a computer. Please switch t…" at bounding box center [359, 205] width 719 height 411
click at [332, 20] on html "Computer Required This feature is only available on a computer. Please switch t…" at bounding box center [359, 205] width 719 height 411
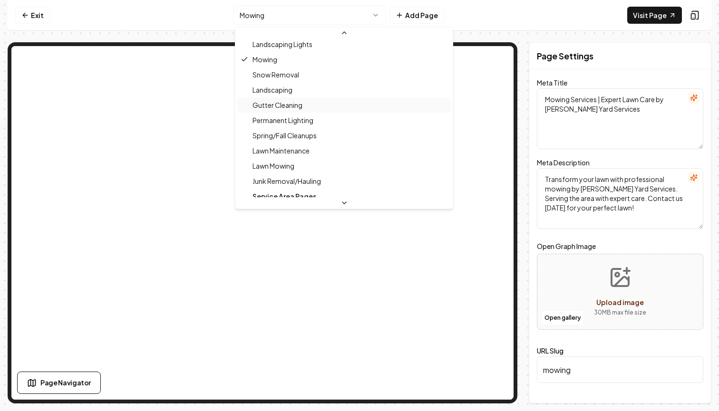
scroll to position [100, 0]
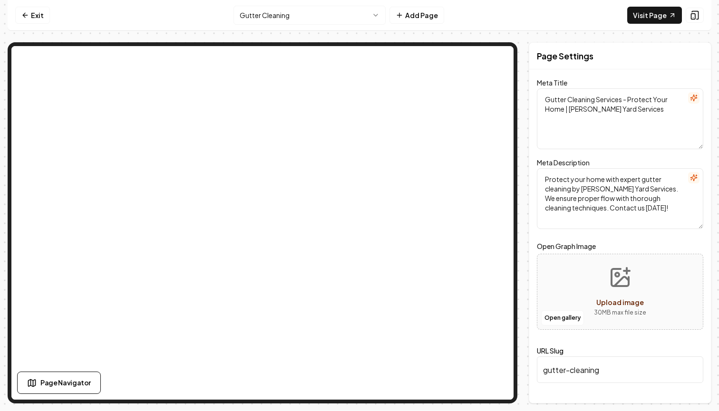
click at [340, 15] on html "Computer Required This feature is only available on a computer. Please switch t…" at bounding box center [359, 205] width 719 height 411
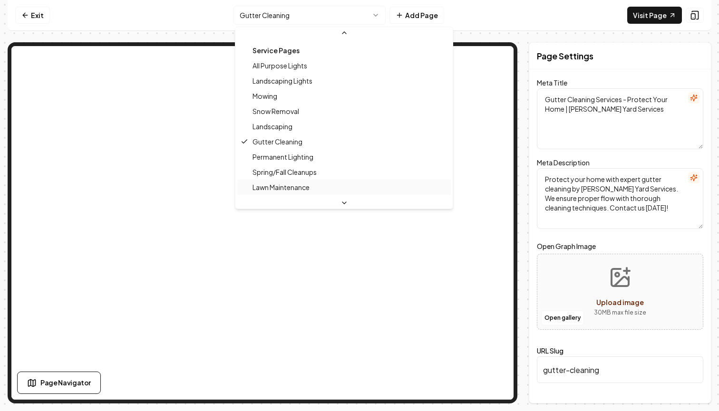
scroll to position [64, 0]
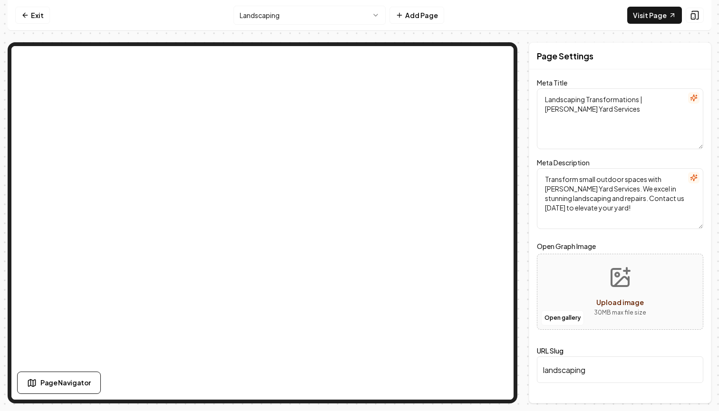
click at [591, 292] on button "Upload image 30 MB max file size" at bounding box center [619, 292] width 67 height 67
click at [599, 316] on p "30 MB max file size" at bounding box center [620, 313] width 52 height 10
type input "**********"
click at [571, 314] on button "Open gallery" at bounding box center [562, 317] width 43 height 15
click at [602, 302] on span "Upload image" at bounding box center [620, 302] width 48 height 9
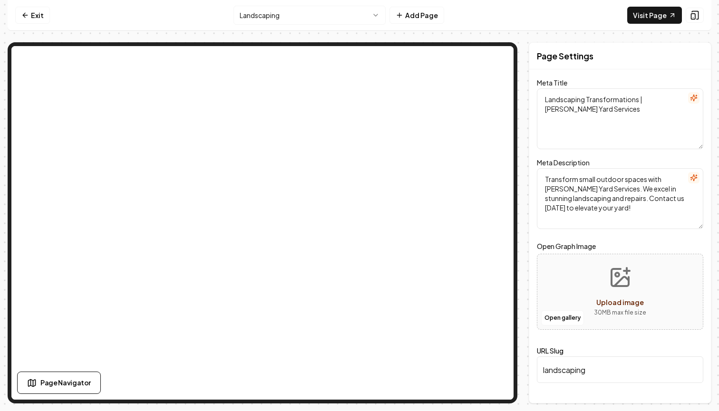
type input "**********"
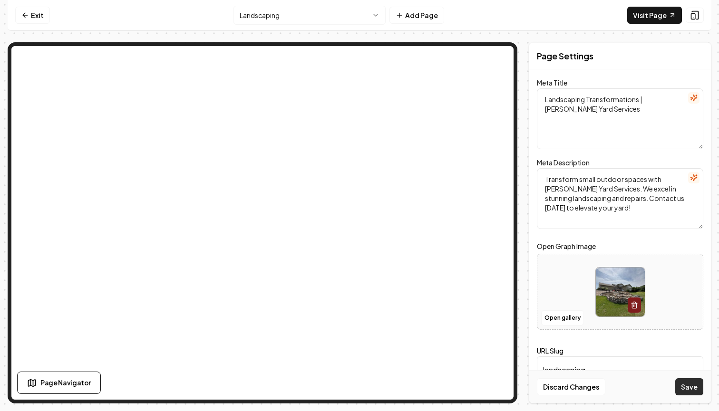
click at [688, 386] on button "Save" at bounding box center [689, 386] width 28 height 17
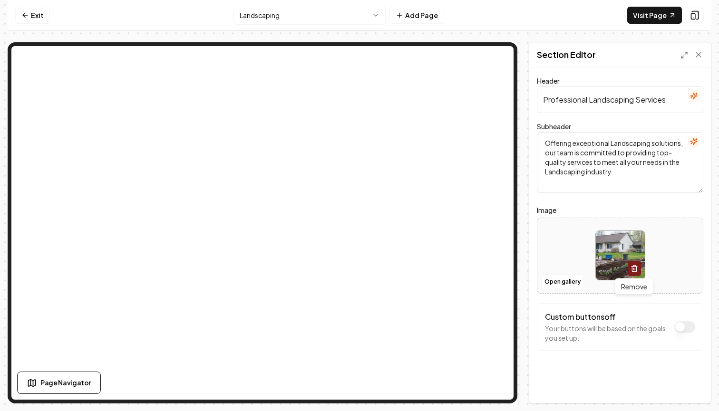
click at [635, 270] on icon "button" at bounding box center [634, 269] width 8 height 8
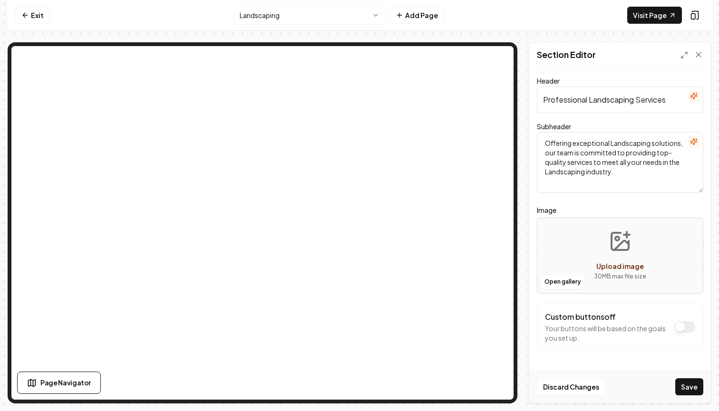
click at [635, 270] on span "Upload image" at bounding box center [620, 266] width 48 height 9
type input "**********"
click at [694, 392] on button "Save" at bounding box center [689, 386] width 28 height 17
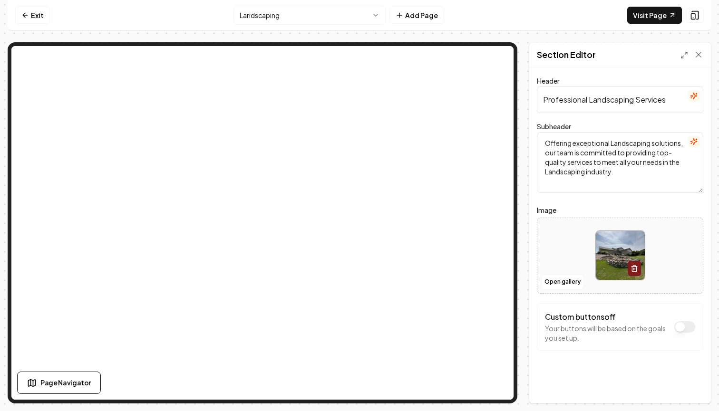
click at [353, 4] on nav "Exit Landscaping Add Page Visit Page" at bounding box center [359, 15] width 703 height 31
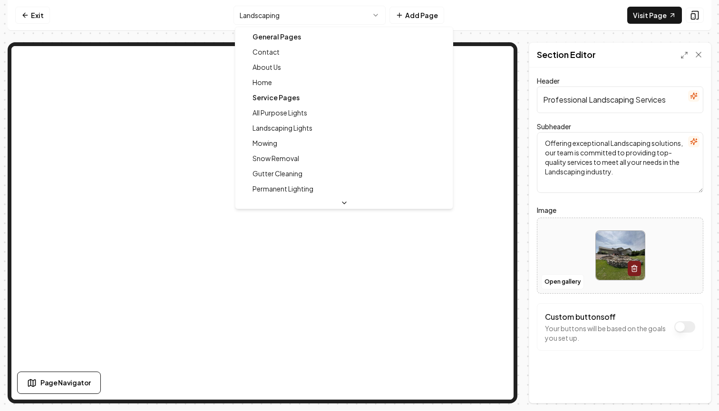
click at [353, 16] on html "Computer Required This feature is only available on a computer. Please switch t…" at bounding box center [359, 205] width 719 height 411
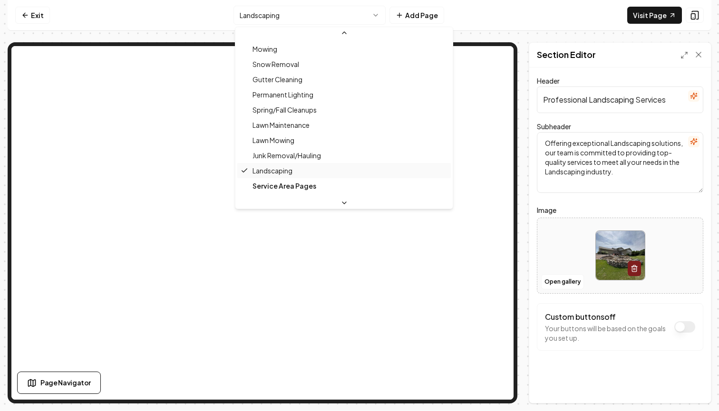
scroll to position [105, 0]
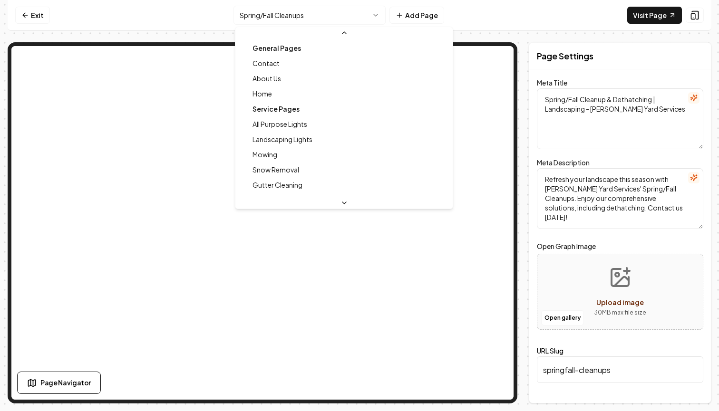
click at [325, 22] on html "Computer Required This feature is only available on a computer. Please switch t…" at bounding box center [359, 205] width 719 height 411
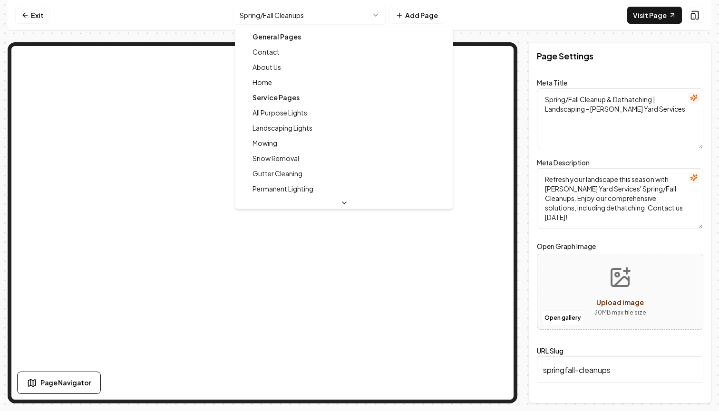
click at [327, 14] on html "Computer Required This feature is only available on a computer. Please switch t…" at bounding box center [359, 205] width 719 height 411
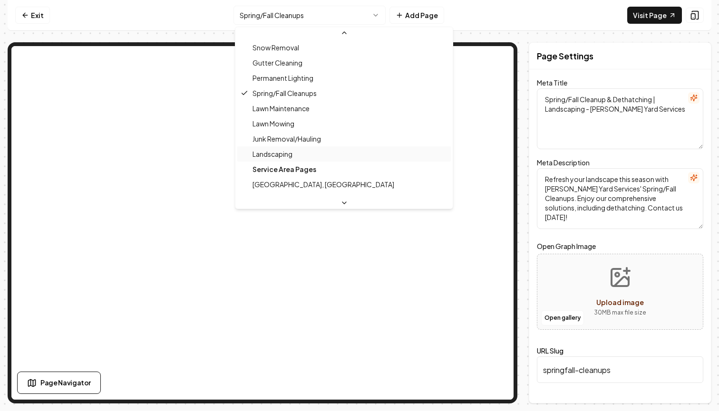
scroll to position [121, 0]
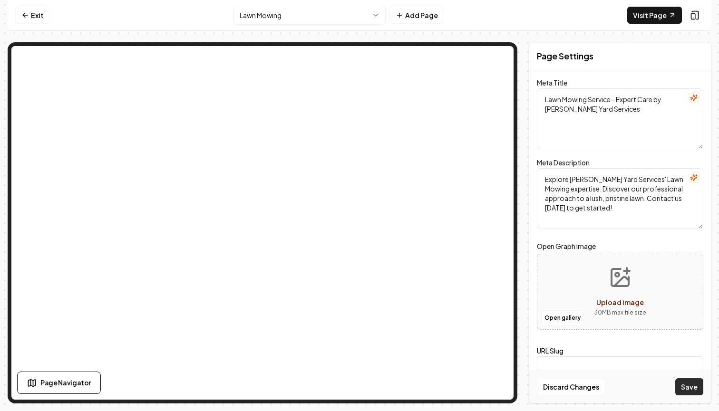
click at [679, 383] on button "Save" at bounding box center [689, 386] width 28 height 17
click at [326, 14] on html "Computer Required This feature is only available on a computer. Please switch t…" at bounding box center [359, 205] width 719 height 411
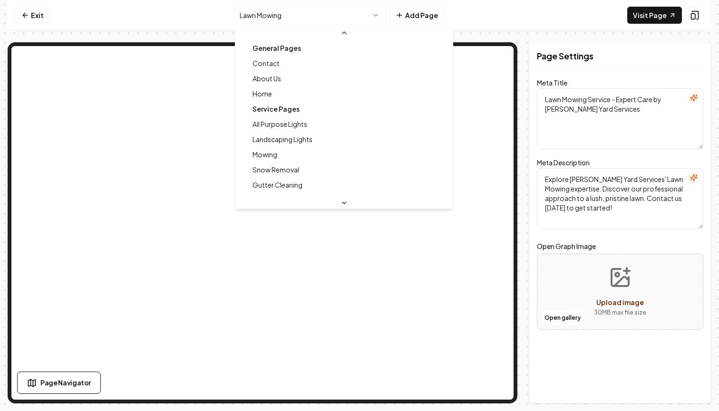
scroll to position [56, 0]
